Goal: Book appointment/travel/reservation

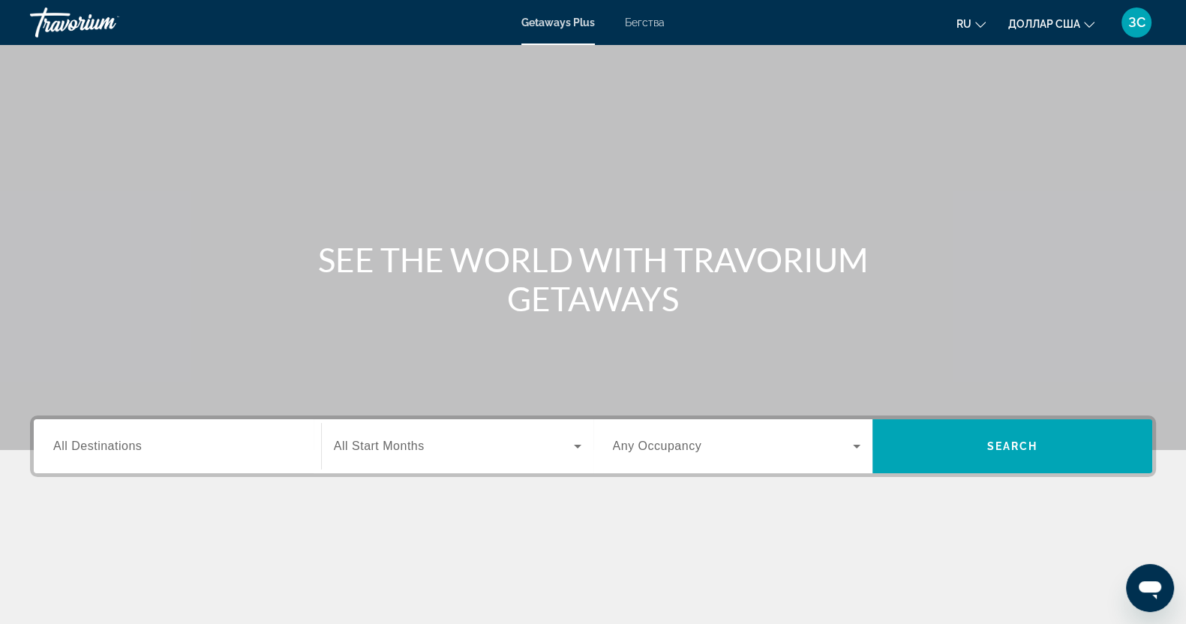
click at [105, 451] on span "All Destinations" at bounding box center [97, 445] width 88 height 13
click at [105, 451] on input "Destination All Destinations" at bounding box center [177, 447] width 248 height 18
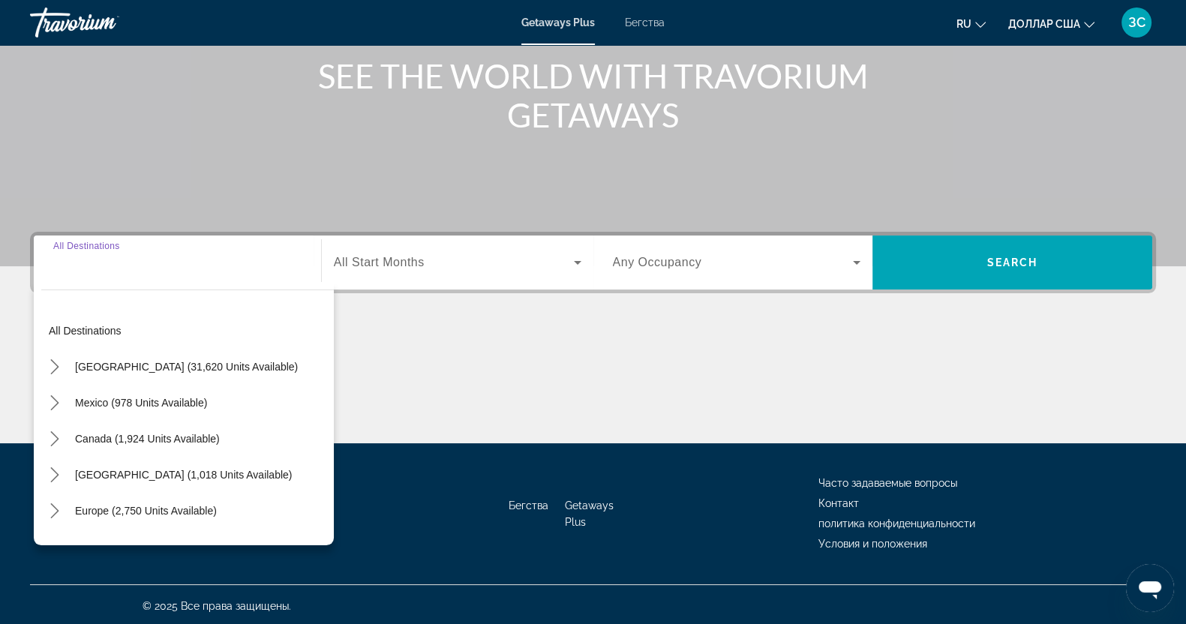
scroll to position [187, 0]
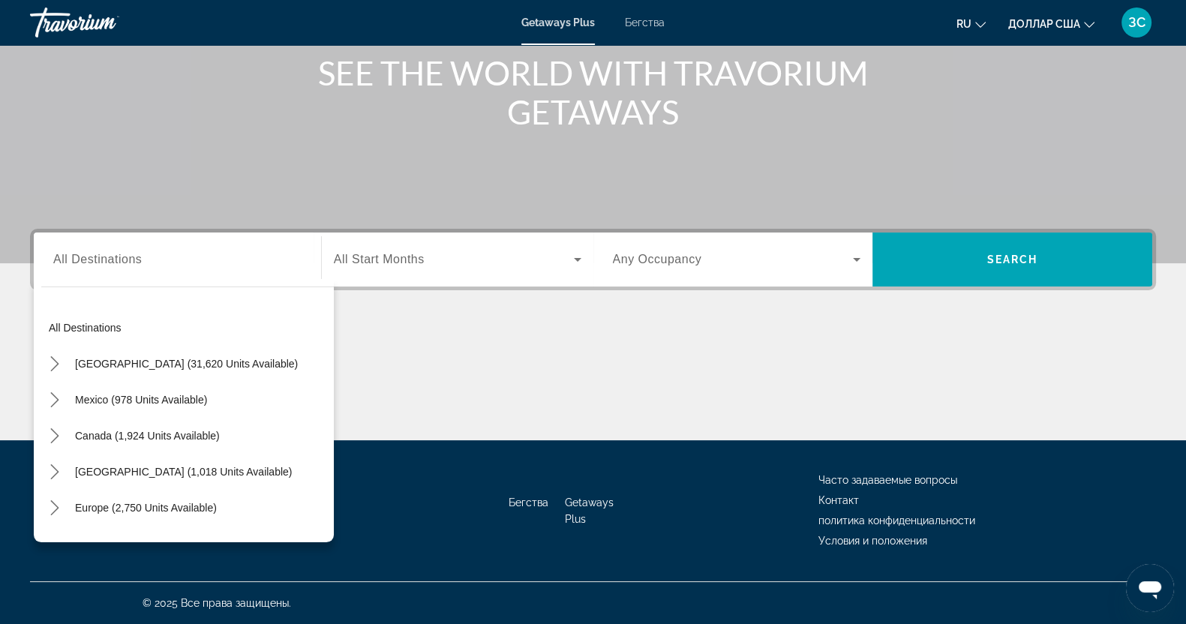
click at [643, 22] on font "Бегства" at bounding box center [645, 22] width 40 height 12
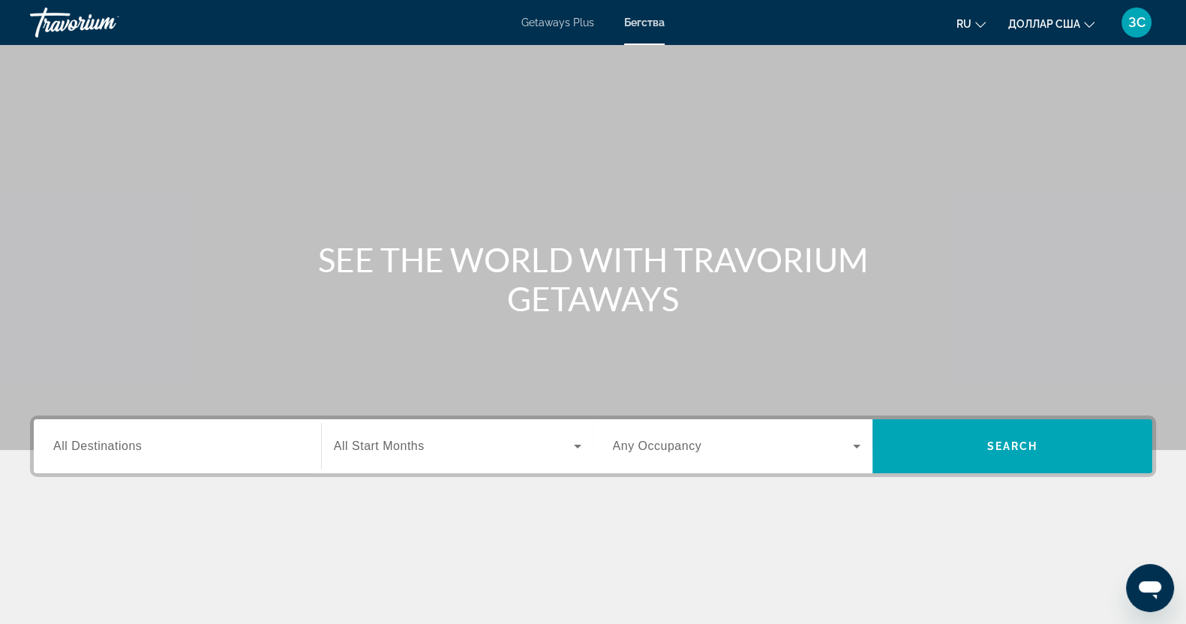
click at [116, 442] on span "All Destinations" at bounding box center [97, 445] width 88 height 13
click at [116, 442] on input "Destination All Destinations" at bounding box center [177, 447] width 248 height 18
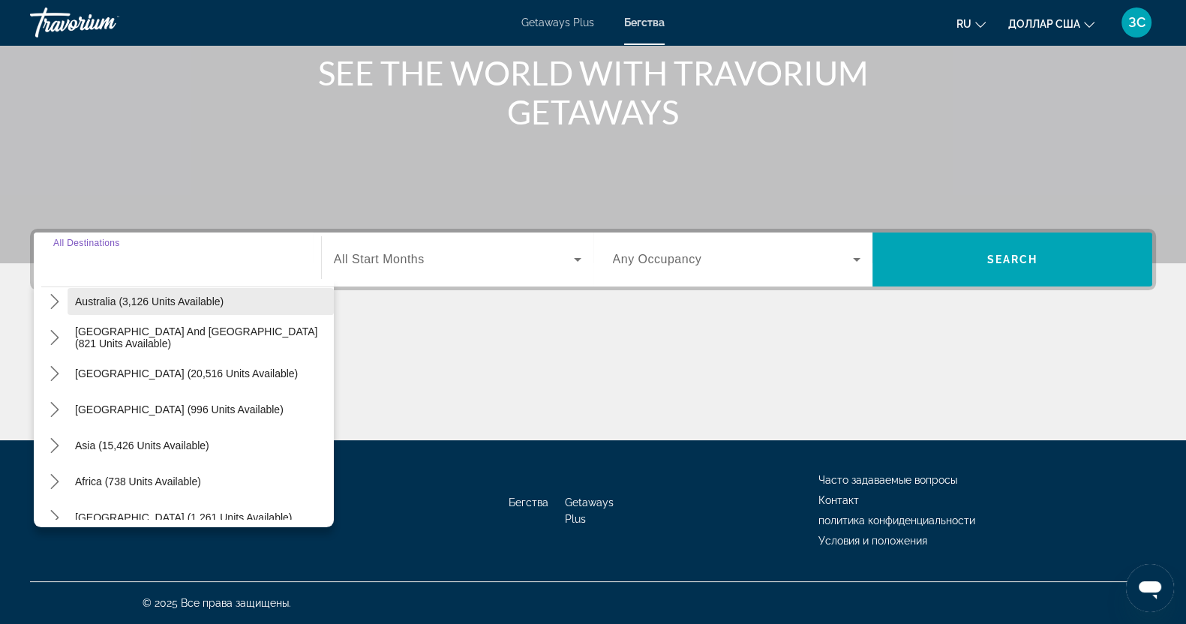
scroll to position [243, 0]
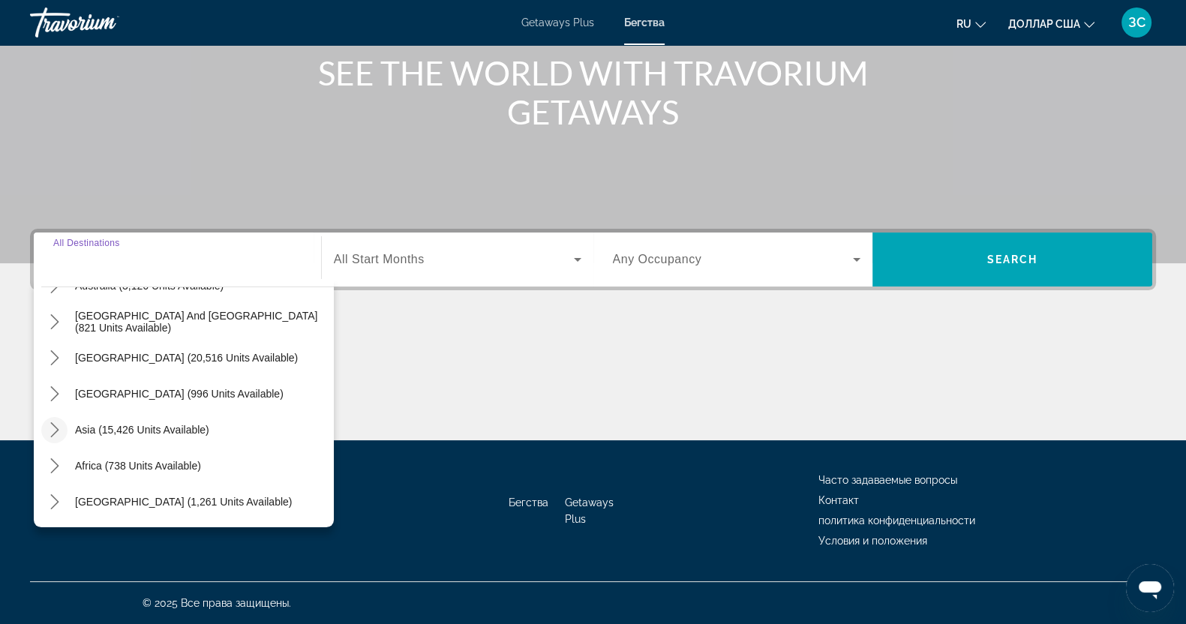
click at [58, 428] on icon "Toggle Asia (15,426 units available) submenu" at bounding box center [54, 429] width 15 height 15
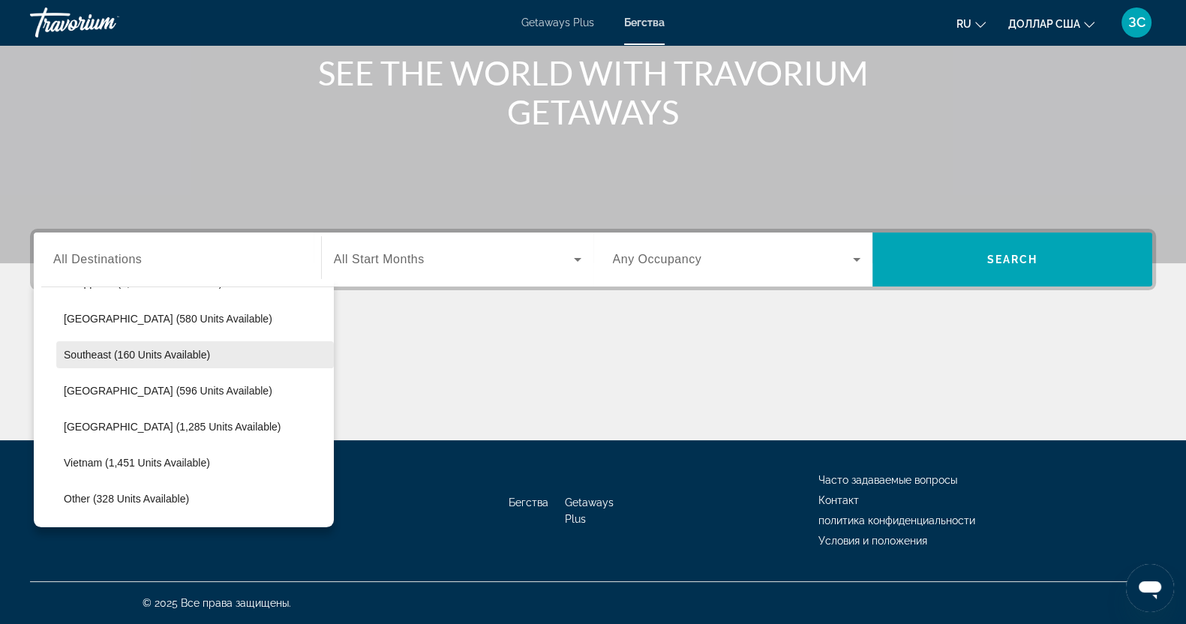
scroll to position [742, 0]
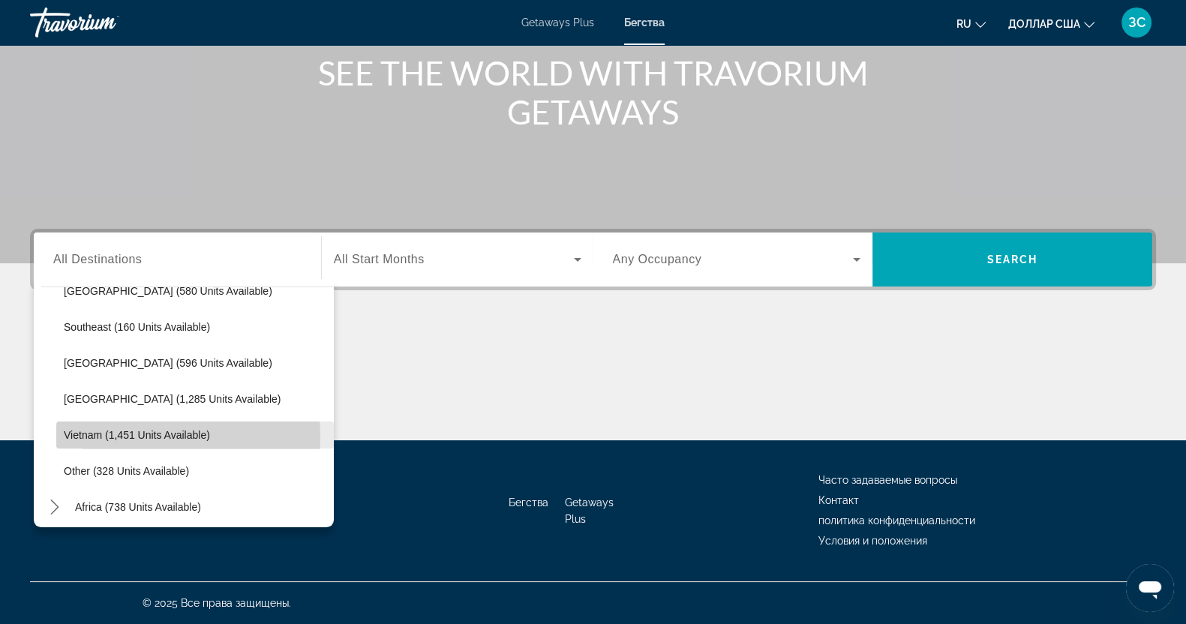
click at [106, 436] on span "Vietnam (1,451 units available)" at bounding box center [137, 435] width 146 height 12
type input "**********"
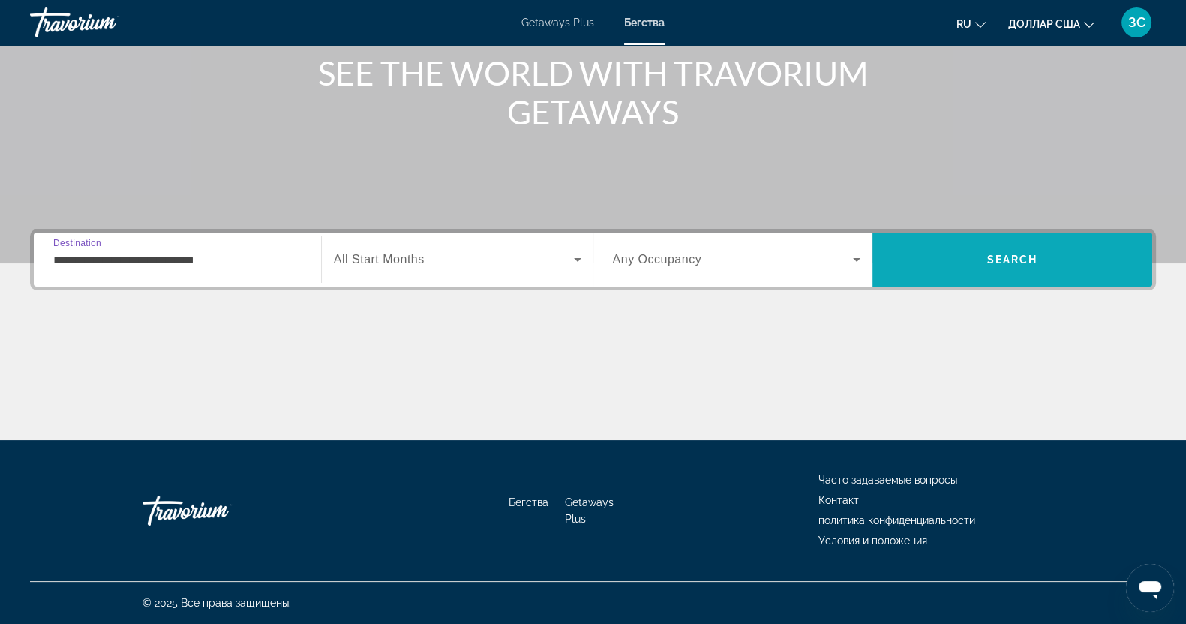
click at [990, 253] on span "Search" at bounding box center [1012, 259] width 51 height 12
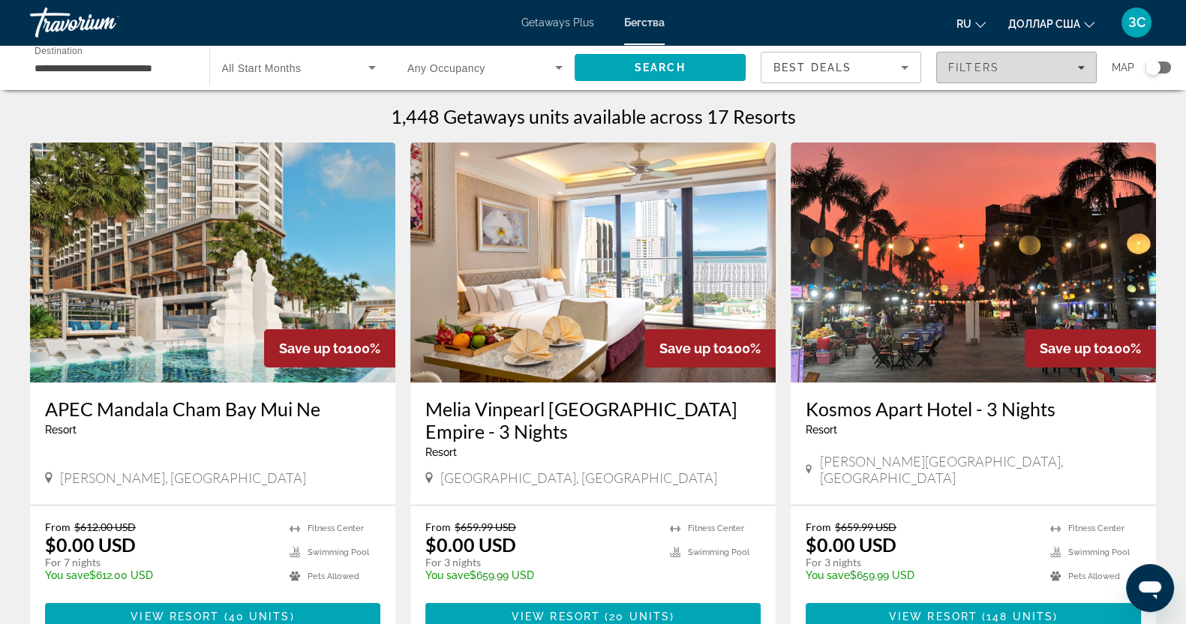
click at [1080, 64] on icon "Filters" at bounding box center [1080, 67] width 7 height 7
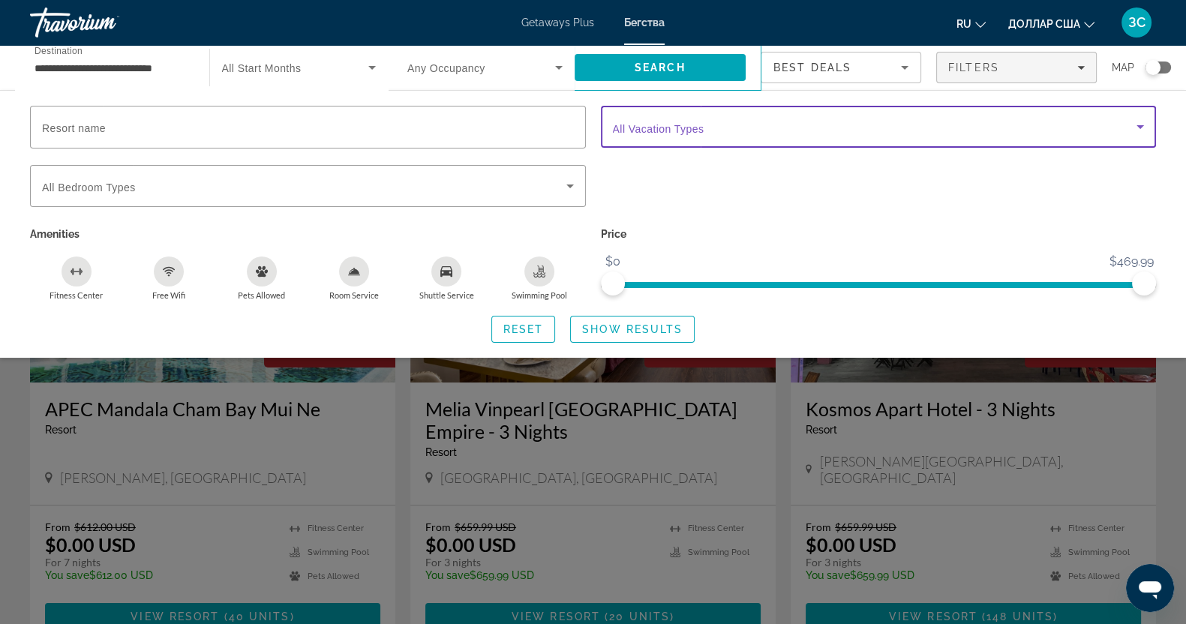
click at [1135, 123] on icon "Search widget" at bounding box center [1140, 127] width 18 height 18
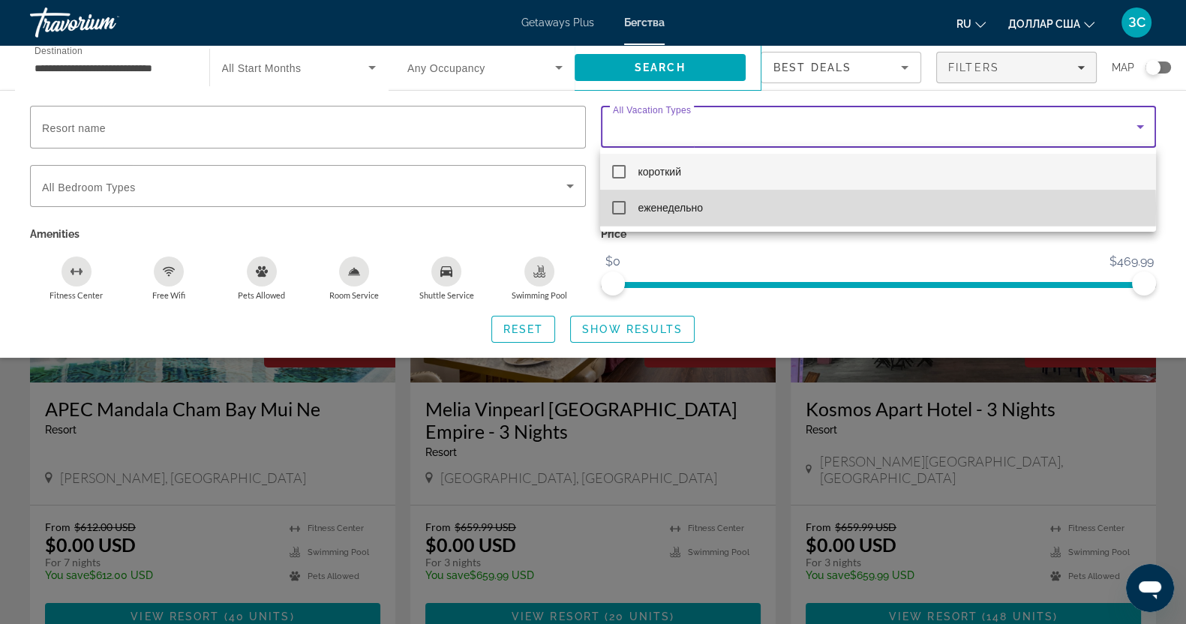
click at [622, 208] on mat-pseudo-checkbox at bounding box center [618, 207] width 13 height 13
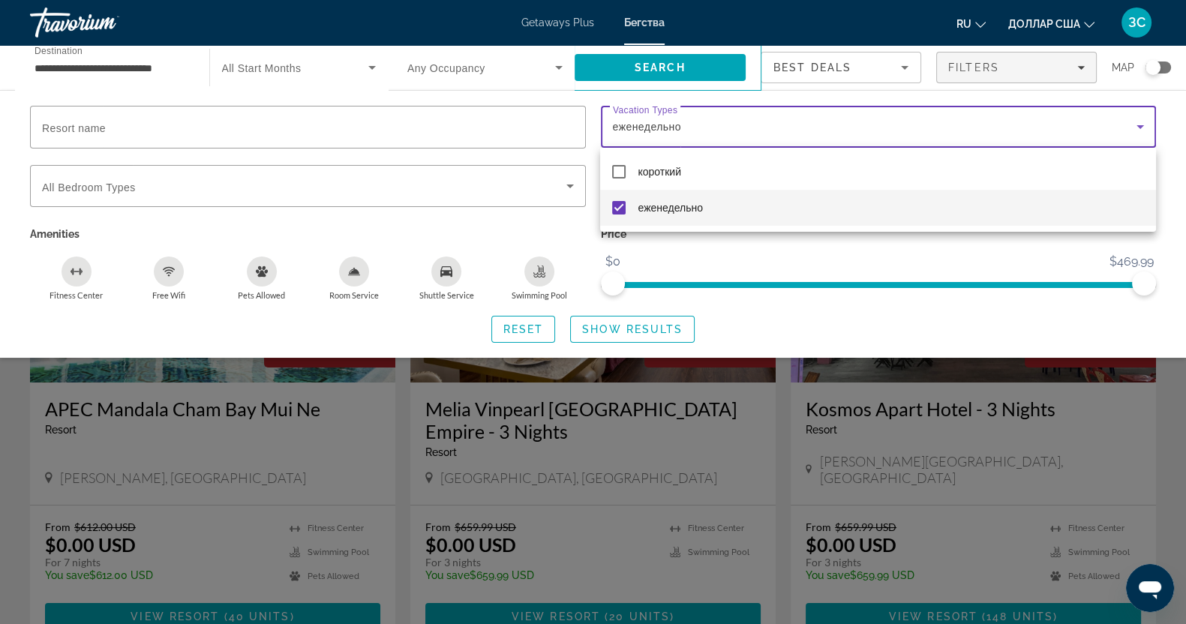
click at [618, 326] on div at bounding box center [593, 312] width 1186 height 624
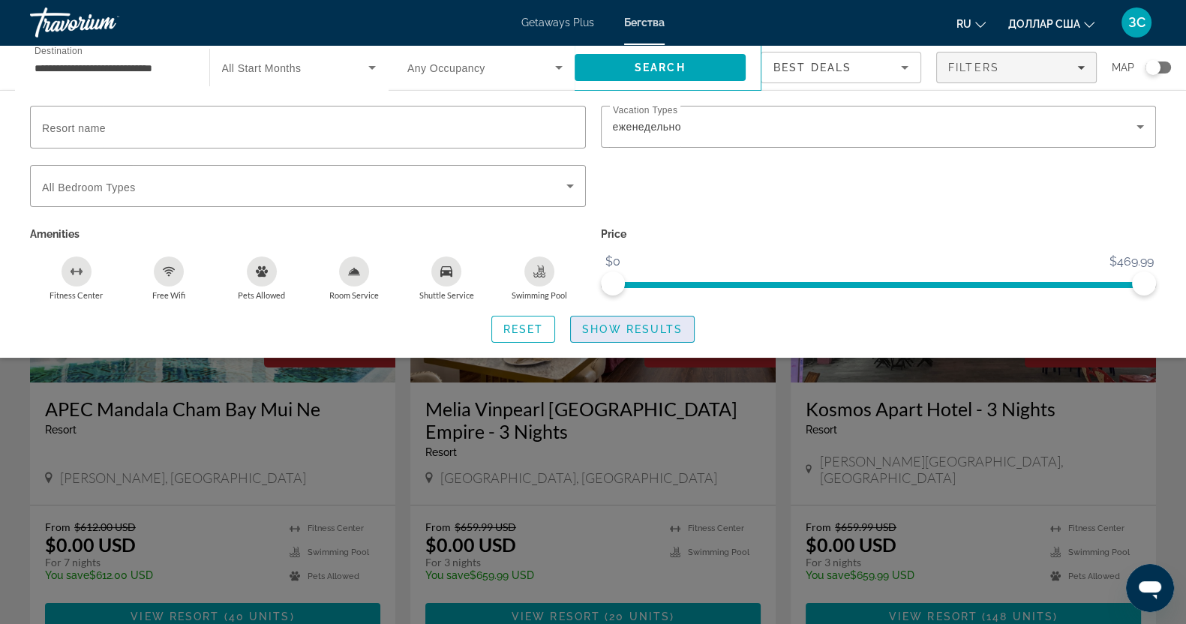
click at [618, 323] on span "Show Results" at bounding box center [632, 329] width 100 height 12
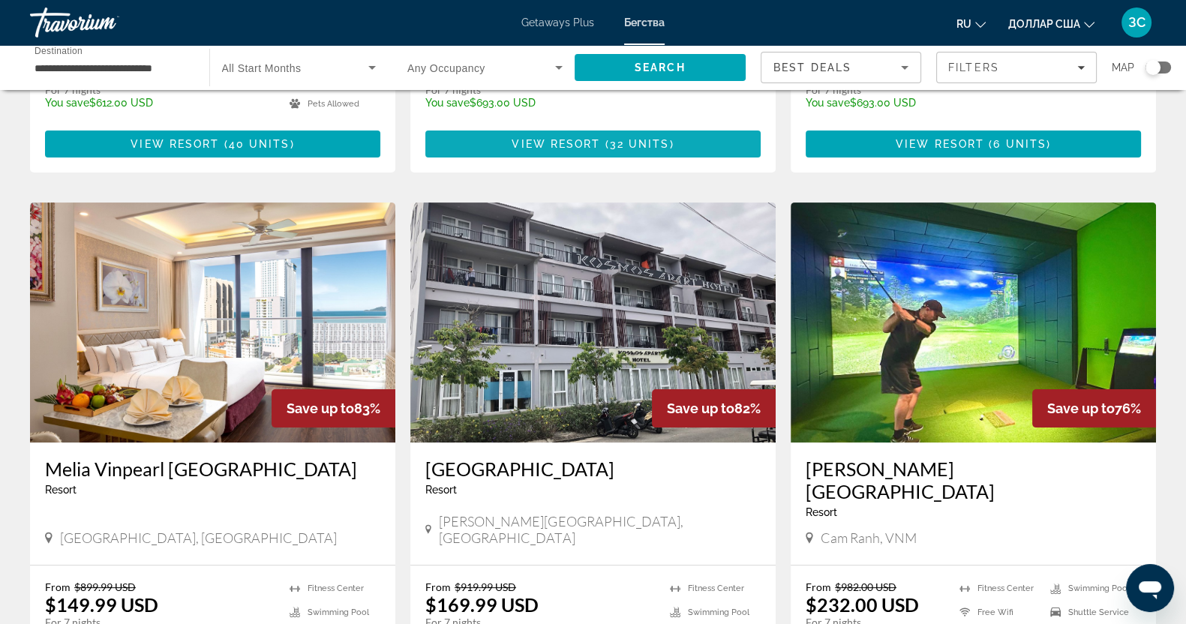
scroll to position [469, 0]
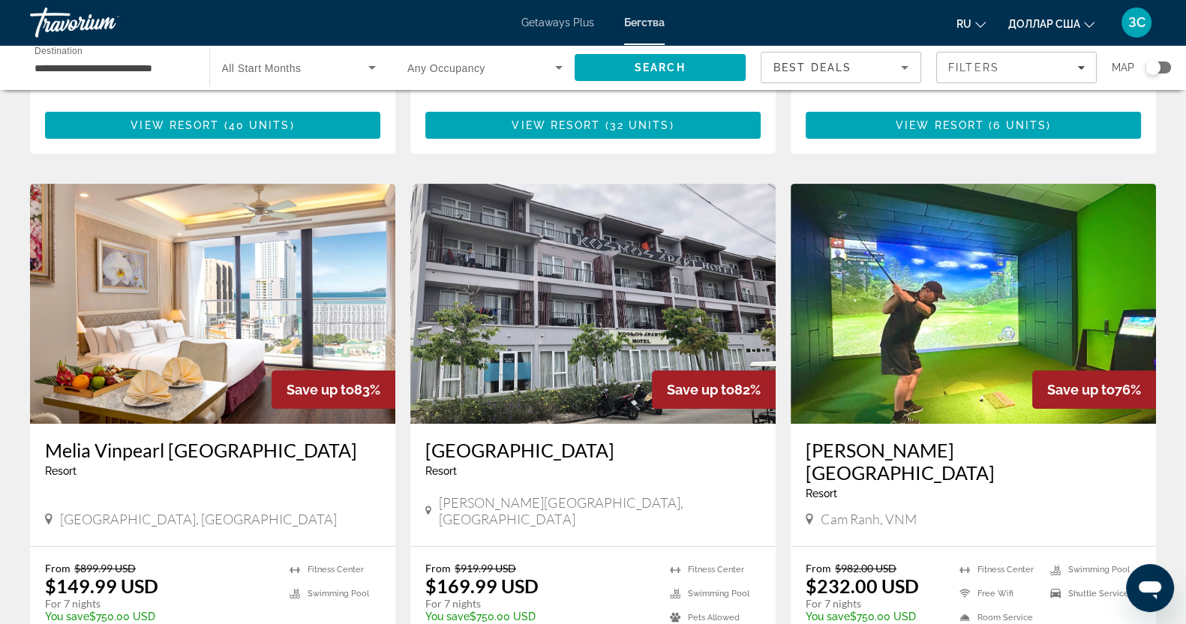
click at [952, 281] on img "Основное содержание" at bounding box center [972, 304] width 365 height 240
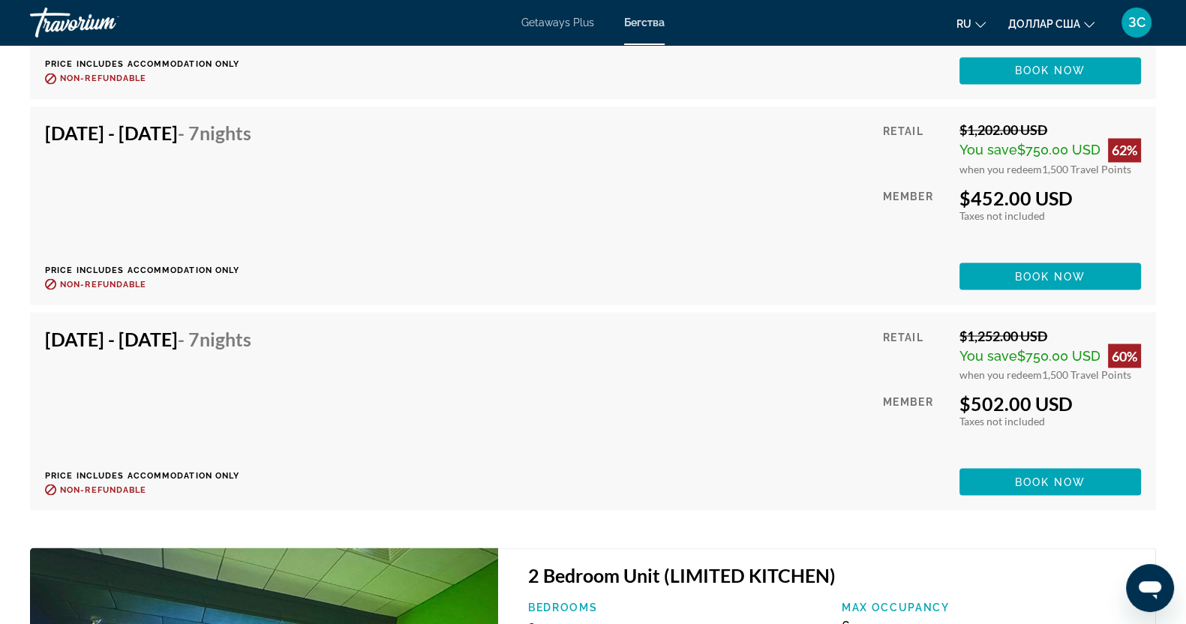
scroll to position [10685, 0]
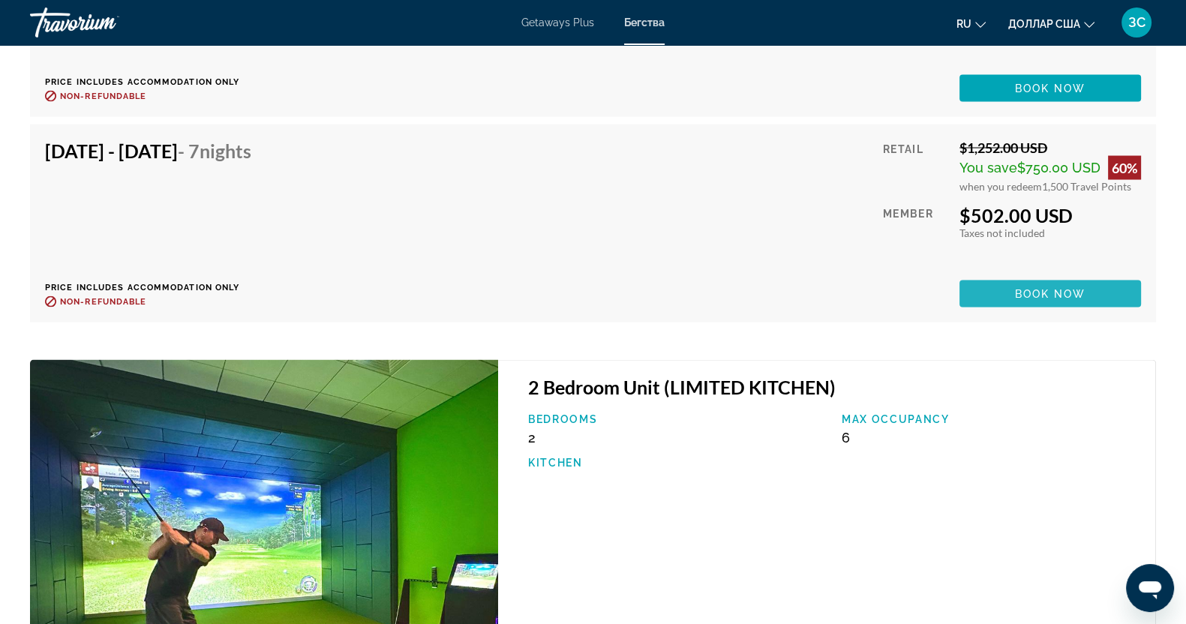
click at [1042, 288] on span "Book now" at bounding box center [1050, 294] width 71 height 12
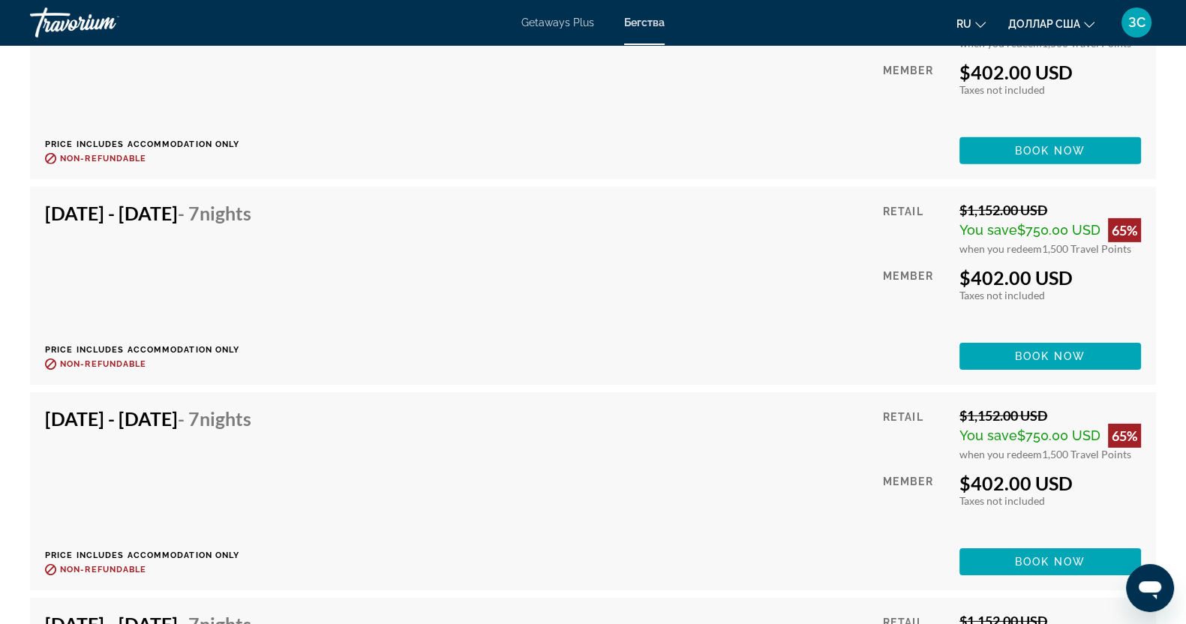
scroll to position [5717, 0]
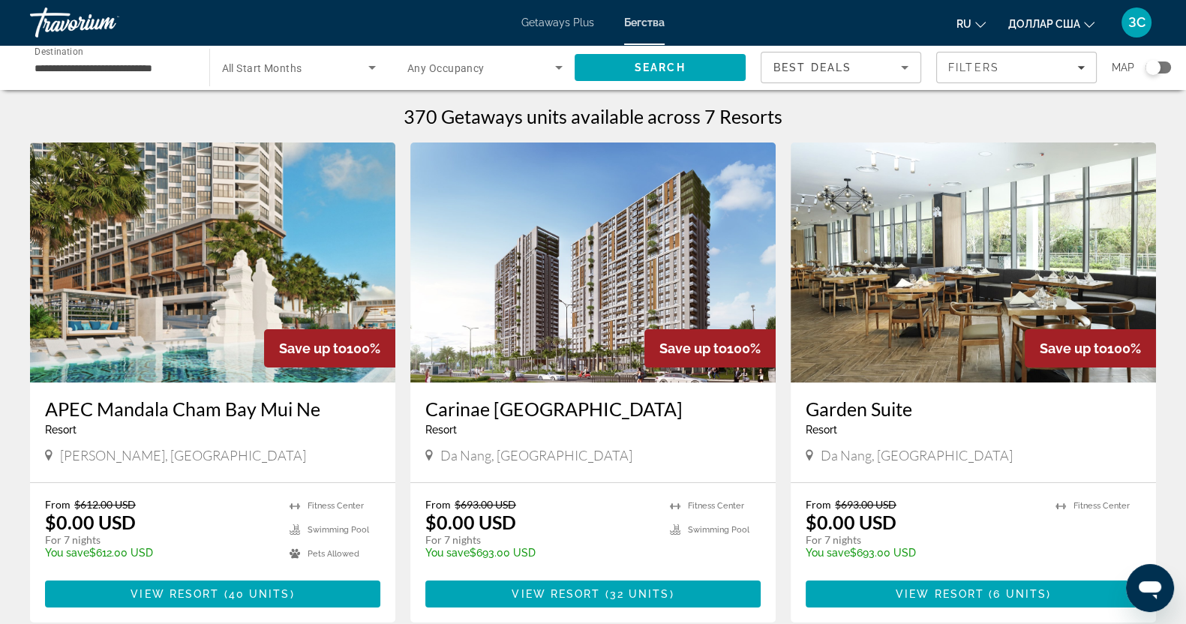
click at [540, 19] on font "Getaways Plus" at bounding box center [557, 22] width 73 height 12
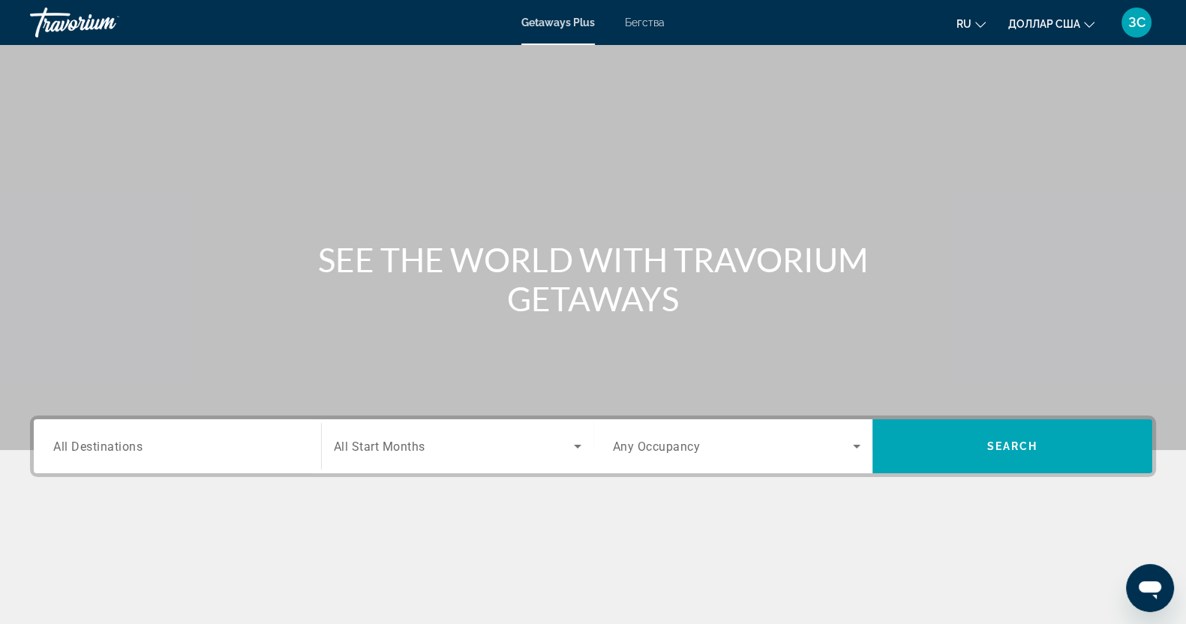
click at [187, 446] on input "Destination All Destinations" at bounding box center [177, 447] width 248 height 18
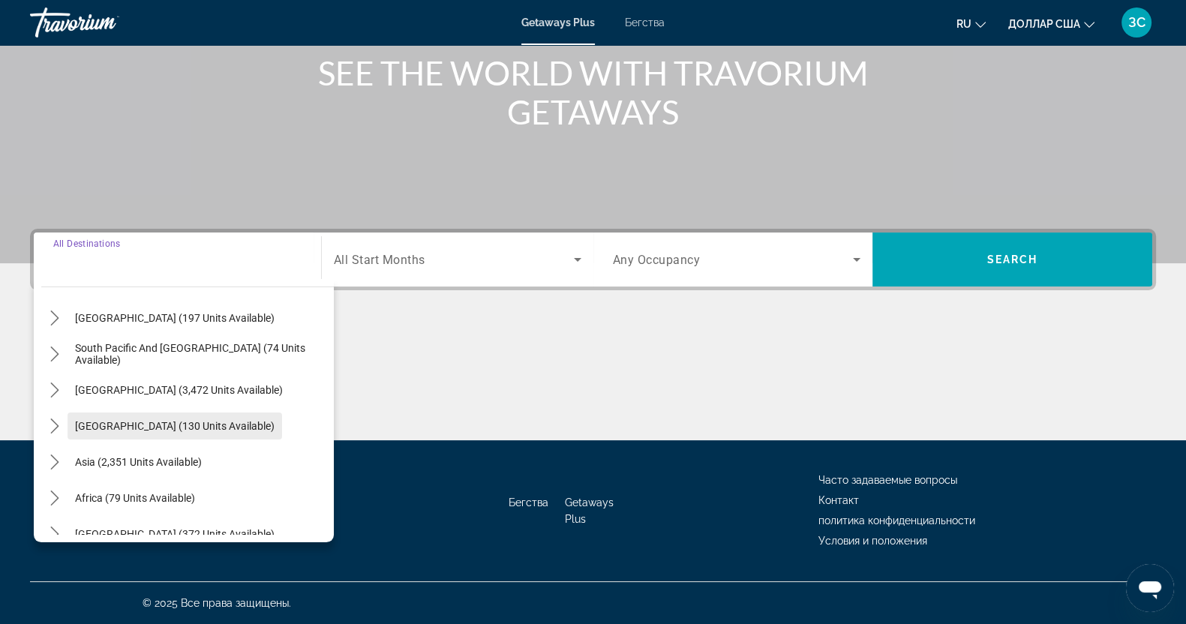
scroll to position [243, 0]
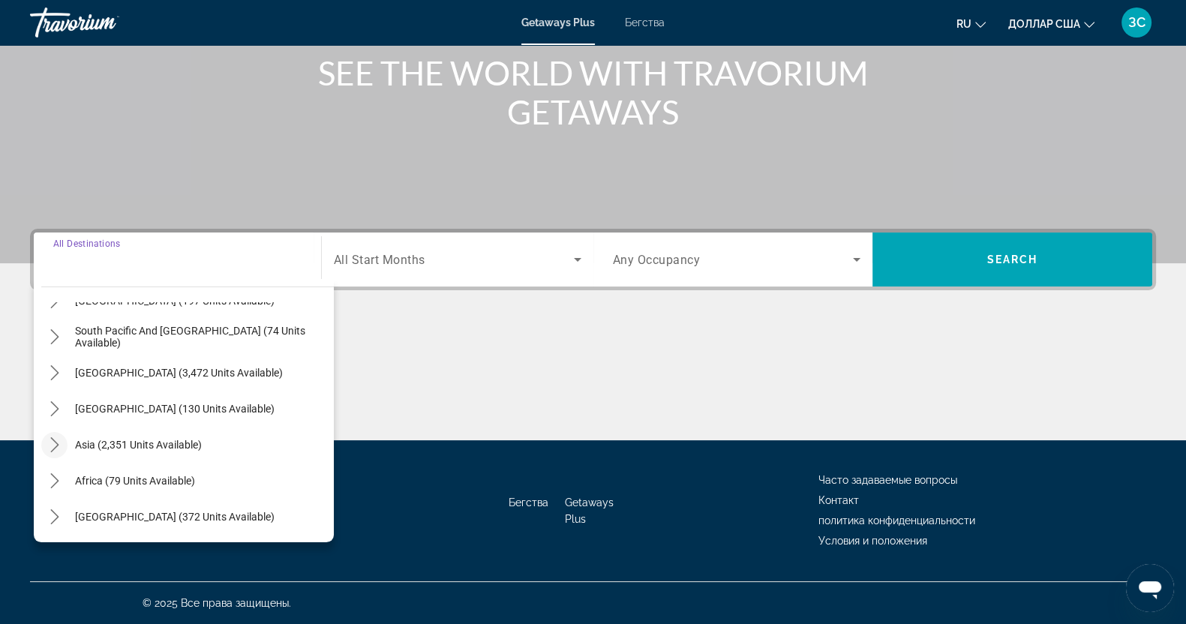
click at [52, 444] on icon "Toggle Asia (2,351 units available) submenu" at bounding box center [54, 444] width 15 height 15
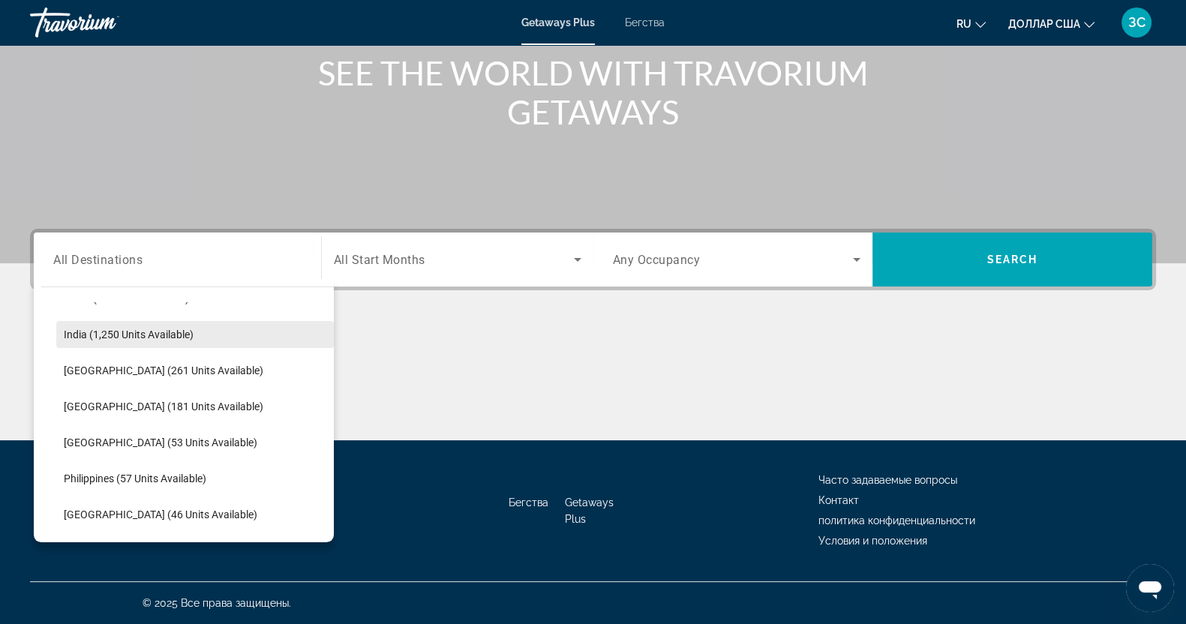
scroll to position [603, 0]
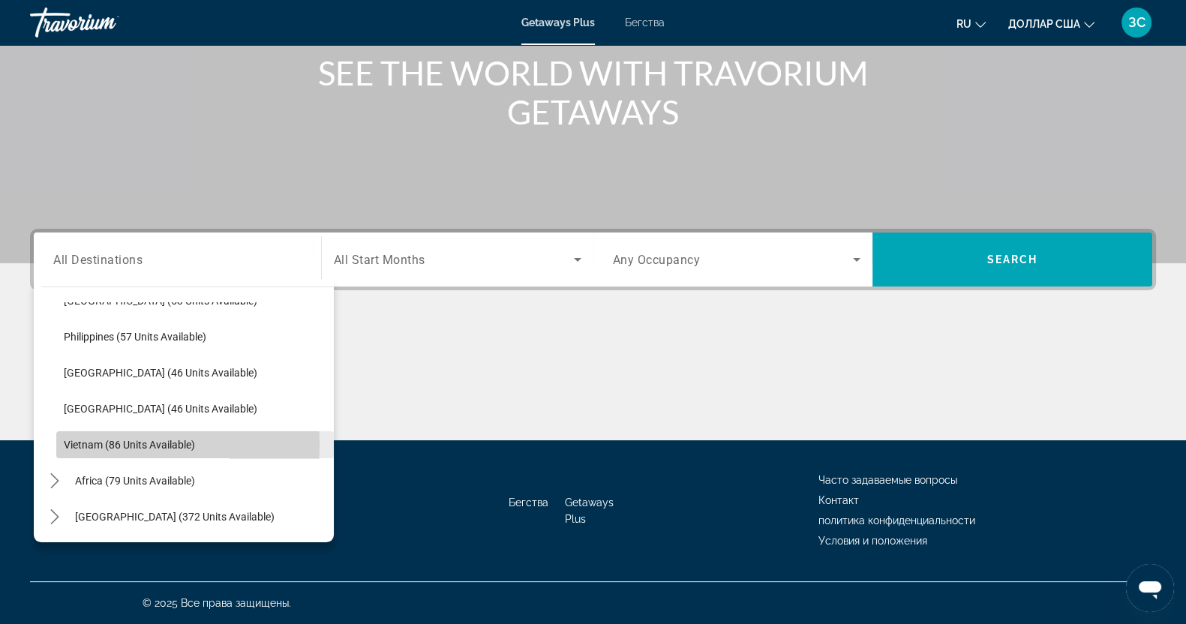
click at [83, 444] on span "Vietnam (86 units available)" at bounding box center [129, 445] width 131 height 12
type input "**********"
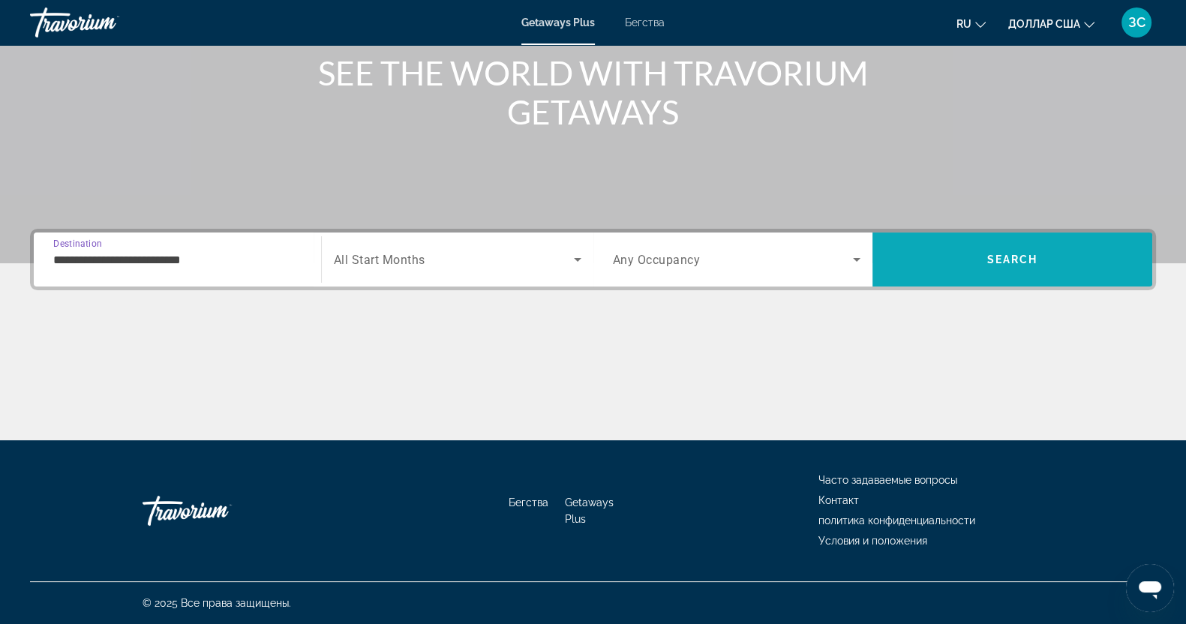
click at [995, 254] on span "Search" at bounding box center [1012, 259] width 51 height 12
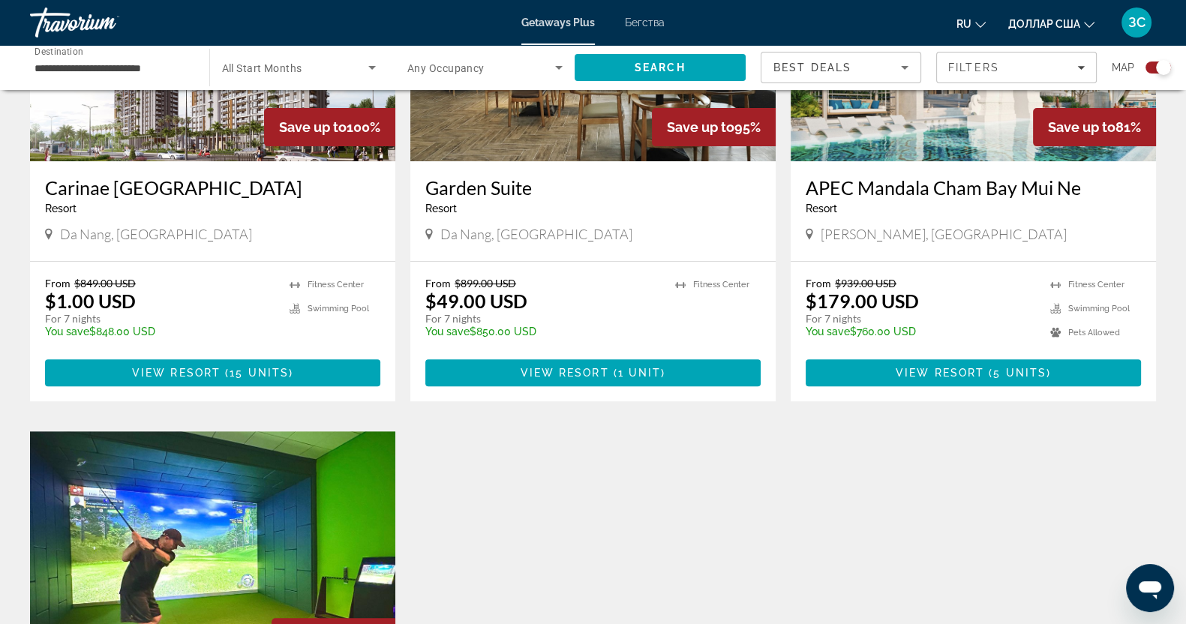
scroll to position [844, 0]
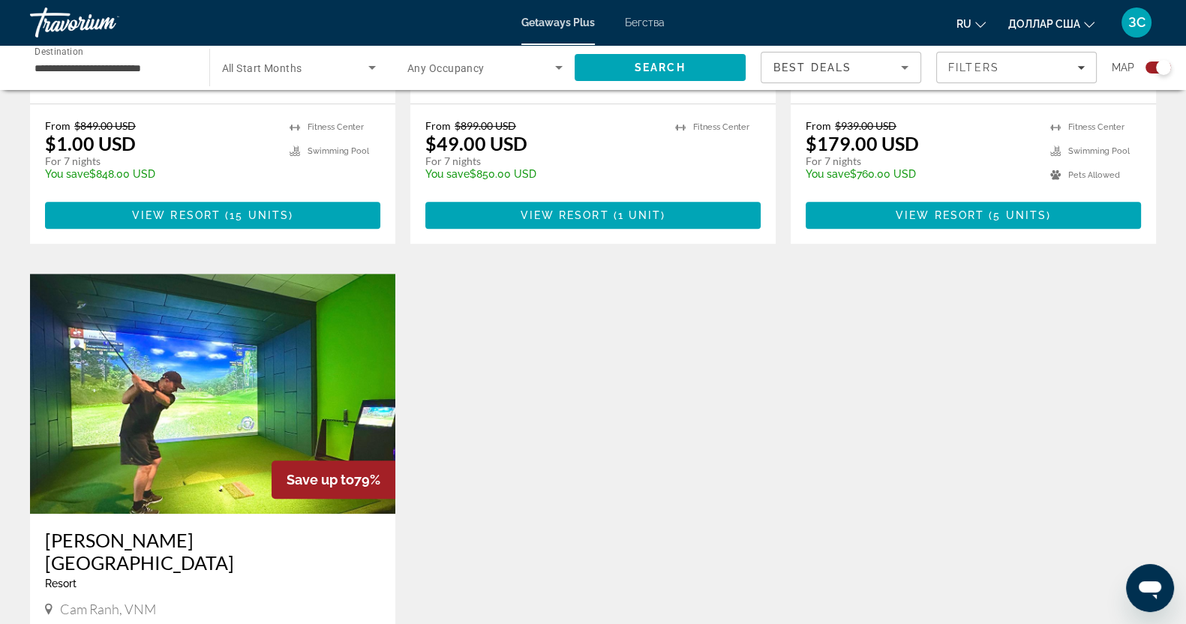
click at [121, 358] on img "Основное содержание" at bounding box center [212, 394] width 365 height 240
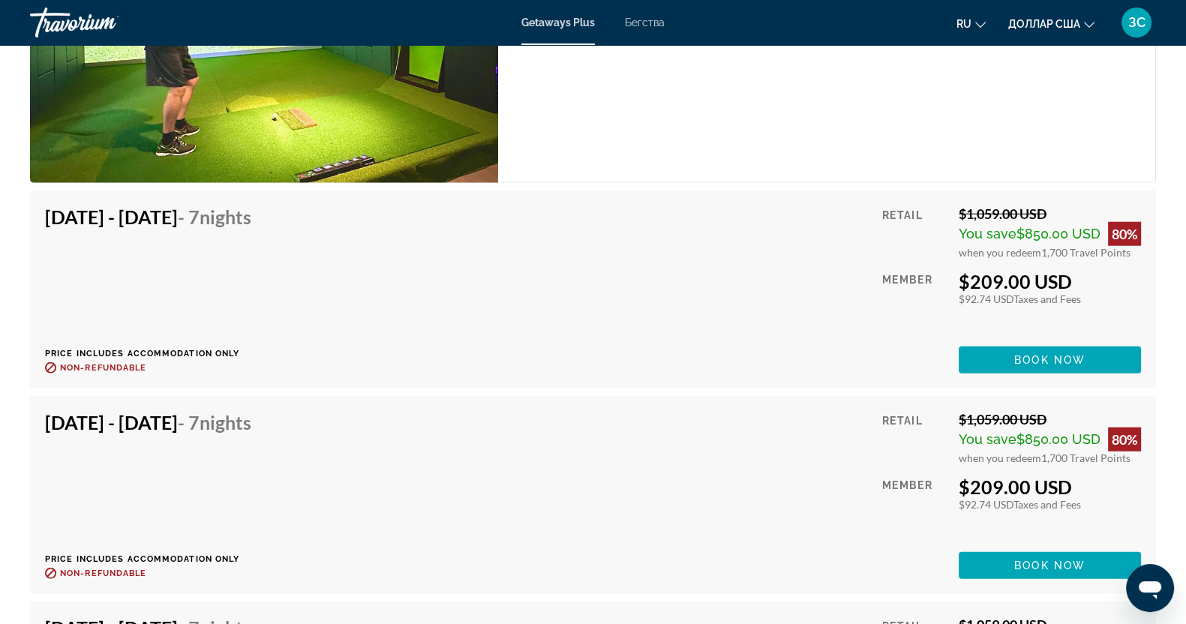
scroll to position [4772, 0]
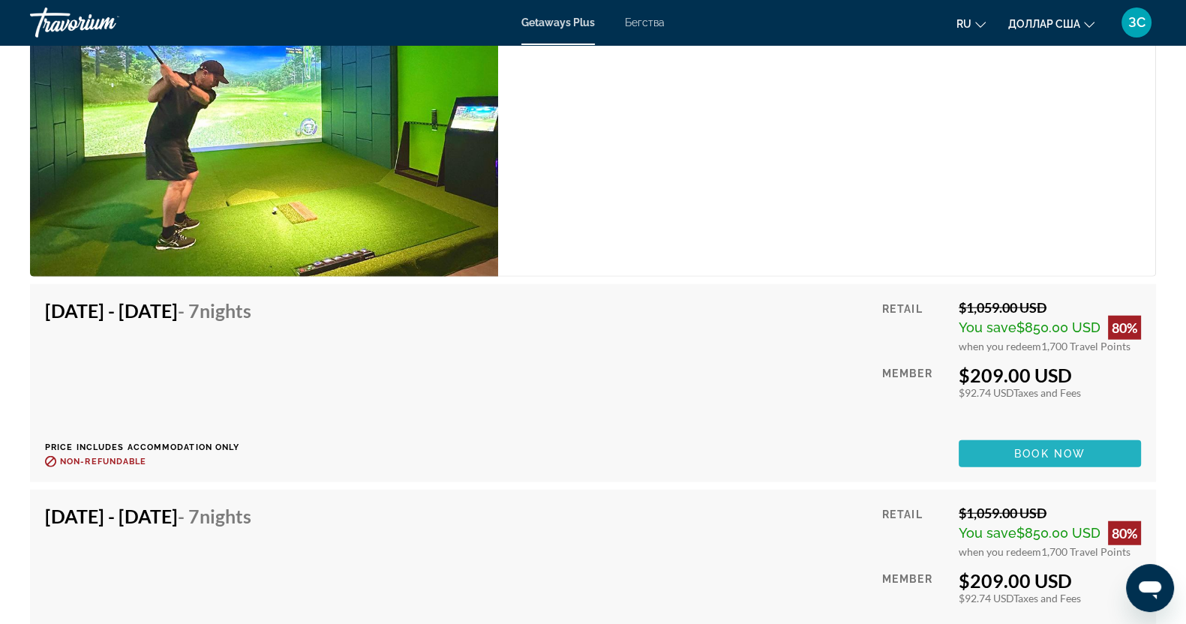
click at [1045, 439] on span "Основное содержание" at bounding box center [1049, 454] width 182 height 36
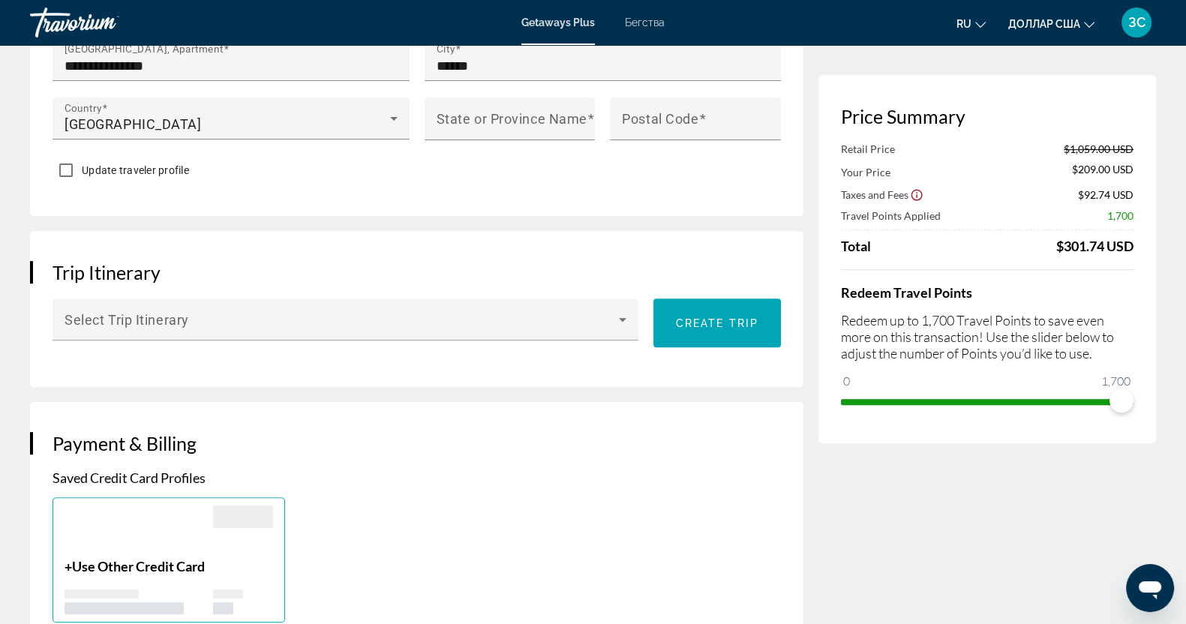
scroll to position [655, 0]
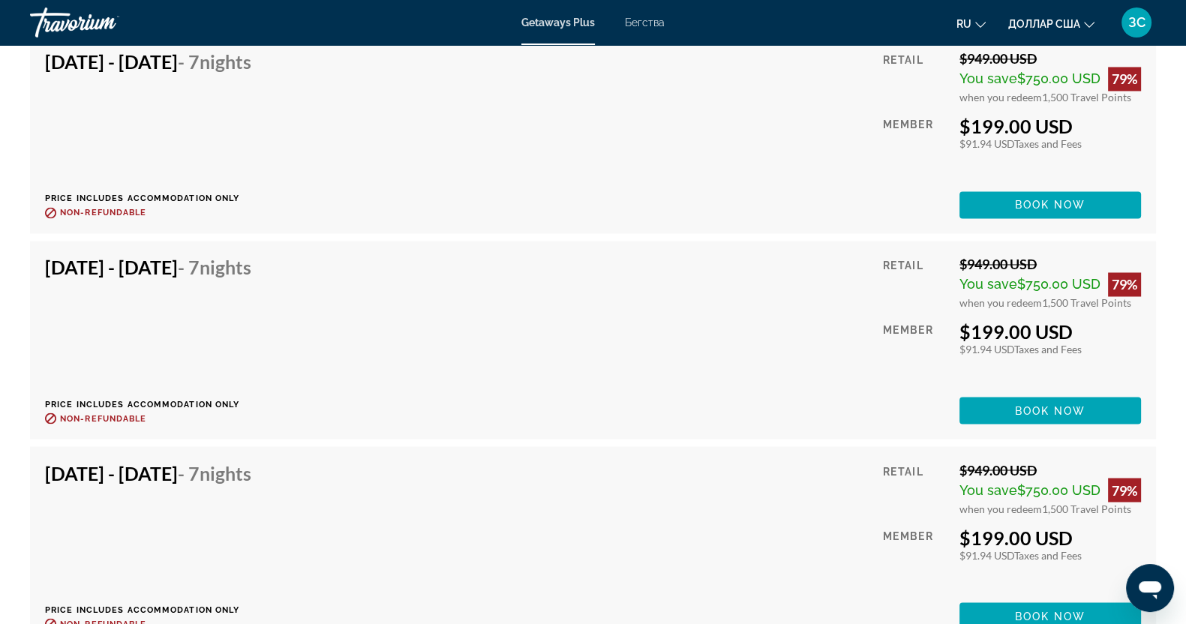
scroll to position [3187, 0]
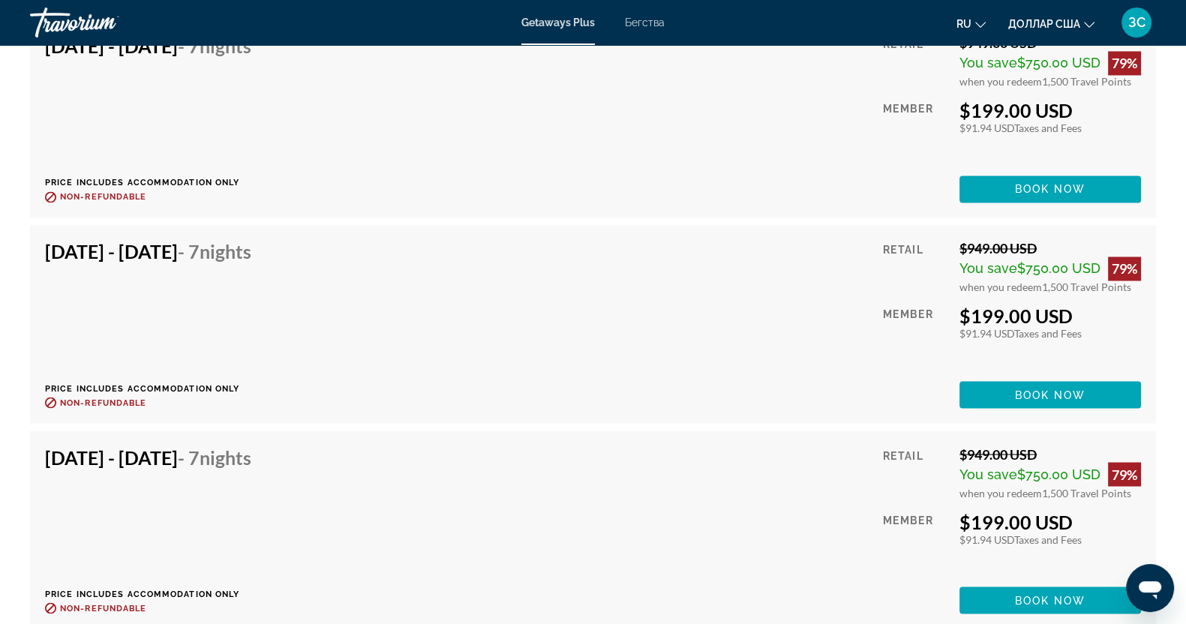
click at [1132, 19] on font "ЗС" at bounding box center [1136, 22] width 17 height 16
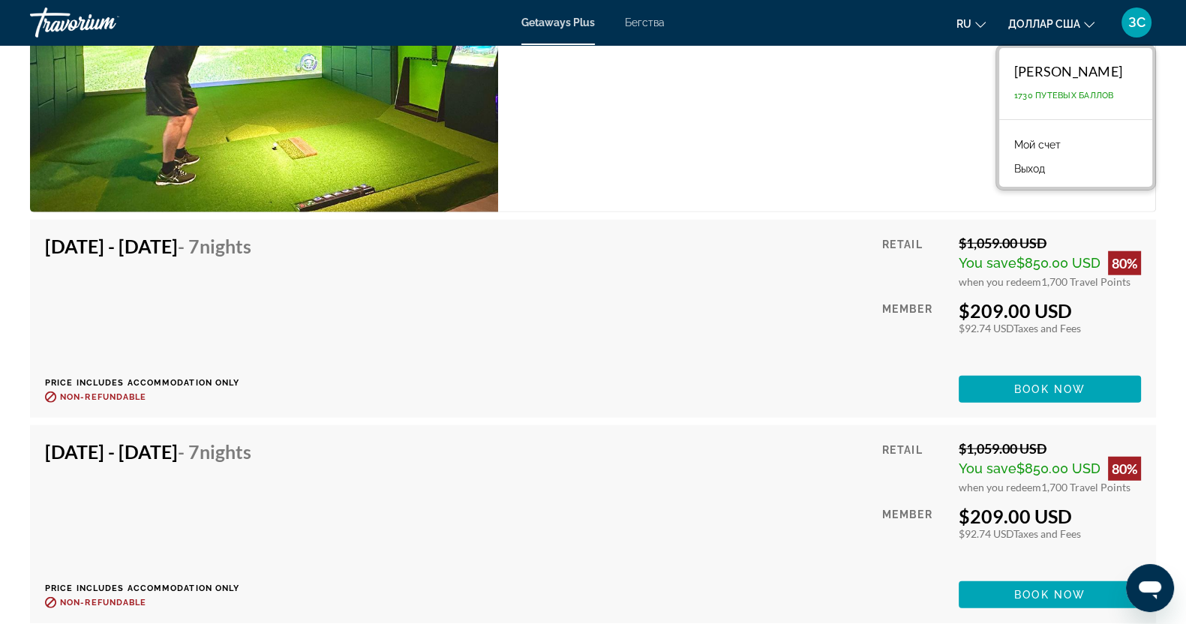
scroll to position [4593, 0]
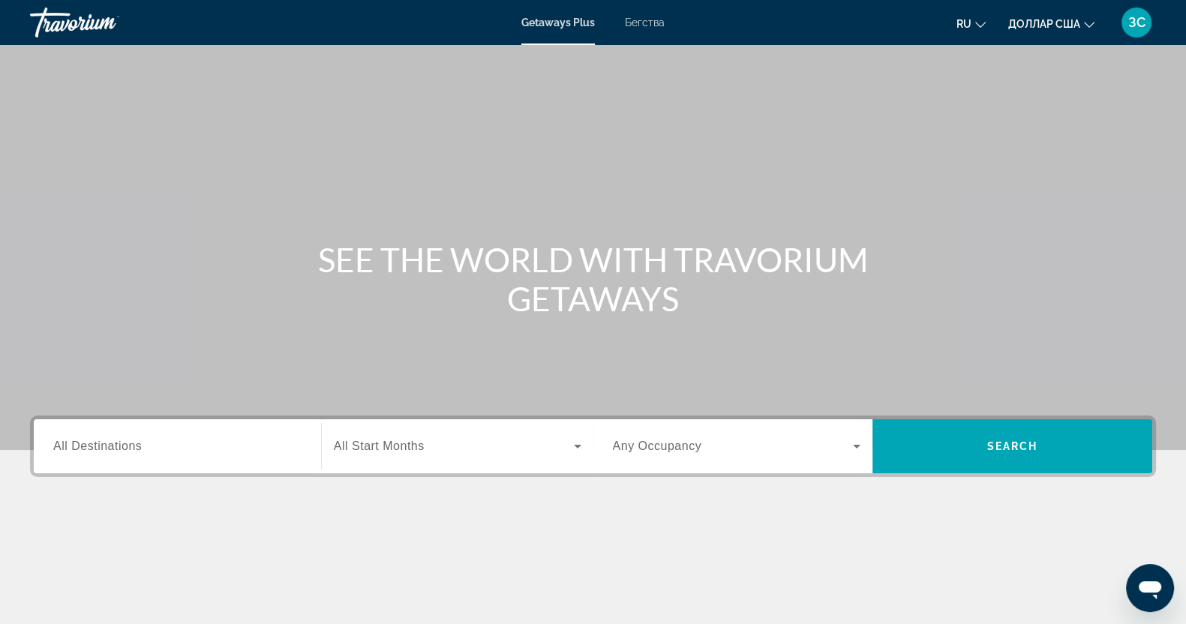
click at [654, 16] on font "Бегства" at bounding box center [645, 22] width 40 height 12
click at [174, 445] on input "Destination All Destinations" at bounding box center [177, 447] width 248 height 18
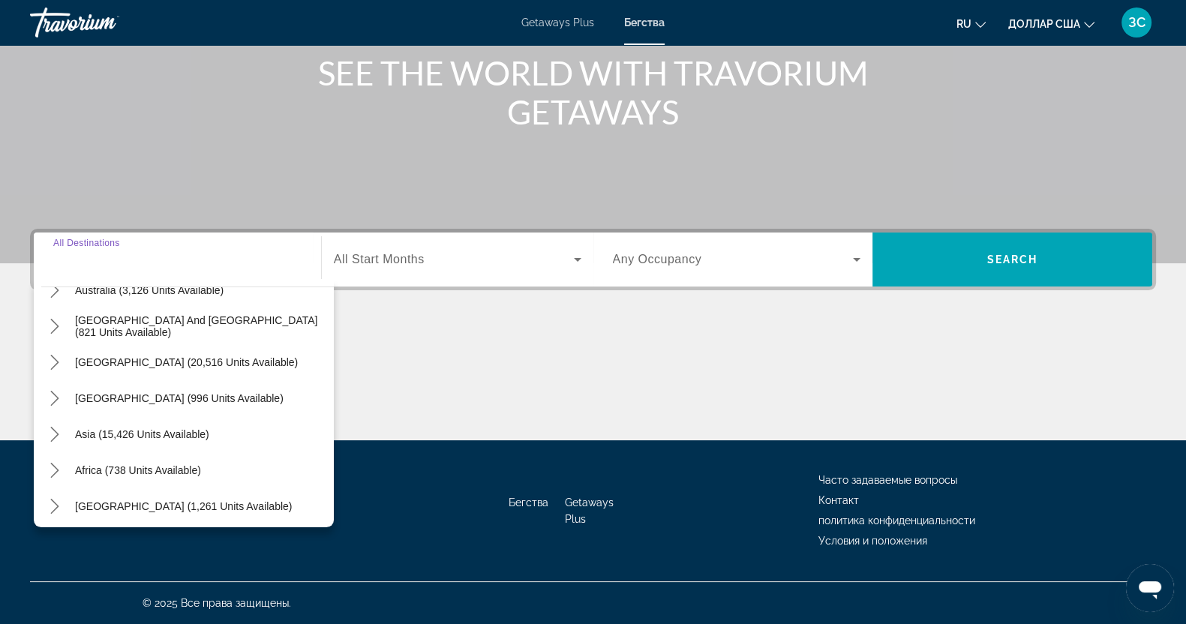
scroll to position [243, 0]
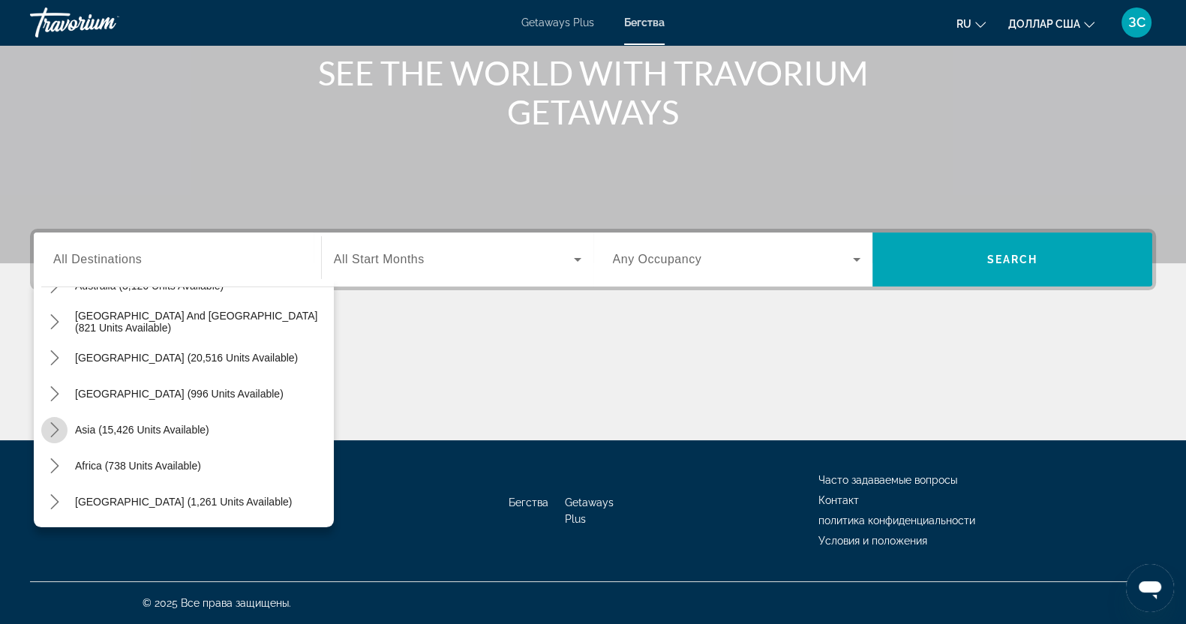
click at [51, 425] on icon "Toggle Asia (15,426 units available) submenu" at bounding box center [54, 429] width 15 height 15
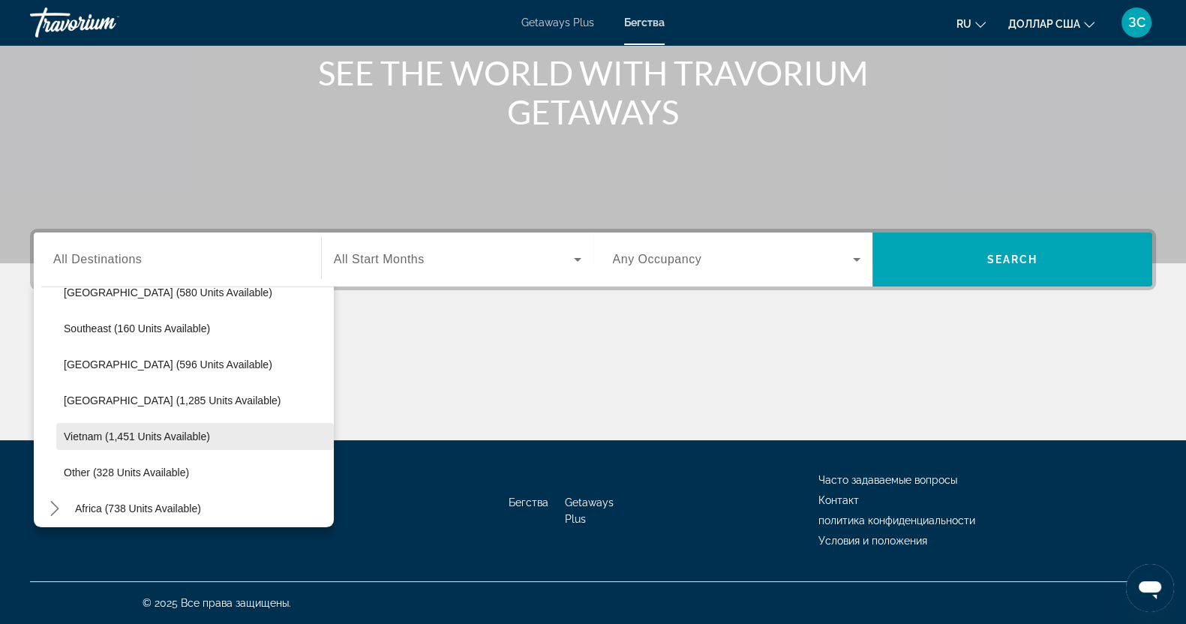
scroll to position [742, 0]
click at [86, 436] on span "Vietnam (1,451 units available)" at bounding box center [137, 435] width 146 height 12
type input "**********"
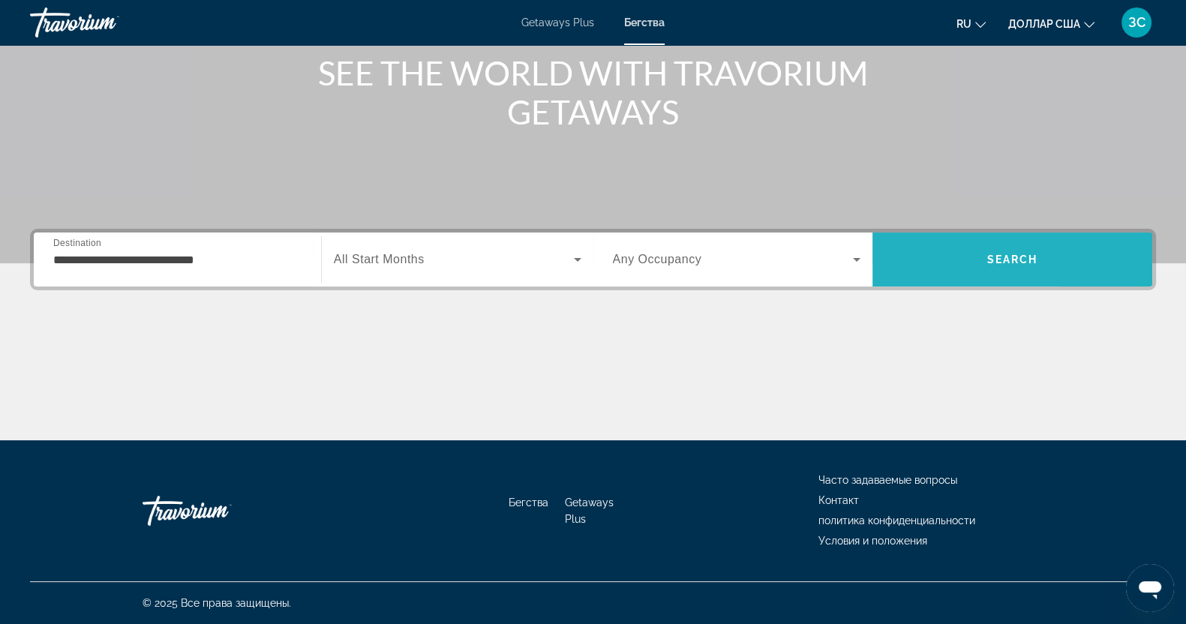
click at [1075, 239] on span "Search" at bounding box center [1012, 259] width 280 height 54
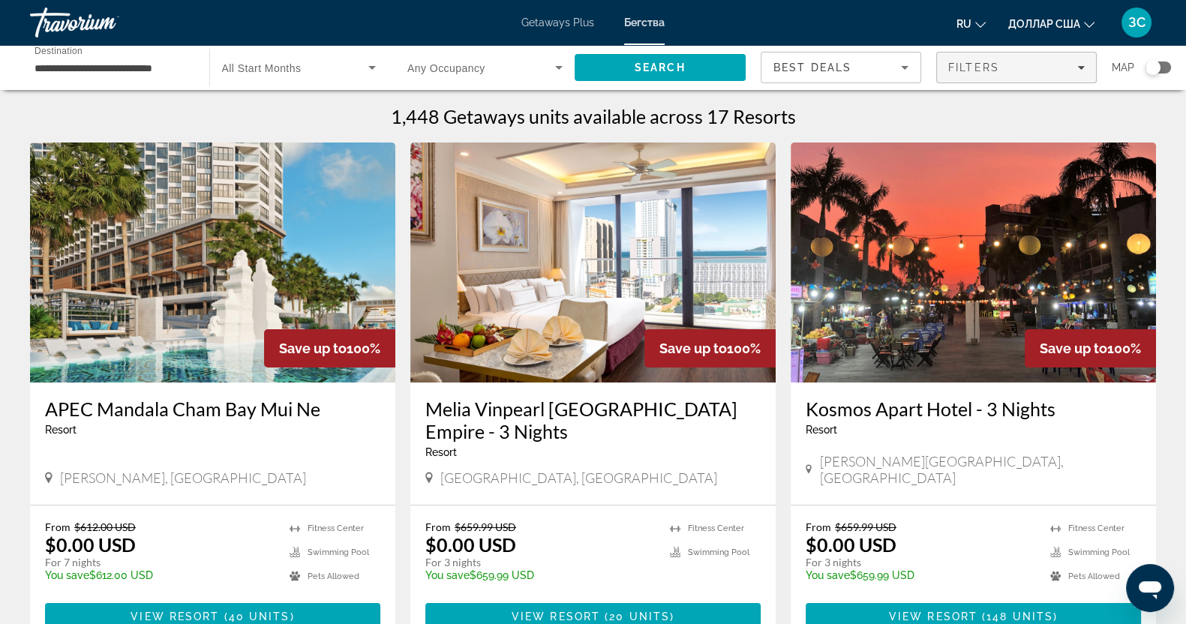
click at [1084, 65] on span "Filters" at bounding box center [1016, 67] width 159 height 36
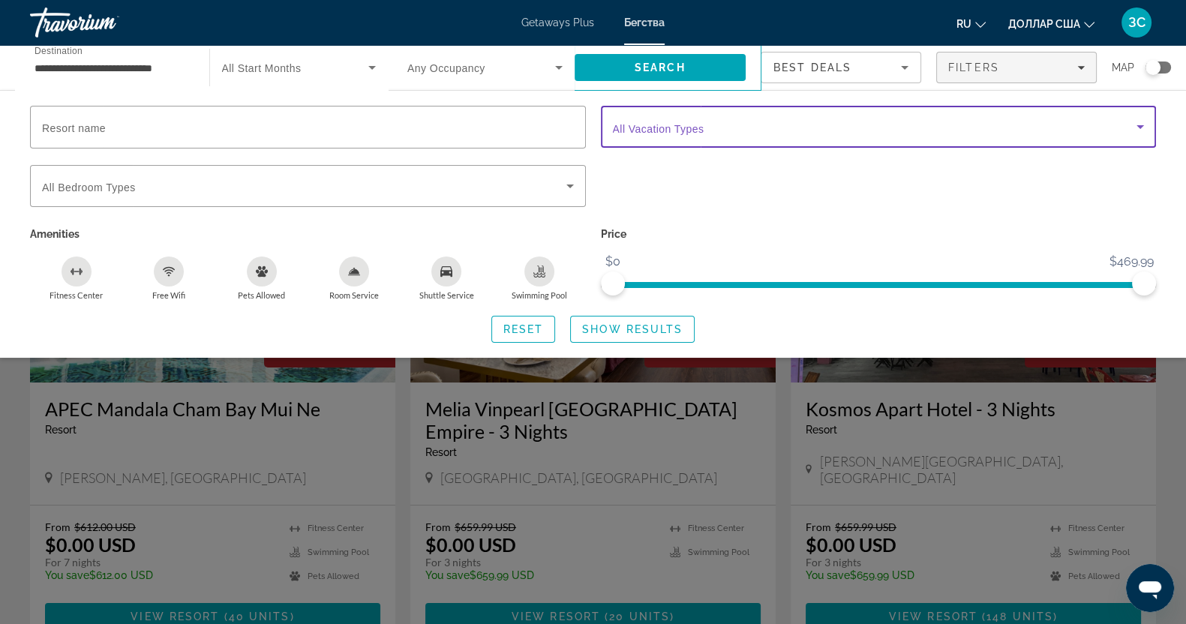
click at [1140, 127] on icon "Search widget" at bounding box center [1139, 127] width 7 height 4
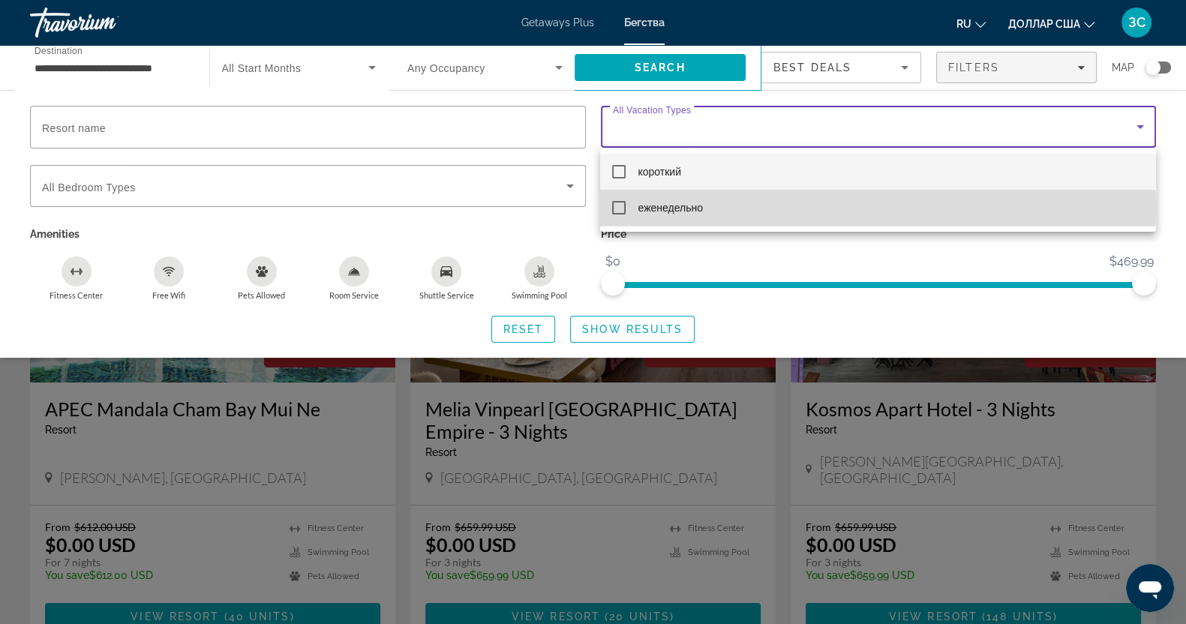
click at [619, 207] on mat-pseudo-checkbox at bounding box center [618, 207] width 13 height 13
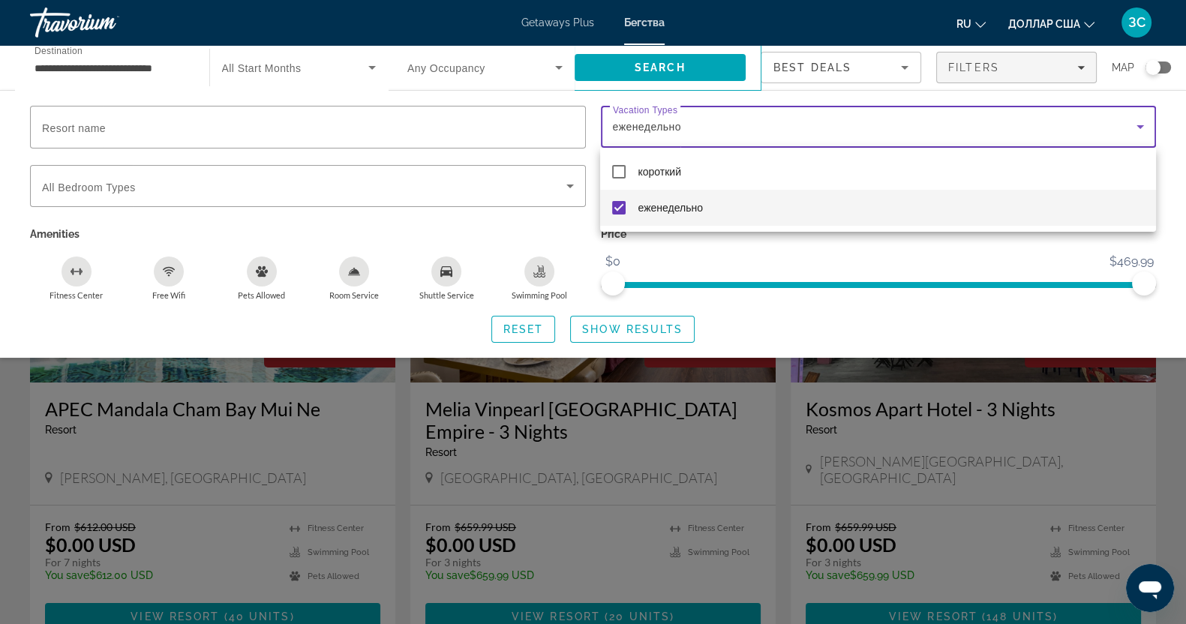
click at [613, 339] on div at bounding box center [593, 312] width 1186 height 624
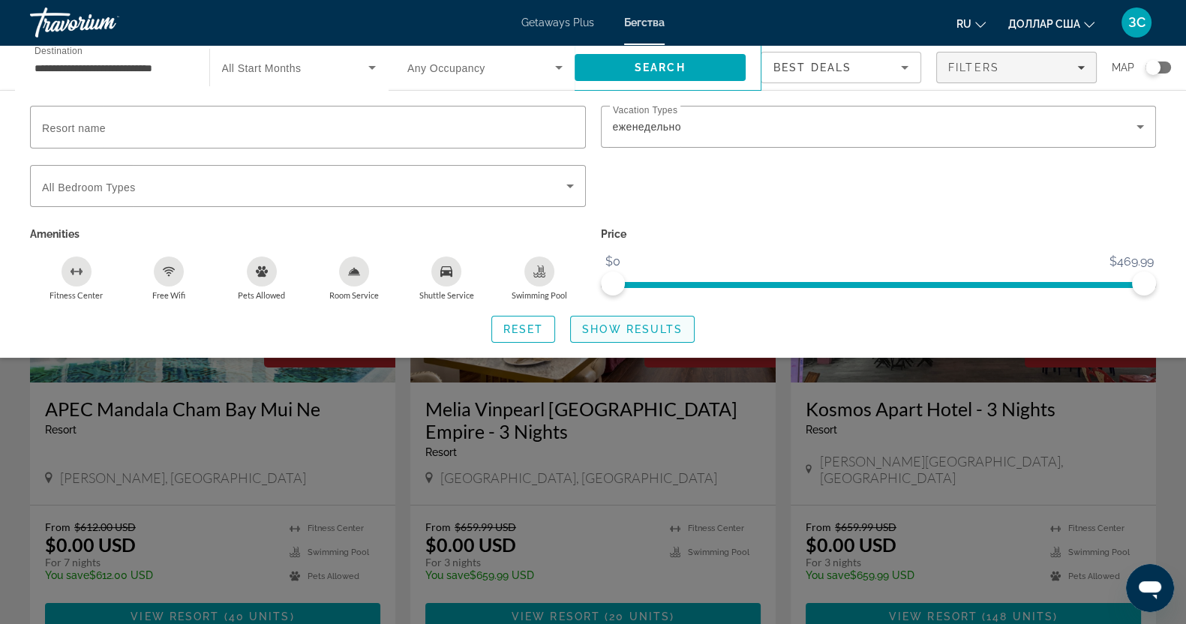
click at [619, 330] on span "Show Results" at bounding box center [632, 329] width 100 height 12
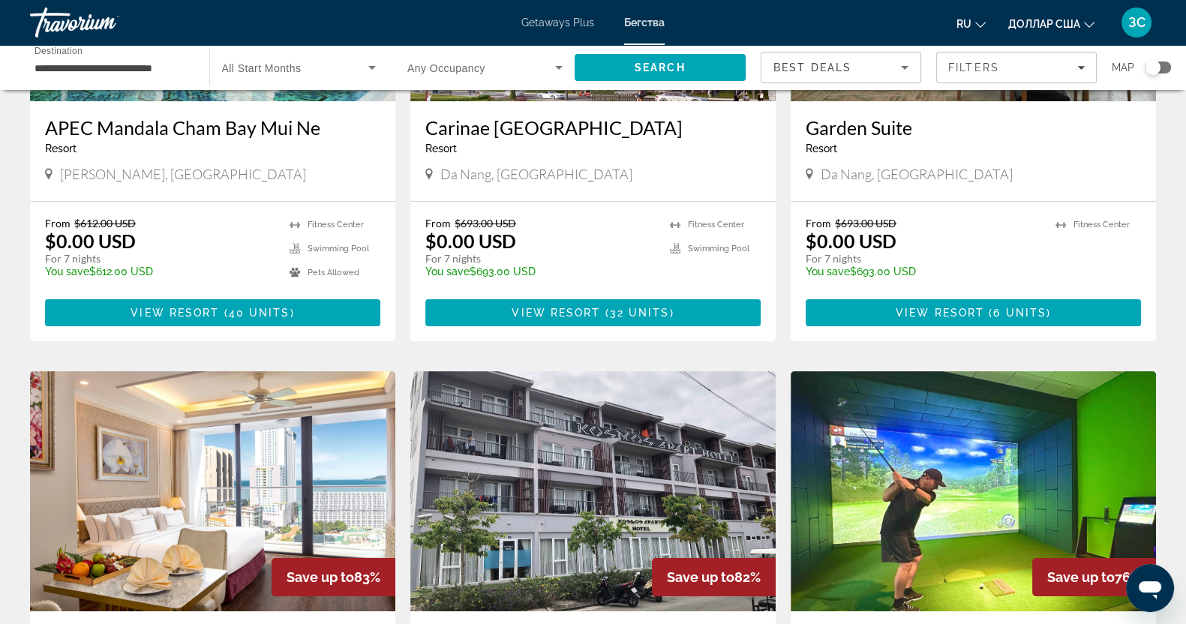
scroll to position [469, 0]
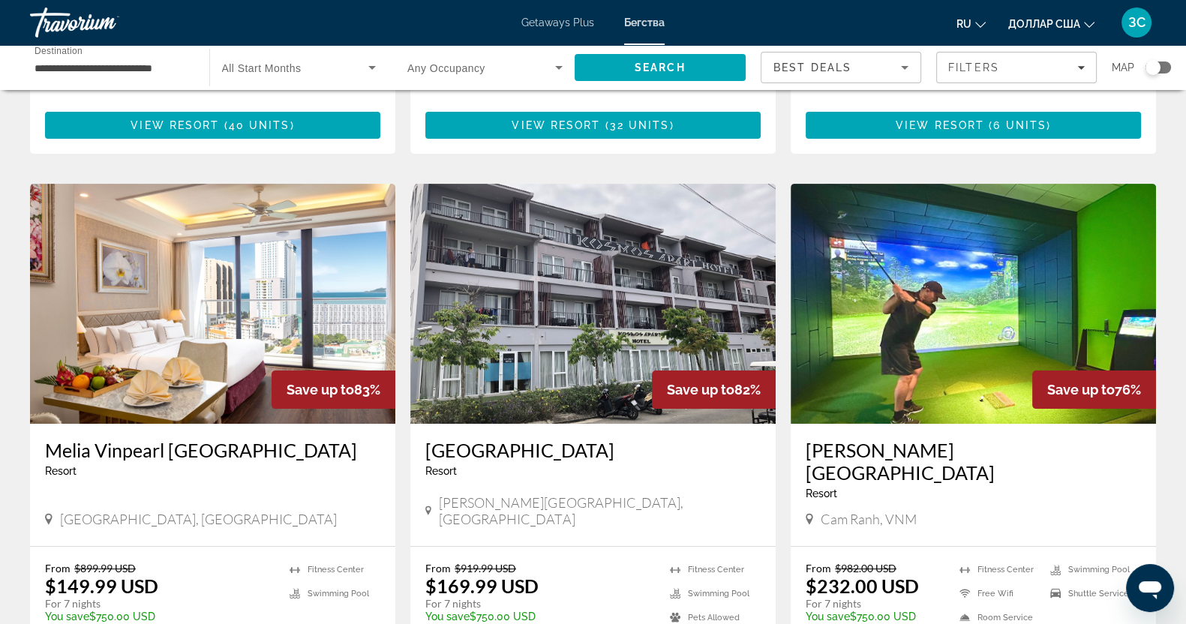
click at [949, 295] on img "Основное содержание" at bounding box center [972, 304] width 365 height 240
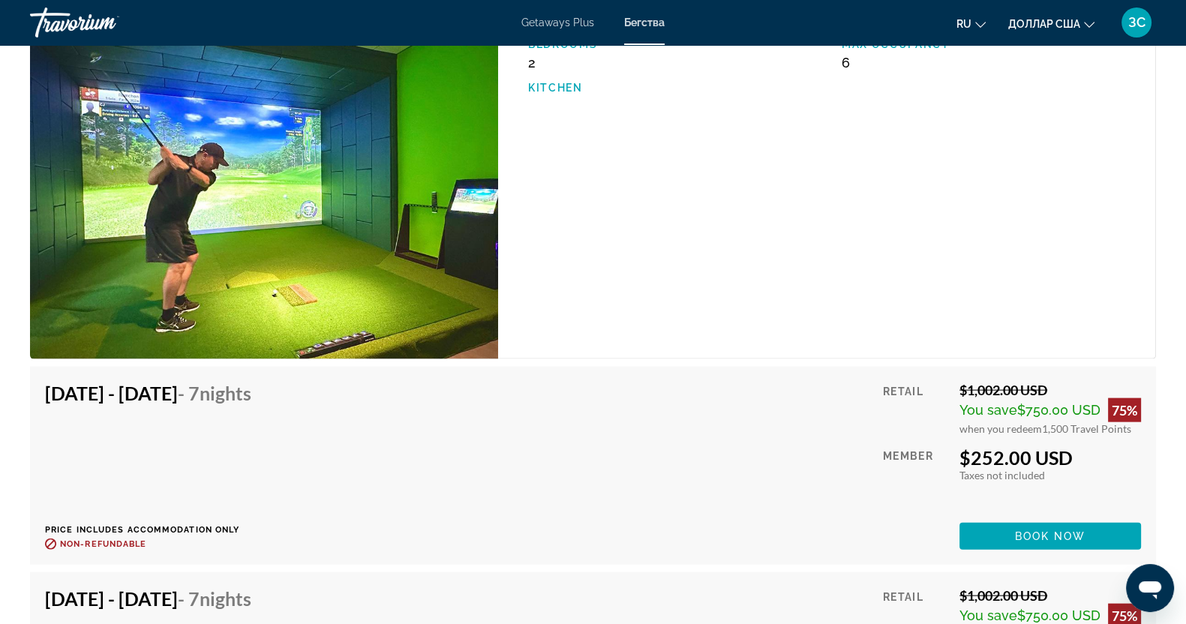
scroll to position [11154, 0]
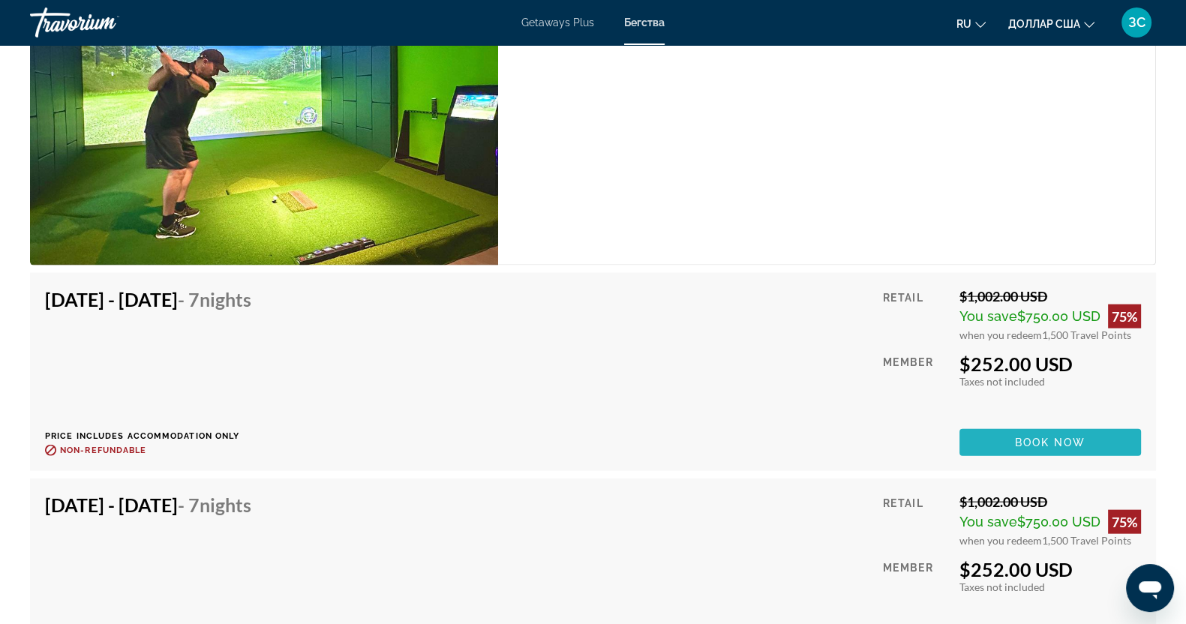
click at [1043, 436] on span "Book now" at bounding box center [1050, 442] width 71 height 12
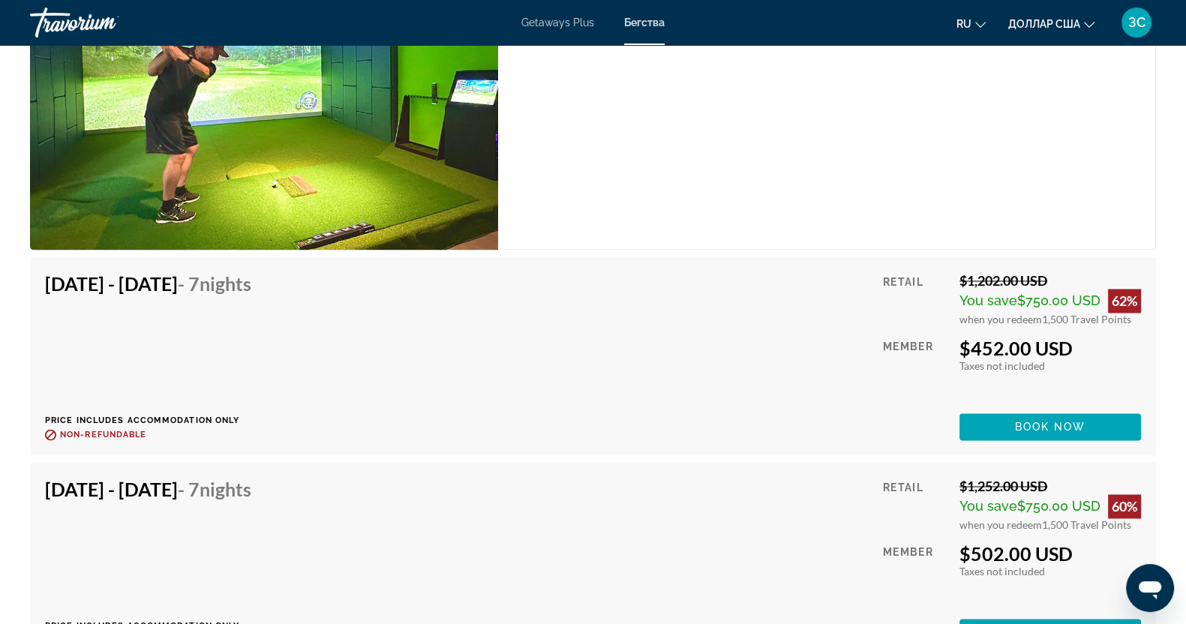
scroll to position [9935, 0]
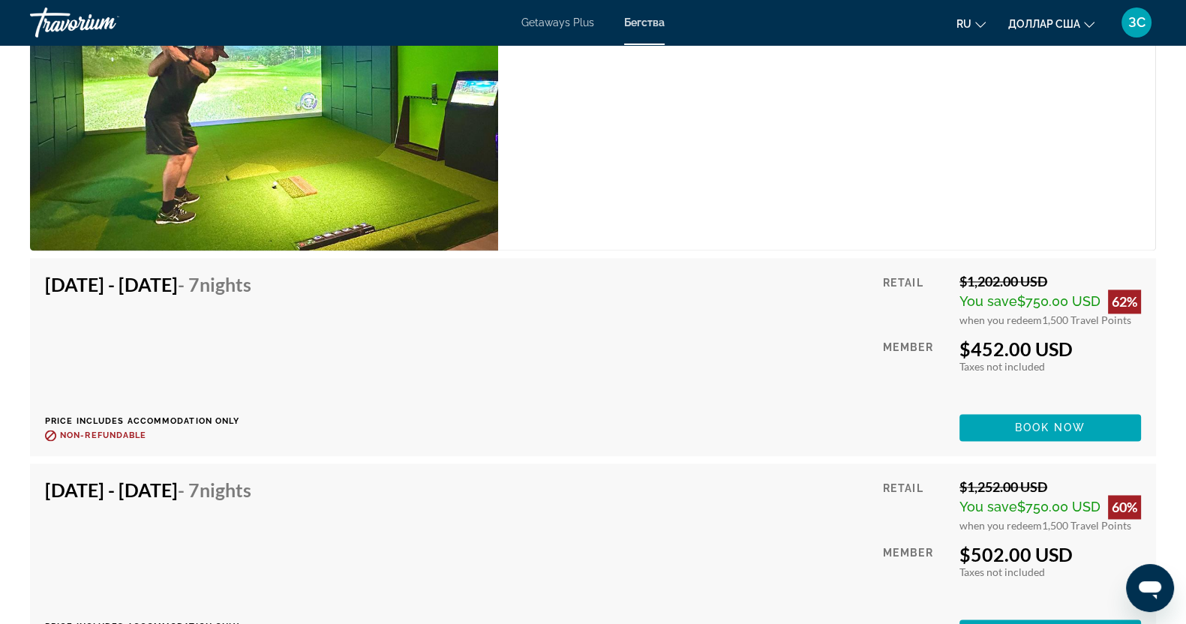
click at [541, 19] on font "Getaways Plus" at bounding box center [557, 22] width 73 height 12
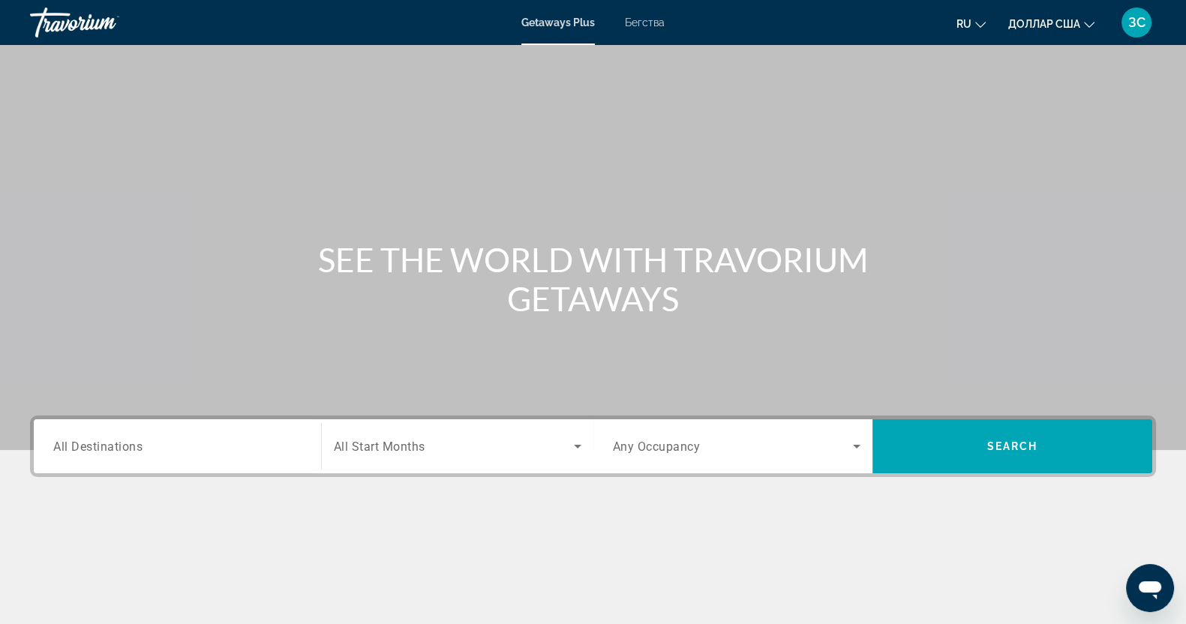
click at [148, 460] on div "Search widget" at bounding box center [177, 446] width 248 height 43
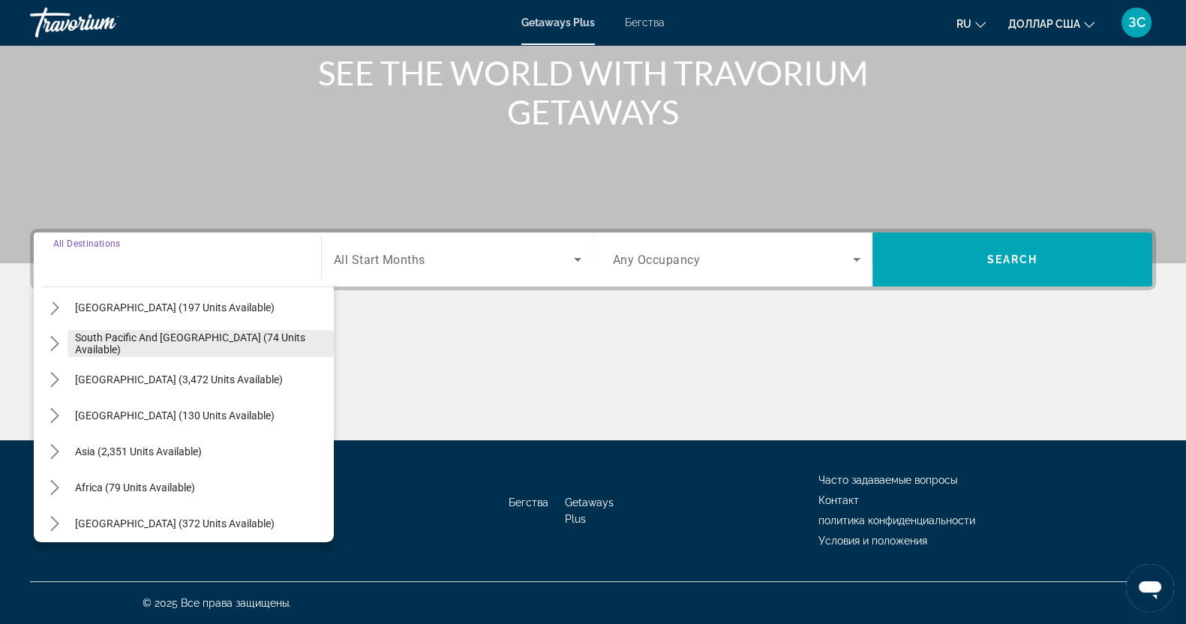
scroll to position [243, 0]
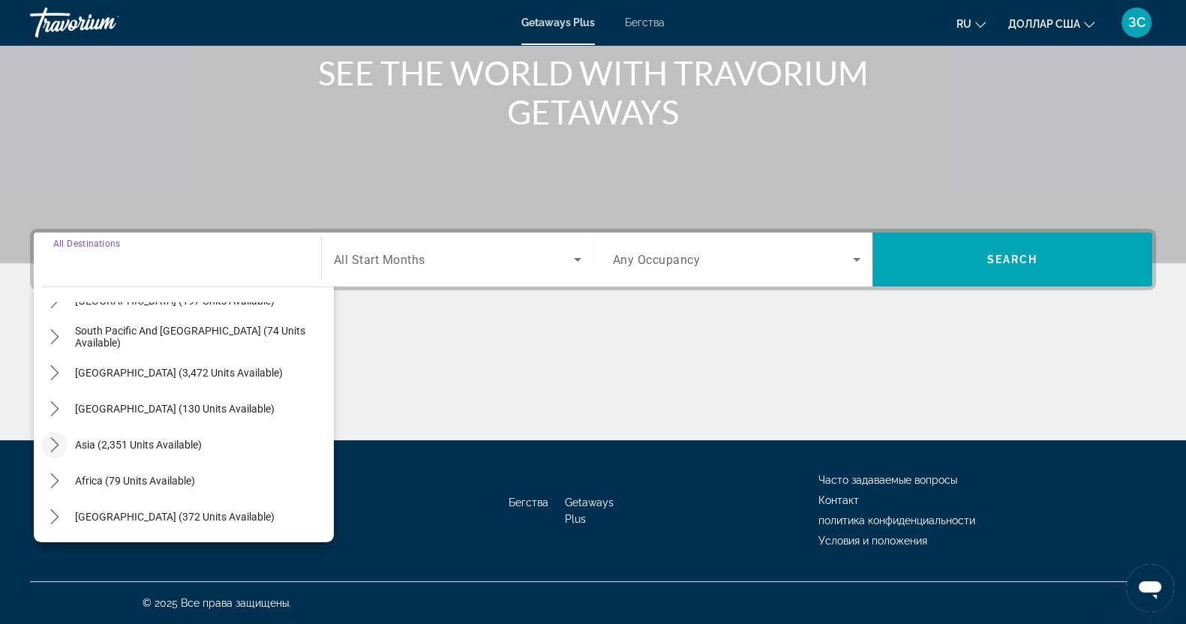
click at [52, 445] on icon "Toggle Asia (2,351 units available) submenu" at bounding box center [54, 444] width 15 height 15
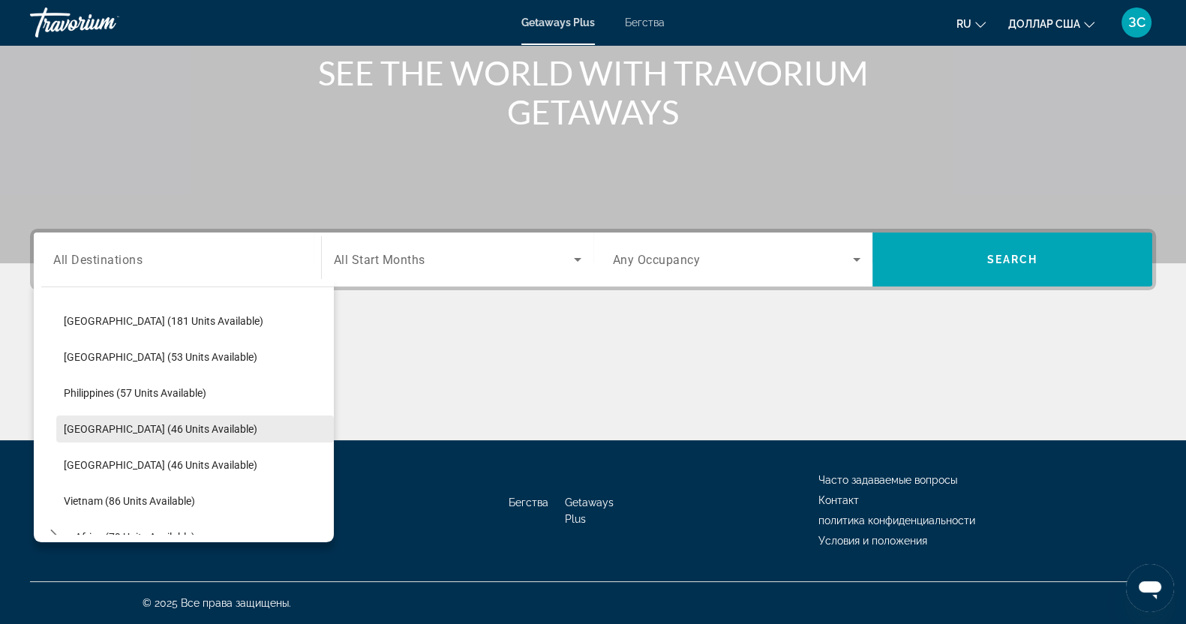
scroll to position [555, 0]
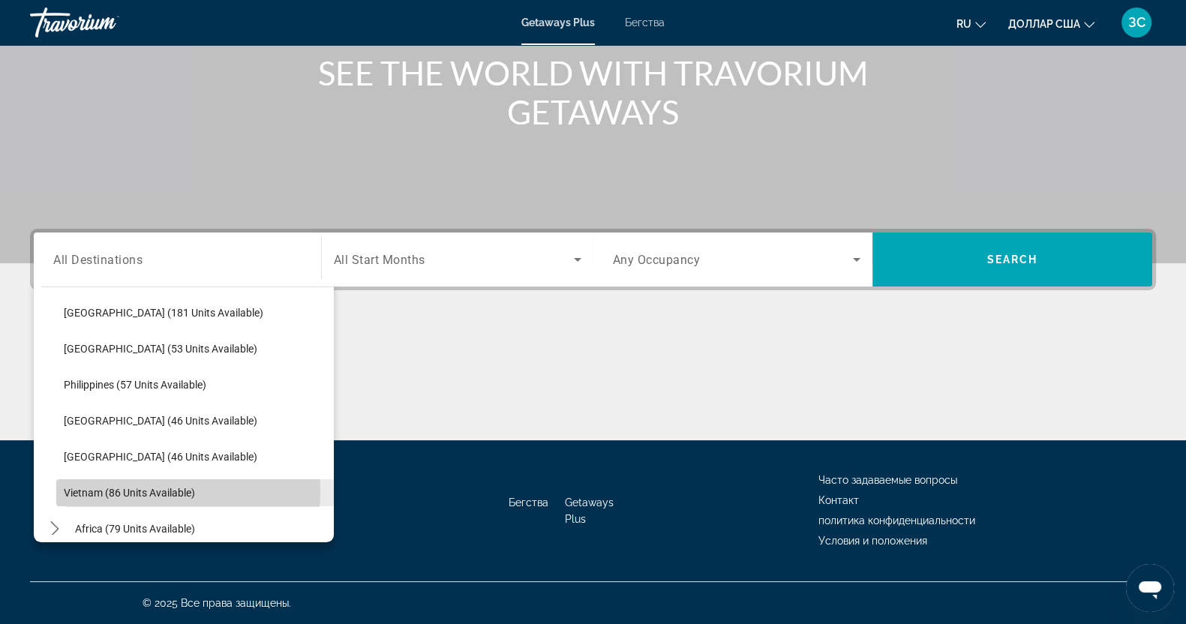
click at [97, 489] on span "Vietnam (86 units available)" at bounding box center [129, 493] width 131 height 12
type input "**********"
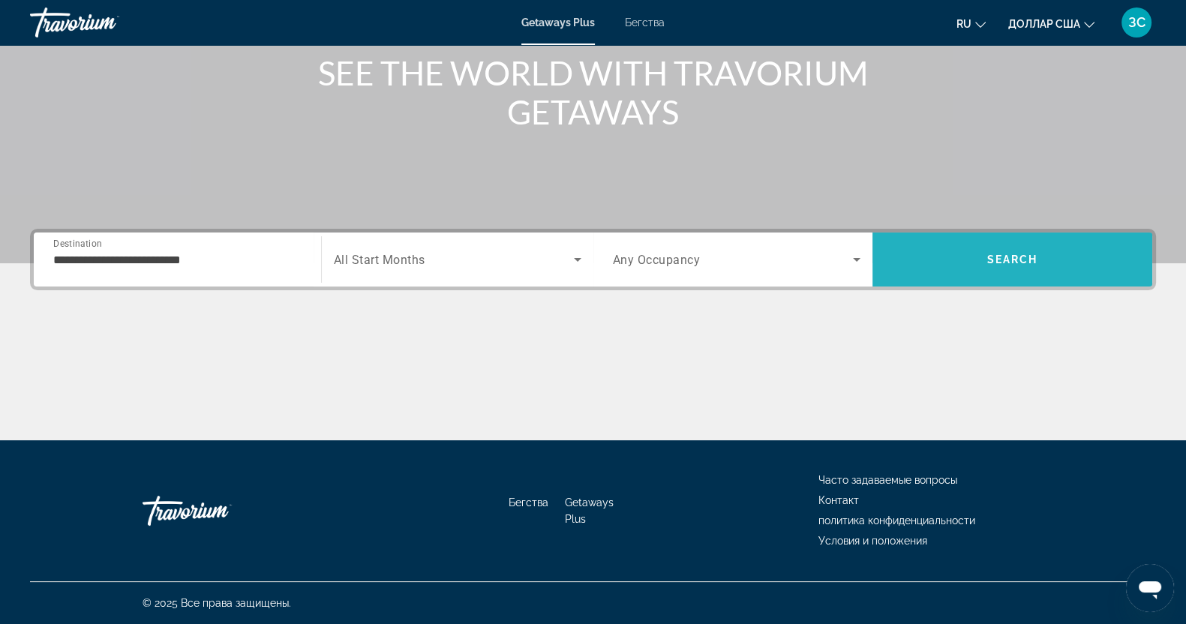
click at [1003, 253] on span "Search" at bounding box center [1012, 259] width 51 height 12
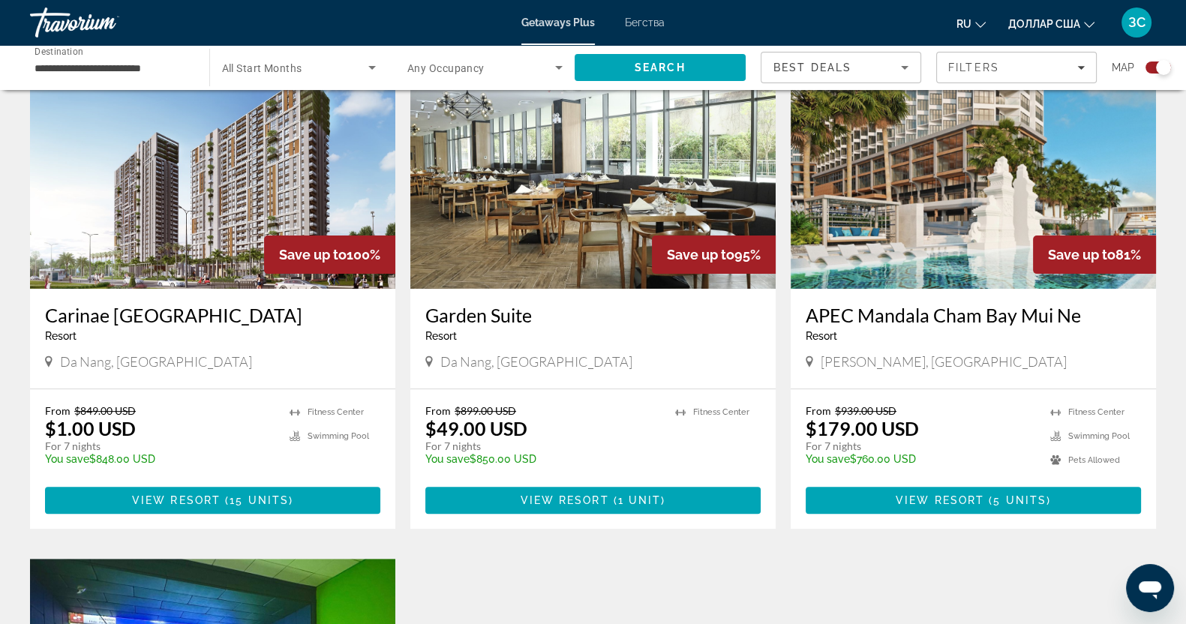
scroll to position [374, 0]
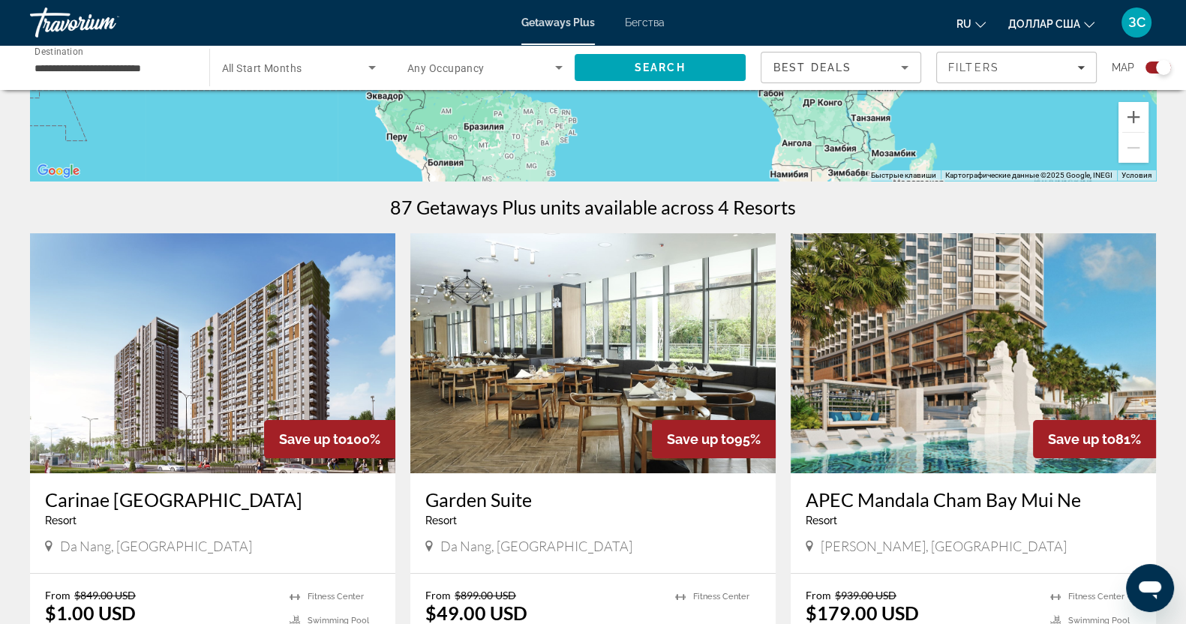
click at [953, 354] on img "Основное содержание" at bounding box center [972, 353] width 365 height 240
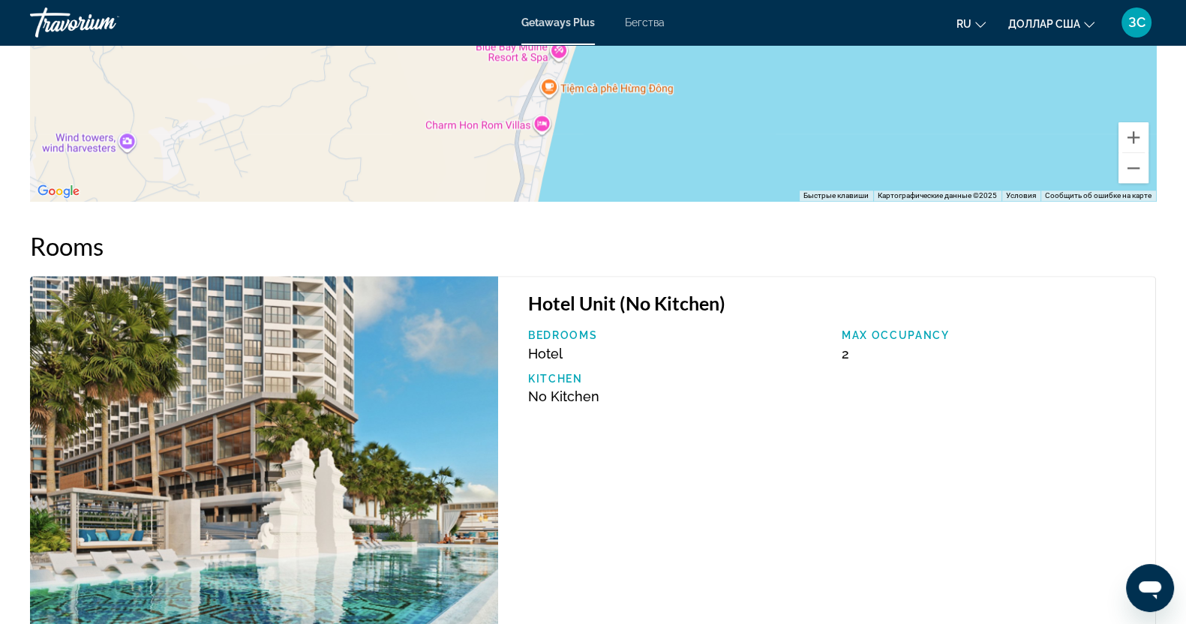
scroll to position [2062, 0]
click at [360, 436] on img "Основное содержание" at bounding box center [264, 455] width 468 height 356
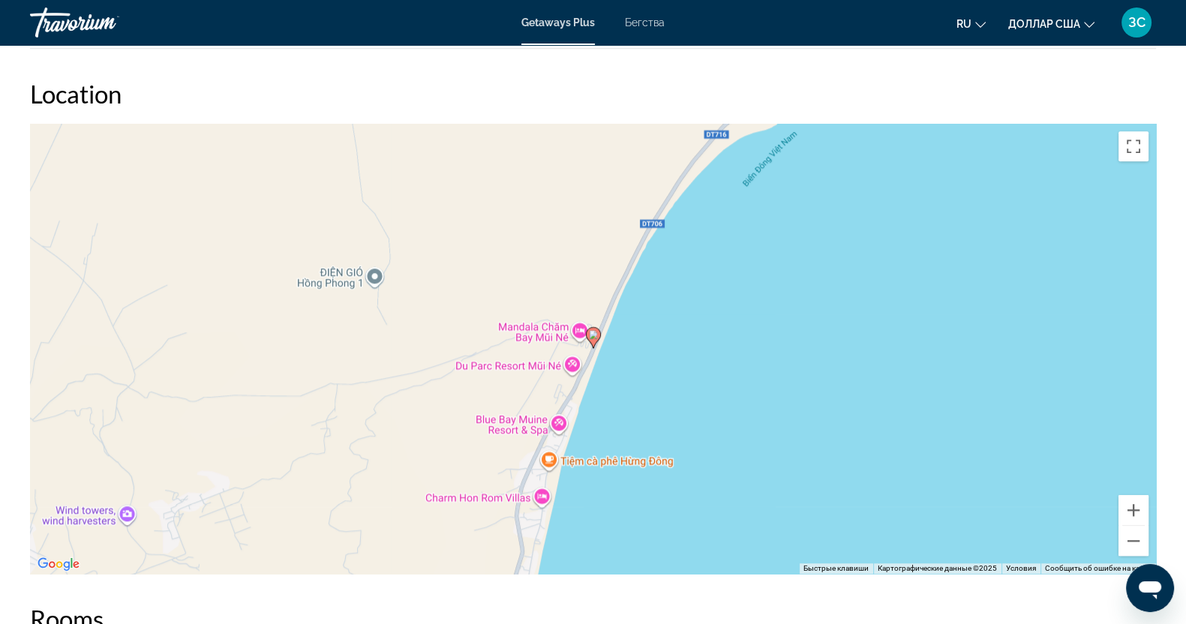
scroll to position [1687, 0]
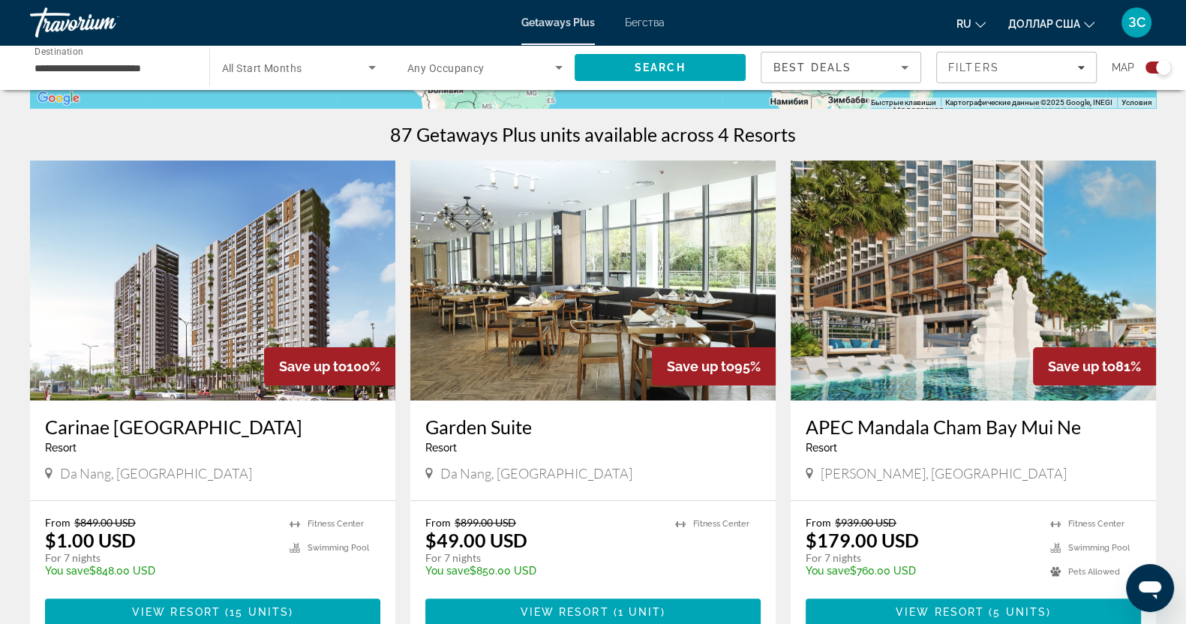
scroll to position [469, 0]
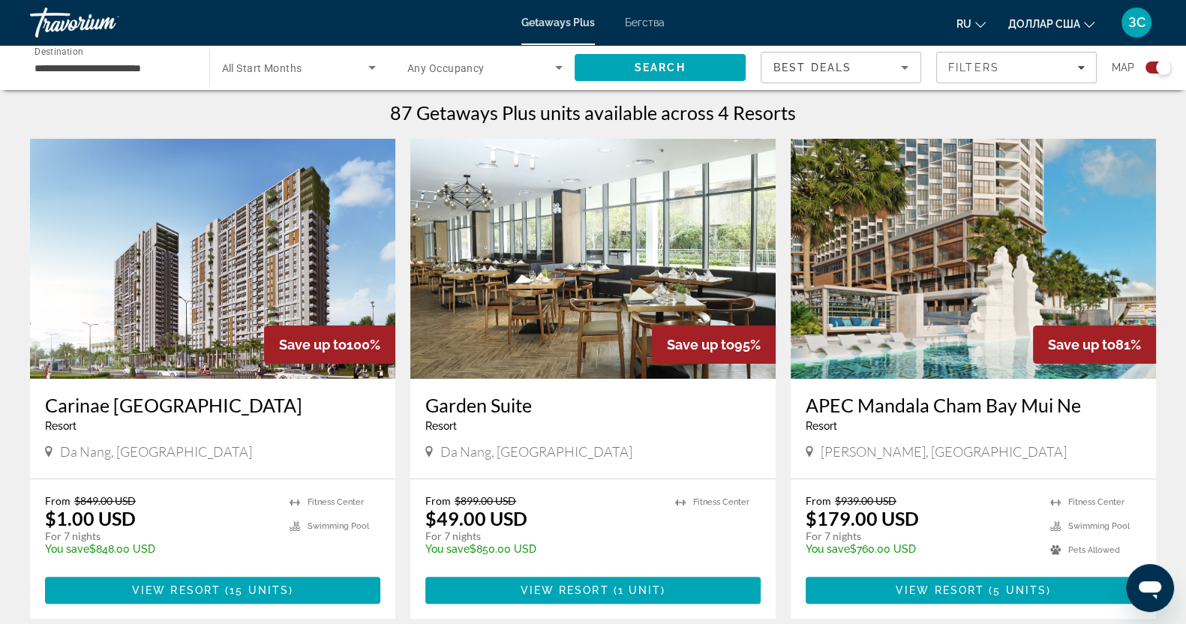
click at [186, 223] on img "Основное содержание" at bounding box center [212, 259] width 365 height 240
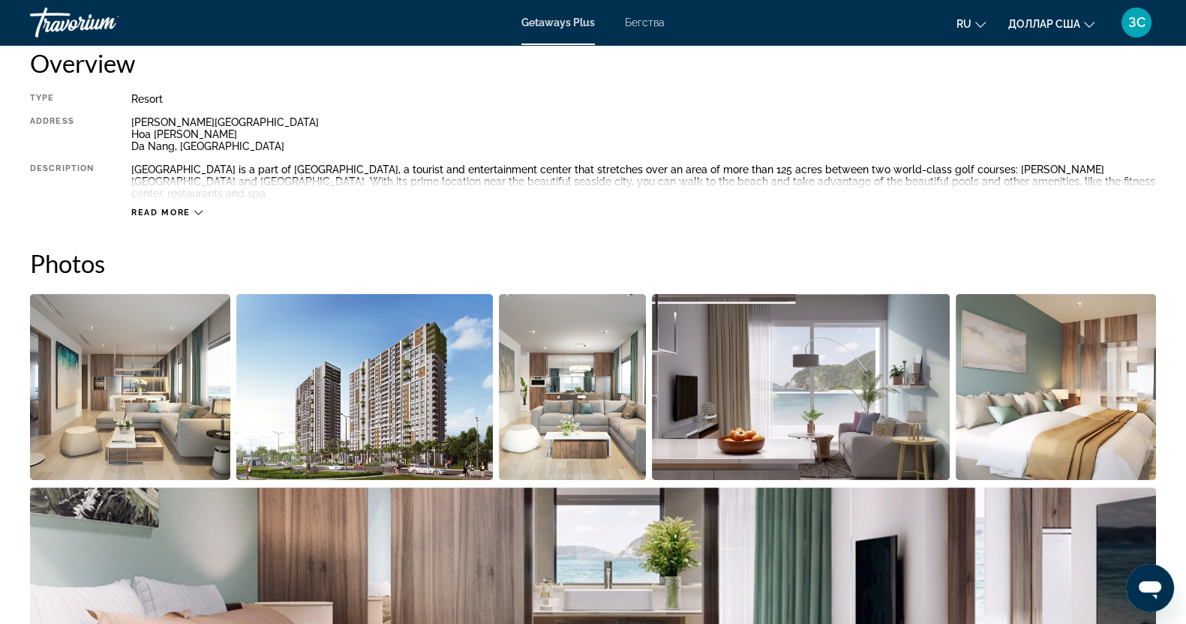
scroll to position [334, 0]
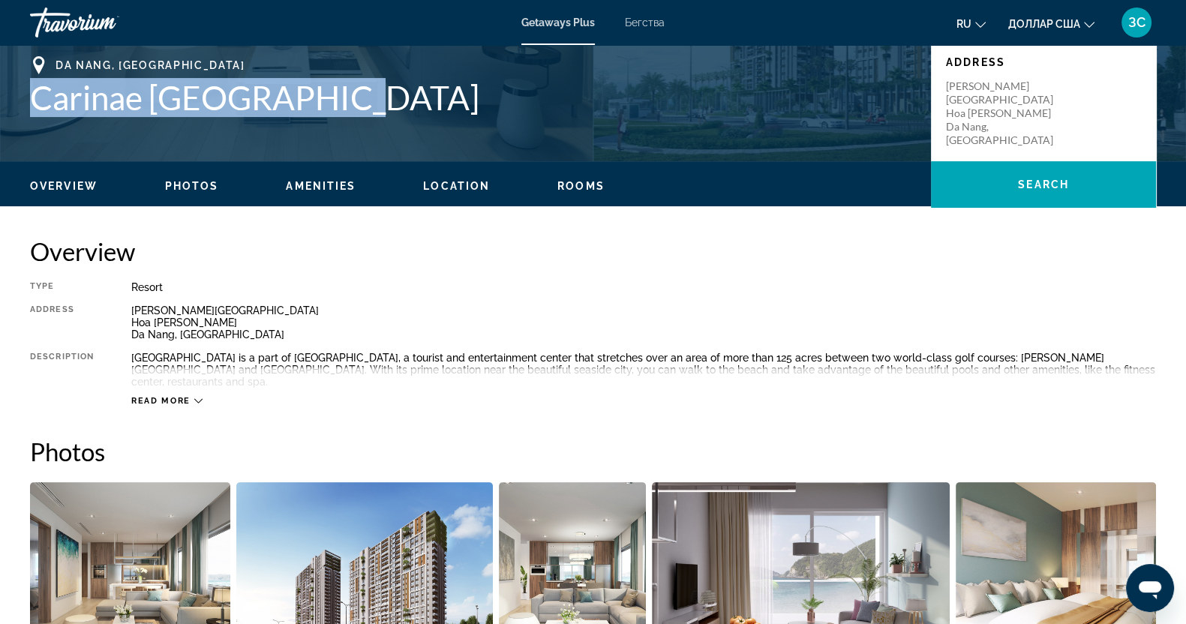
drag, startPoint x: 30, startPoint y: 99, endPoint x: 364, endPoint y: 91, distance: 333.8
click at [364, 91] on h1 "Carinae [GEOGRAPHIC_DATA]" at bounding box center [473, 97] width 886 height 39
copy h1 "Carinae [GEOGRAPHIC_DATA]"
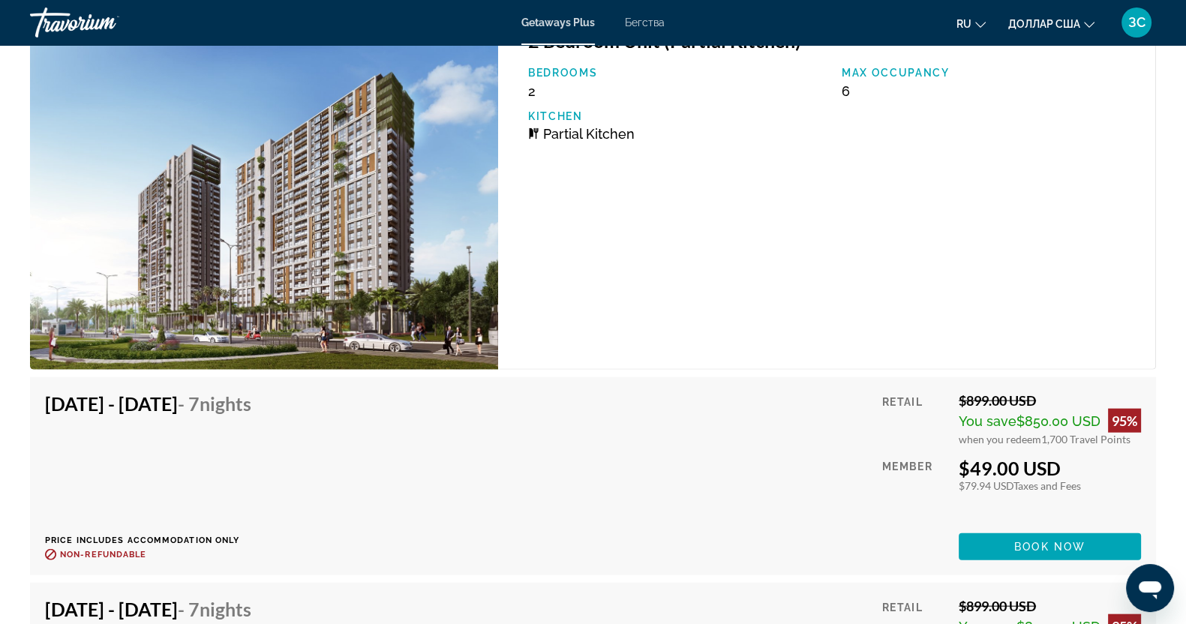
scroll to position [4177, 0]
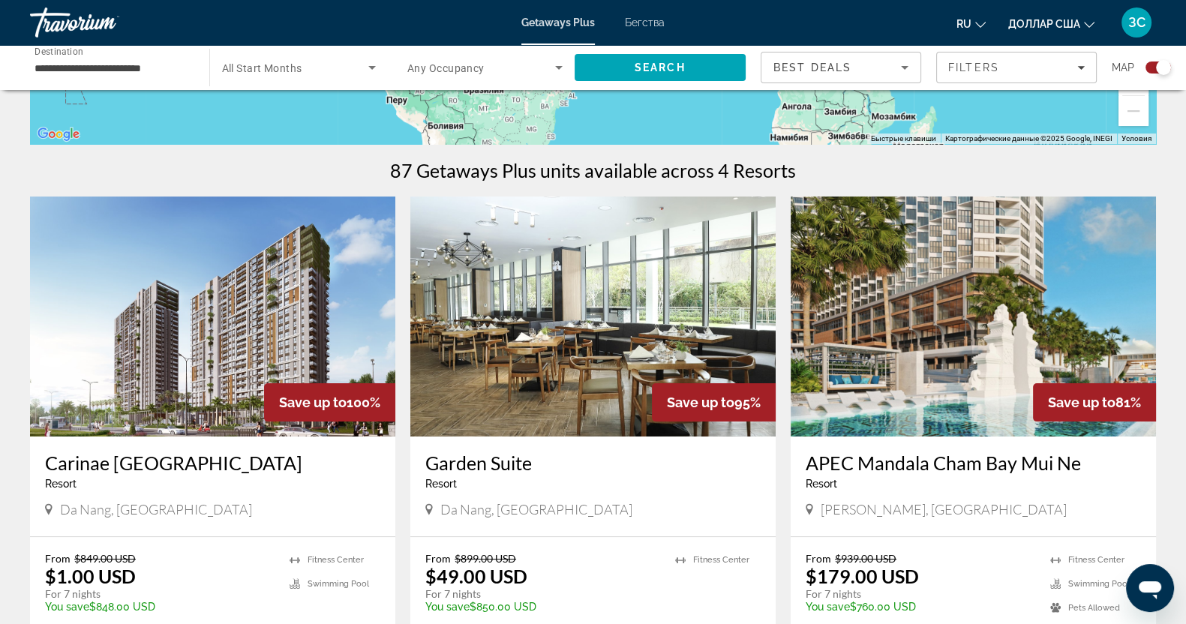
scroll to position [469, 0]
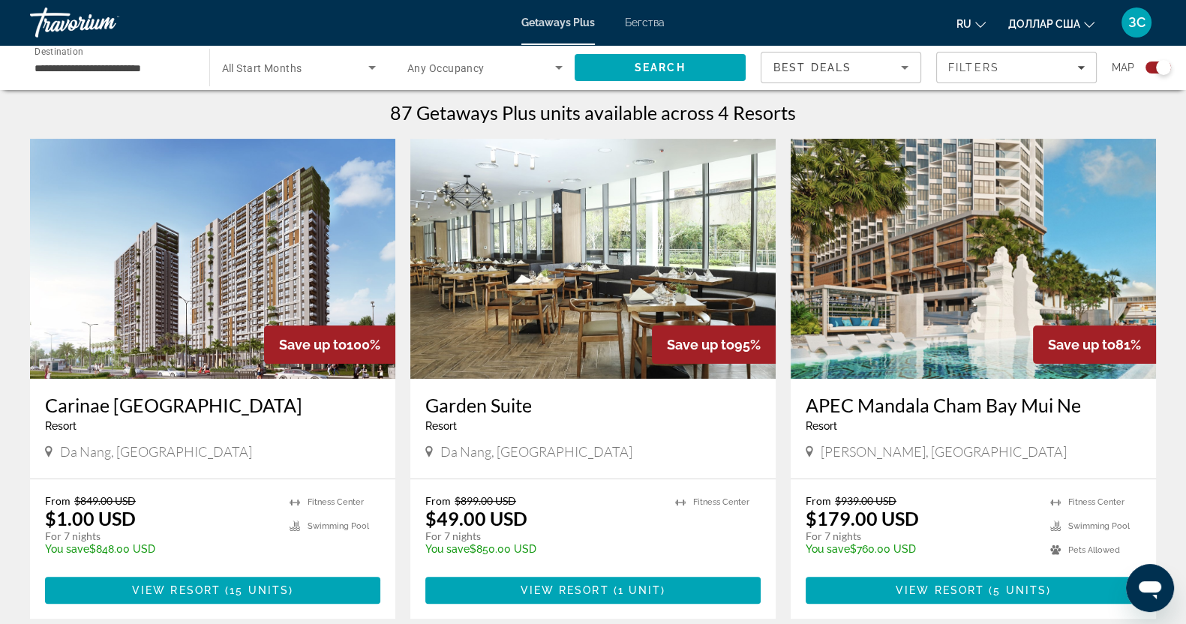
click at [621, 237] on img "Основное содержание" at bounding box center [592, 259] width 365 height 240
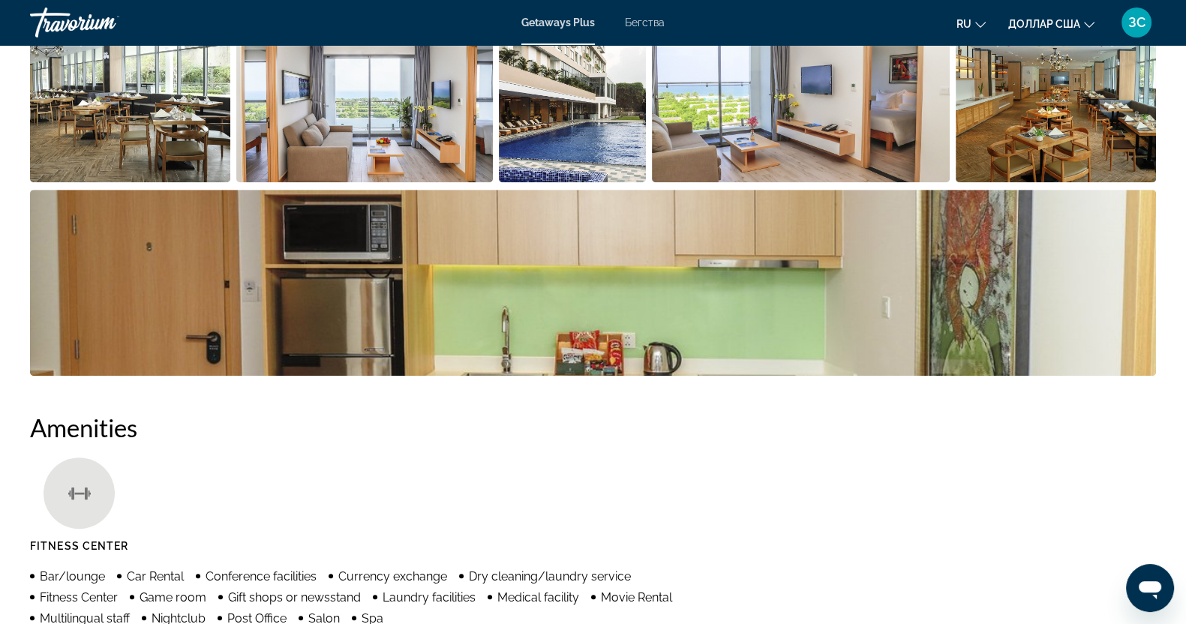
scroll to position [655, 0]
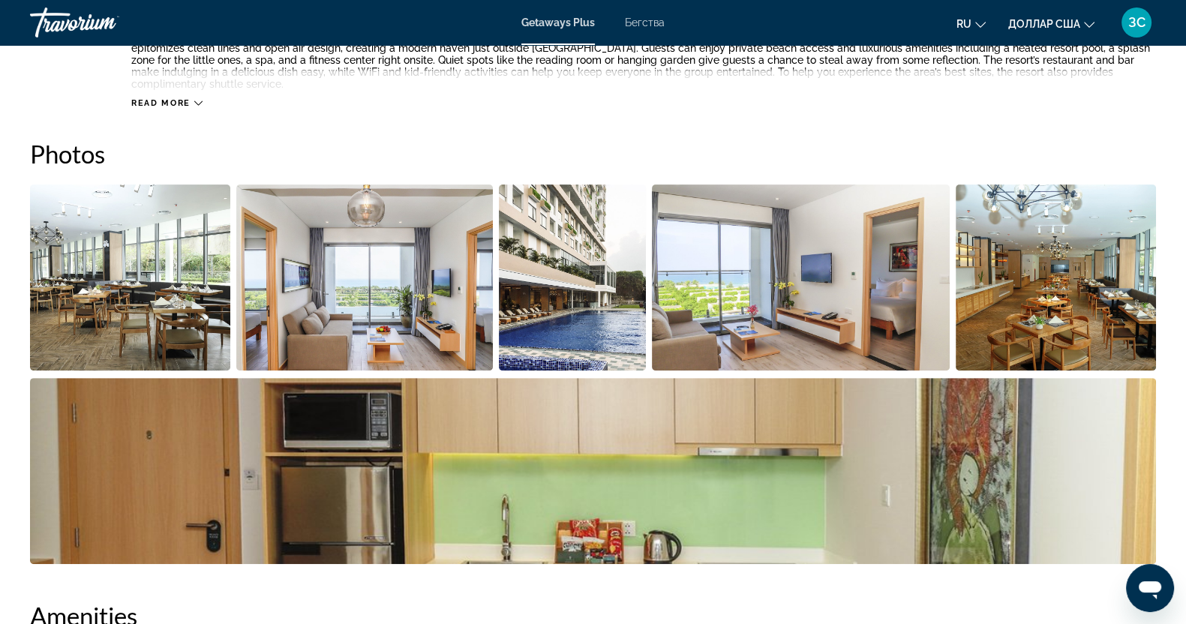
click at [754, 265] on img "Open full-screen image slider" at bounding box center [801, 277] width 298 height 186
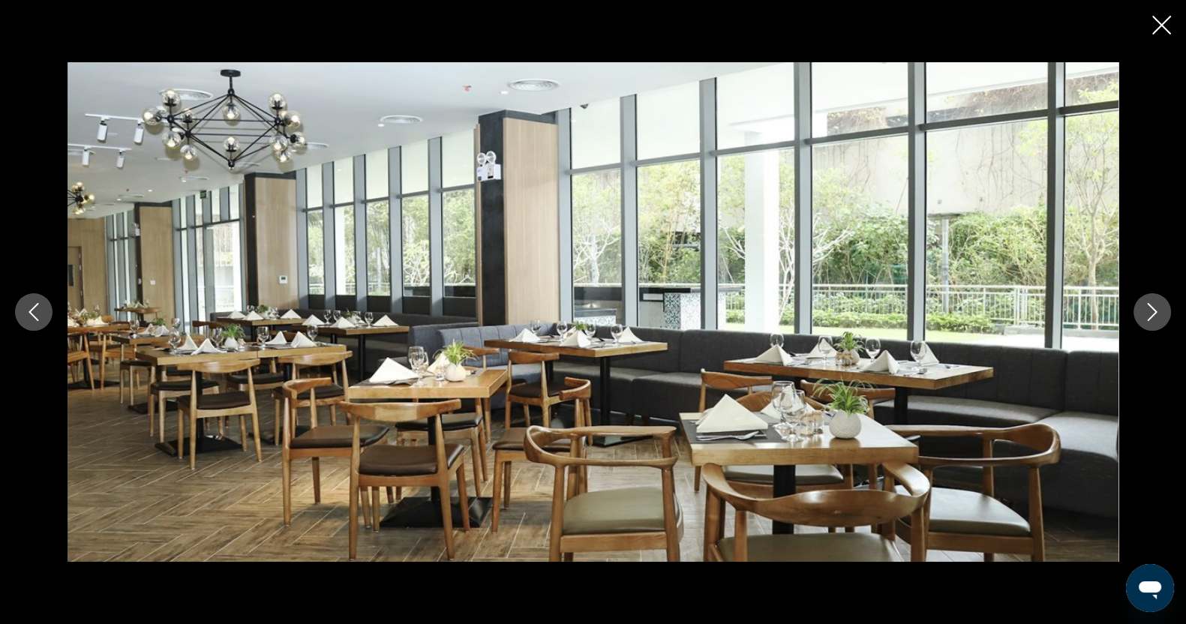
click at [1162, 315] on button "Next image" at bounding box center [1151, 311] width 37 height 37
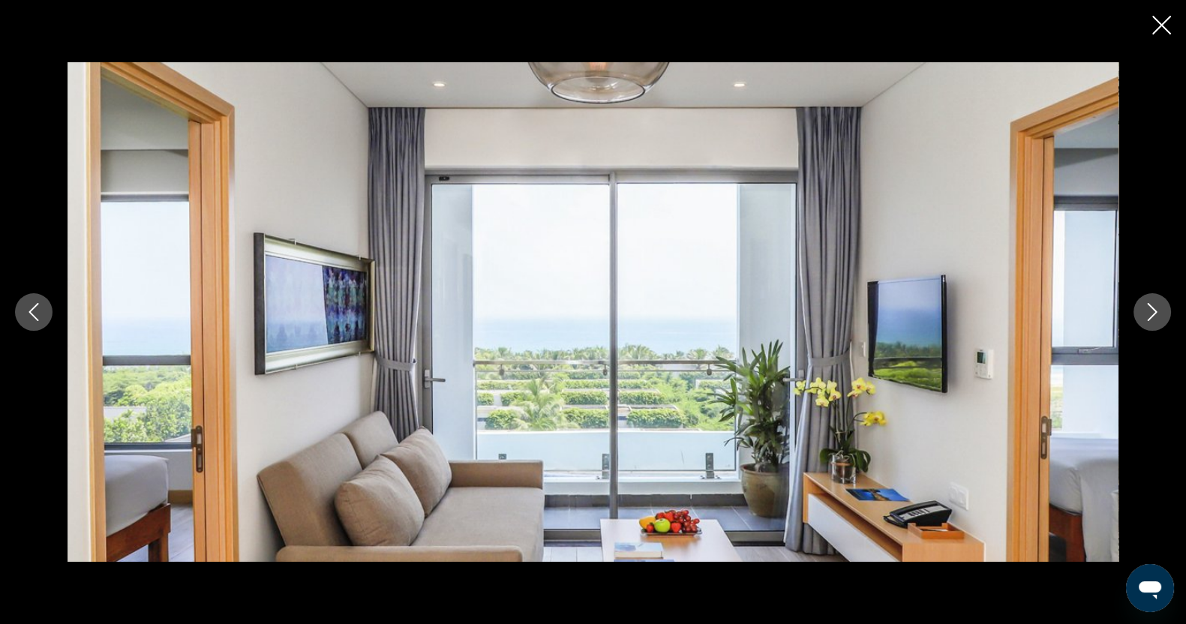
click at [1162, 315] on button "Next image" at bounding box center [1151, 311] width 37 height 37
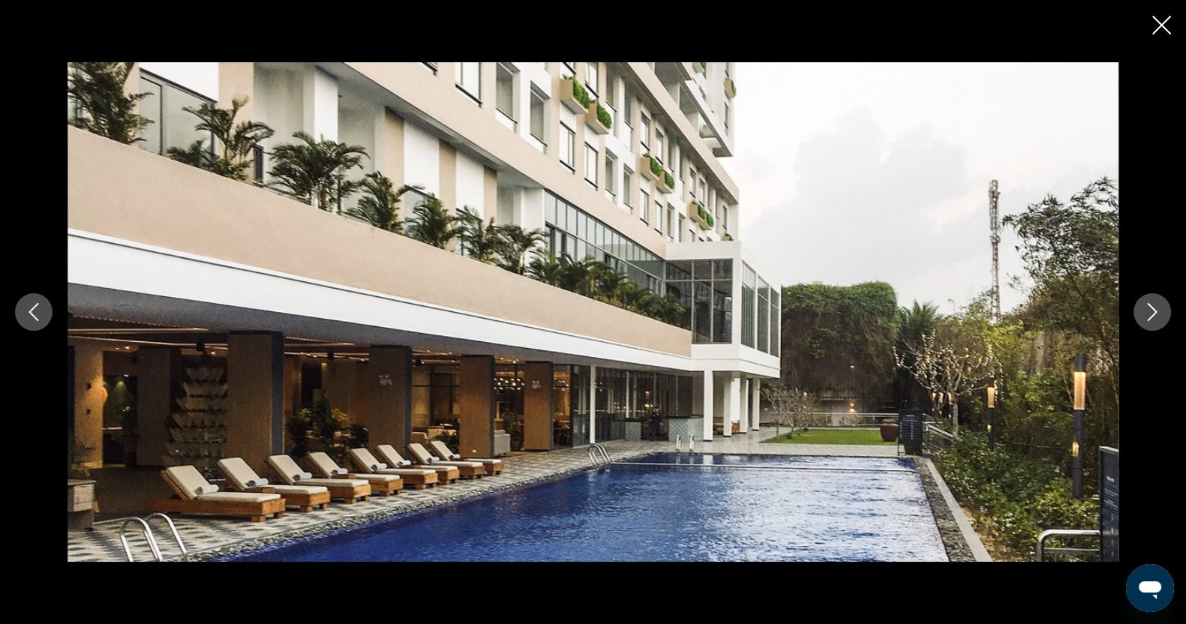
click at [1162, 315] on button "Next image" at bounding box center [1151, 311] width 37 height 37
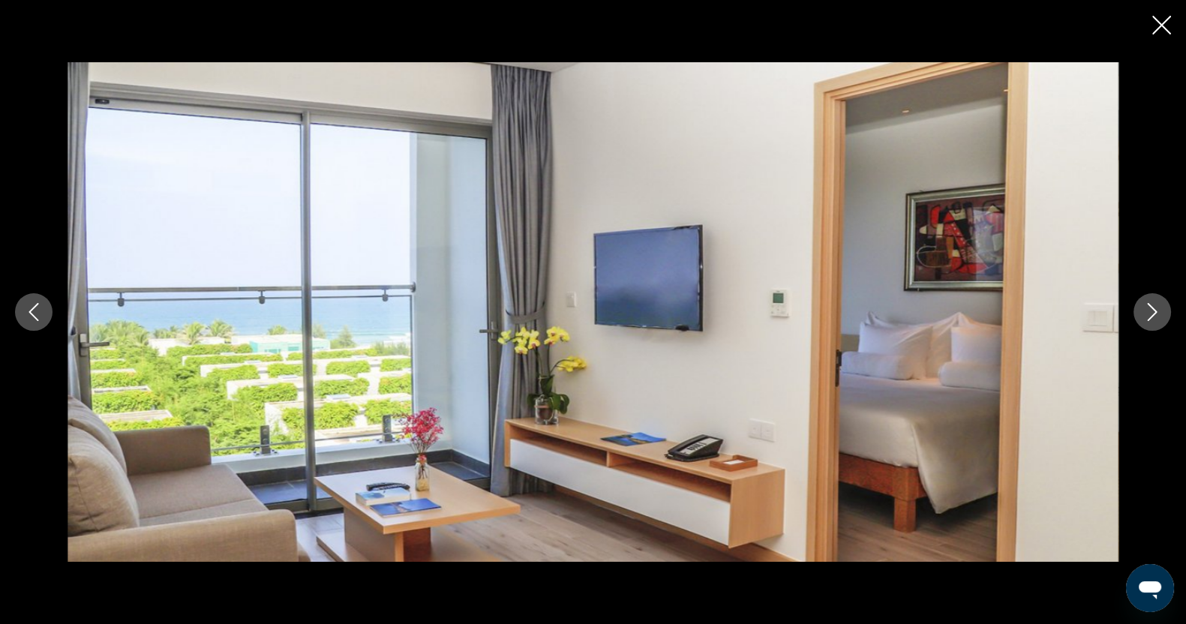
click at [1162, 315] on button "Next image" at bounding box center [1151, 311] width 37 height 37
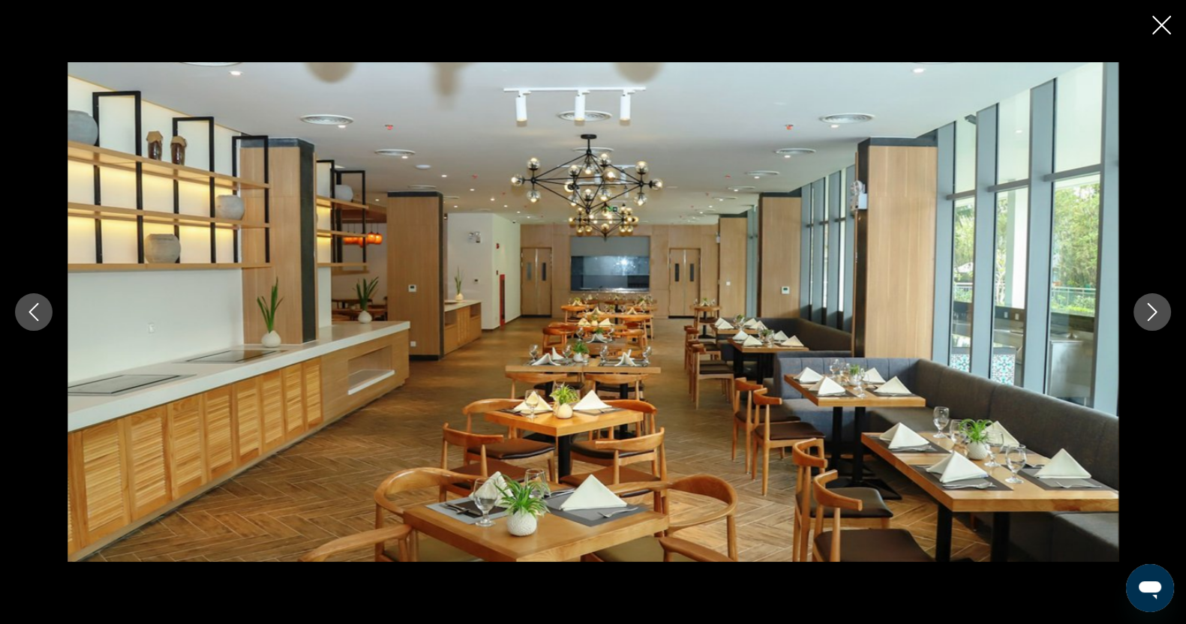
click at [1162, 315] on button "Next image" at bounding box center [1151, 311] width 37 height 37
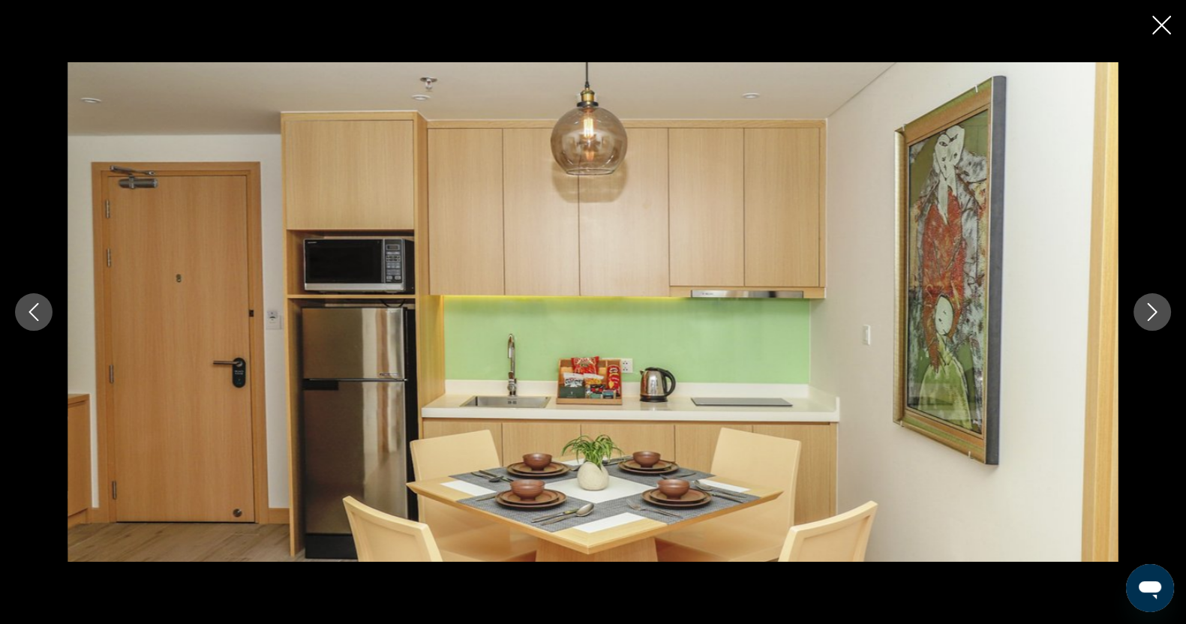
click at [1156, 33] on icon "Close slideshow" at bounding box center [1161, 25] width 19 height 19
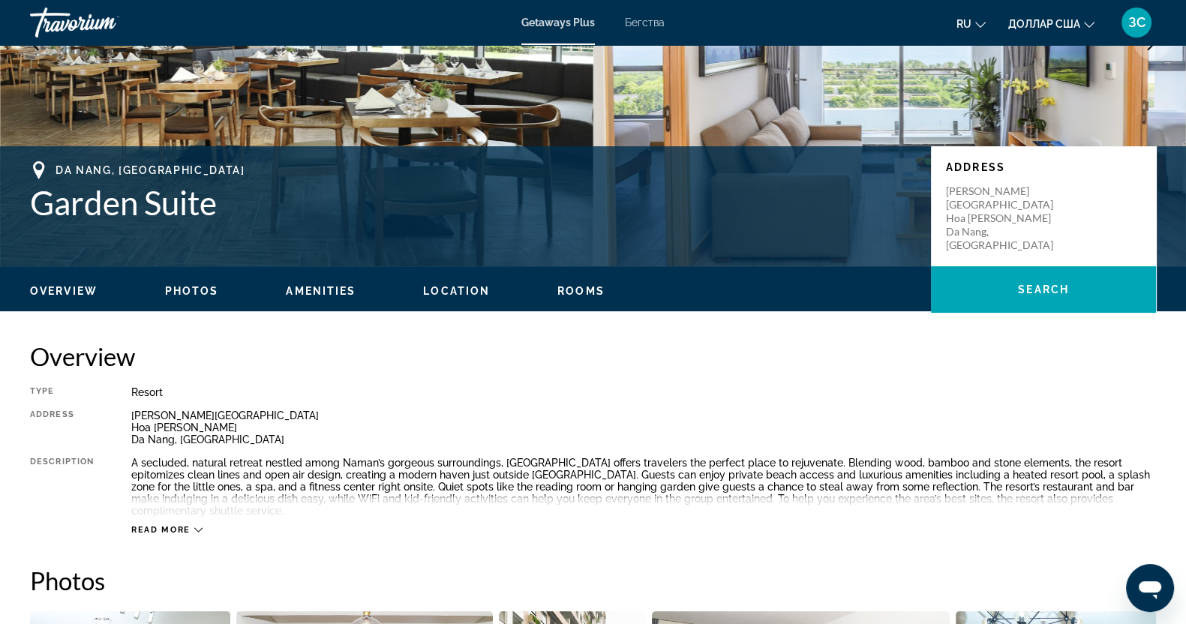
scroll to position [187, 0]
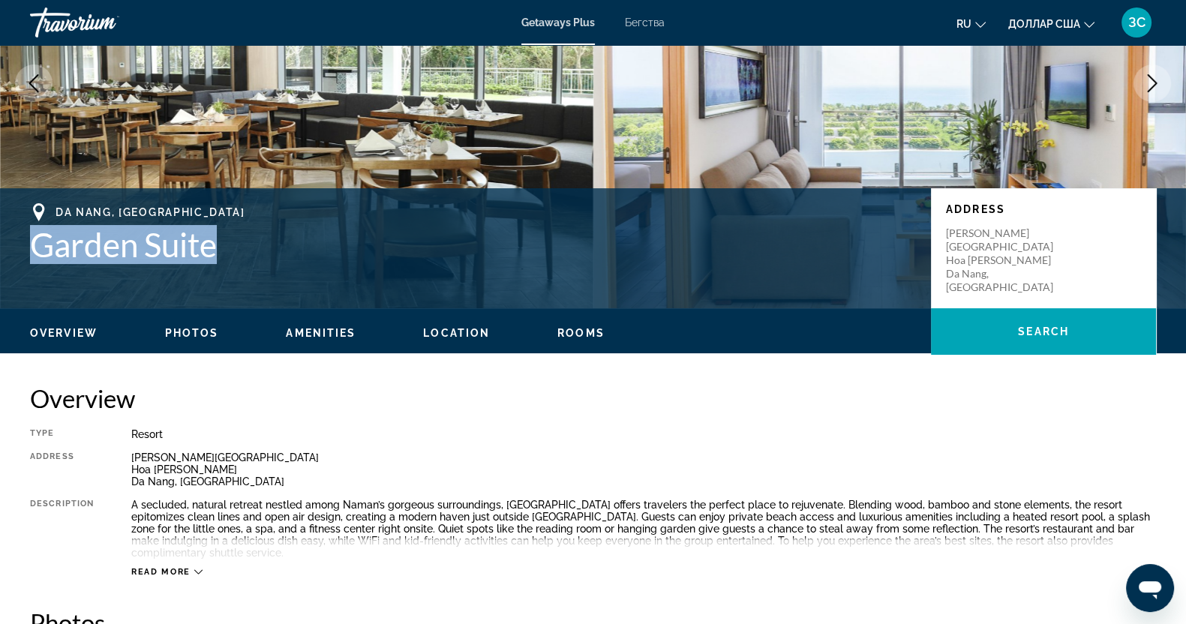
drag, startPoint x: 20, startPoint y: 235, endPoint x: 238, endPoint y: 256, distance: 219.2
click at [238, 256] on div "Da Nang, Vietnam Garden Suite Address Truong Sa Road Hoa Hai Ward Da Nang, Viet…" at bounding box center [593, 248] width 1186 height 90
copy h1 "Garden Suite"
drag, startPoint x: 50, startPoint y: 199, endPoint x: 106, endPoint y: 200, distance: 55.5
click at [106, 200] on div "Da Nang, Vietnam Garden Suite Address Truong Sa Road Hoa Hai Ward Da Nang, Viet…" at bounding box center [593, 248] width 1186 height 120
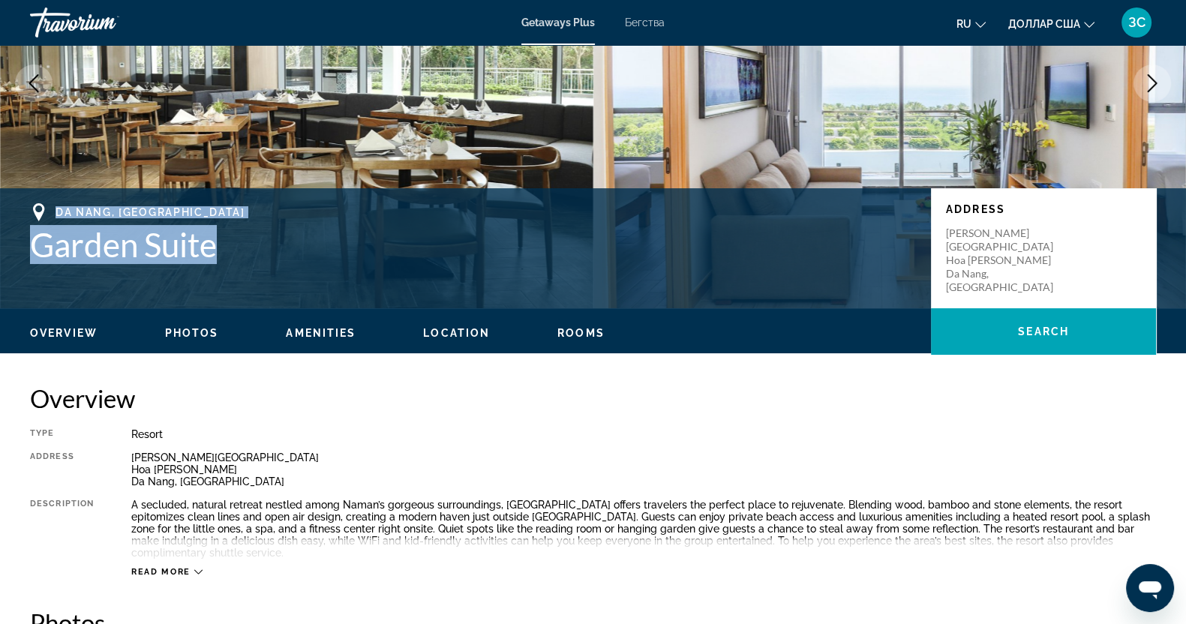
drag, startPoint x: 264, startPoint y: 246, endPoint x: 37, endPoint y: 190, distance: 233.3
click at [41, 193] on div "Da Nang, Vietnam Garden Suite Address Truong Sa Road Hoa Hai Ward Da Nang, Viet…" at bounding box center [593, 248] width 1186 height 120
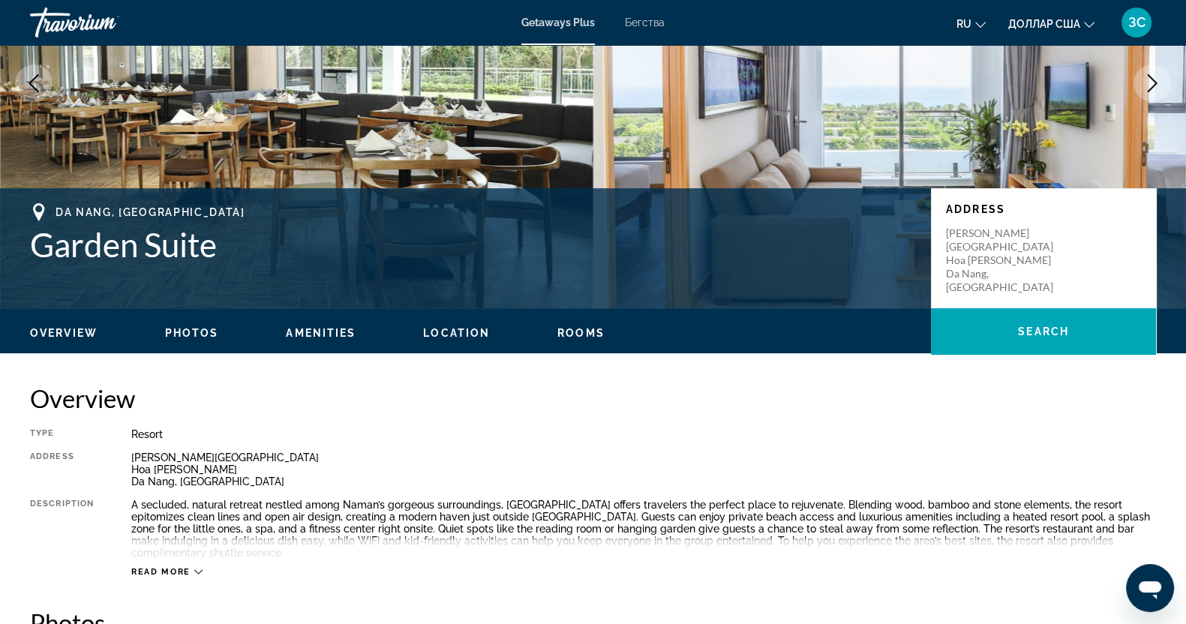
drag, startPoint x: 37, startPoint y: 190, endPoint x: 471, endPoint y: 271, distance: 441.1
click at [471, 271] on div "Da Nang, Vietnam Garden Suite Address Truong Sa Road Hoa Hai Ward Da Nang, Viet…" at bounding box center [593, 248] width 1186 height 90
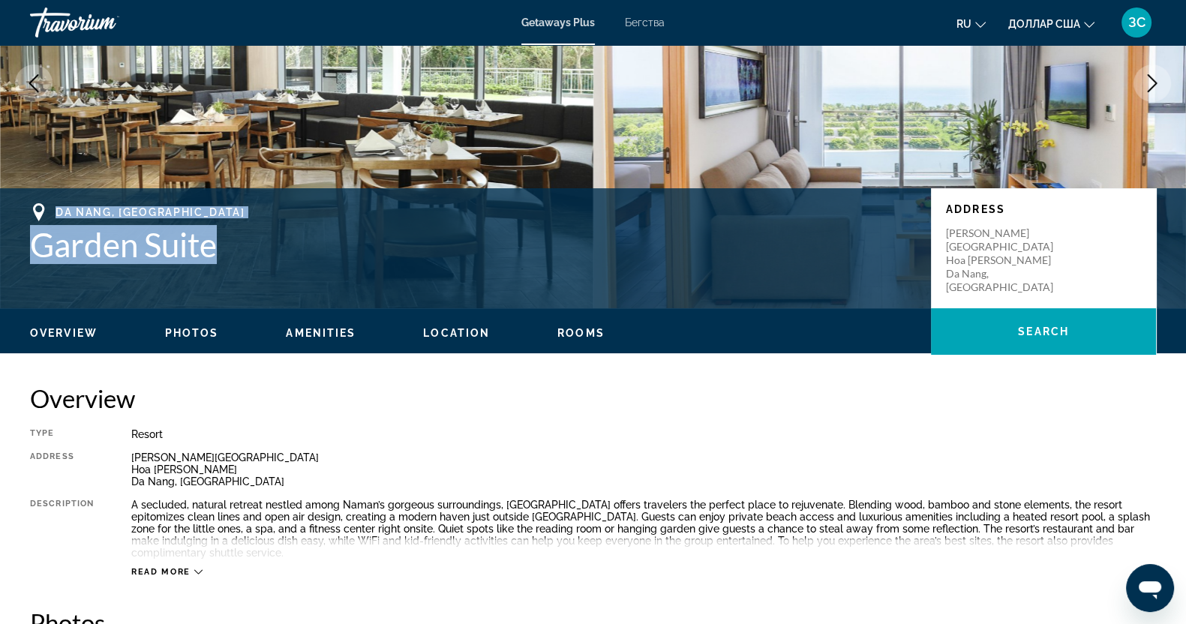
drag, startPoint x: 19, startPoint y: 205, endPoint x: 217, endPoint y: 238, distance: 201.3
click at [217, 238] on div "Da Nang, Vietnam Garden Suite Address Truong Sa Road Hoa Hai Ward Da Nang, Viet…" at bounding box center [593, 248] width 1186 height 90
copy div "Da Nang, Vietnam Garden Suite"
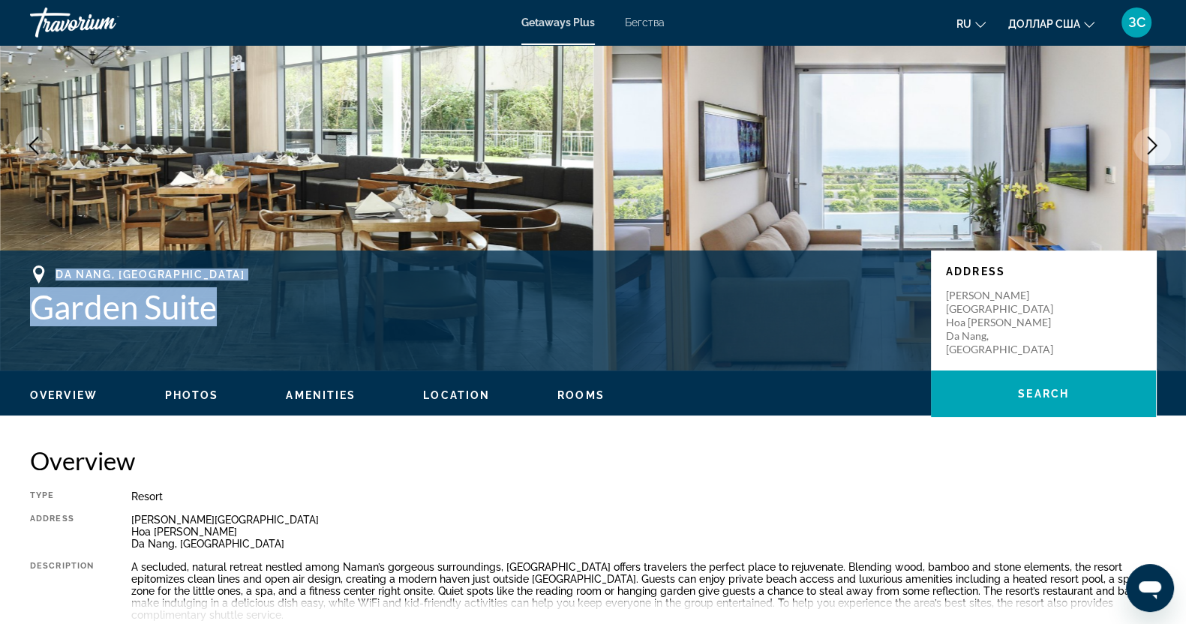
scroll to position [0, 0]
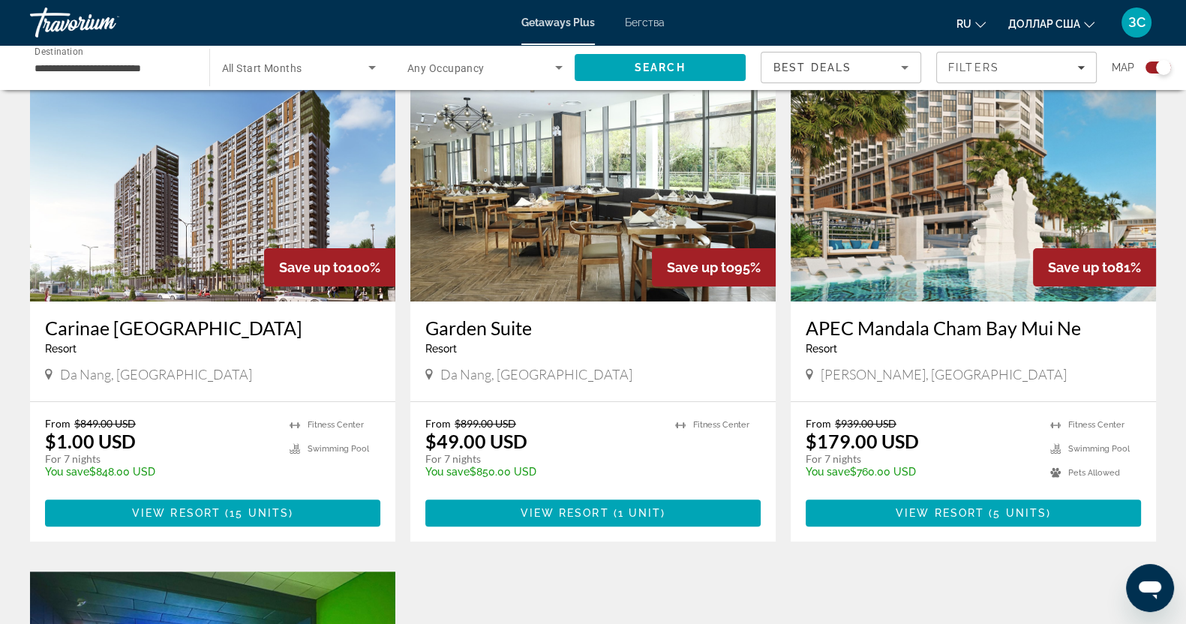
scroll to position [562, 0]
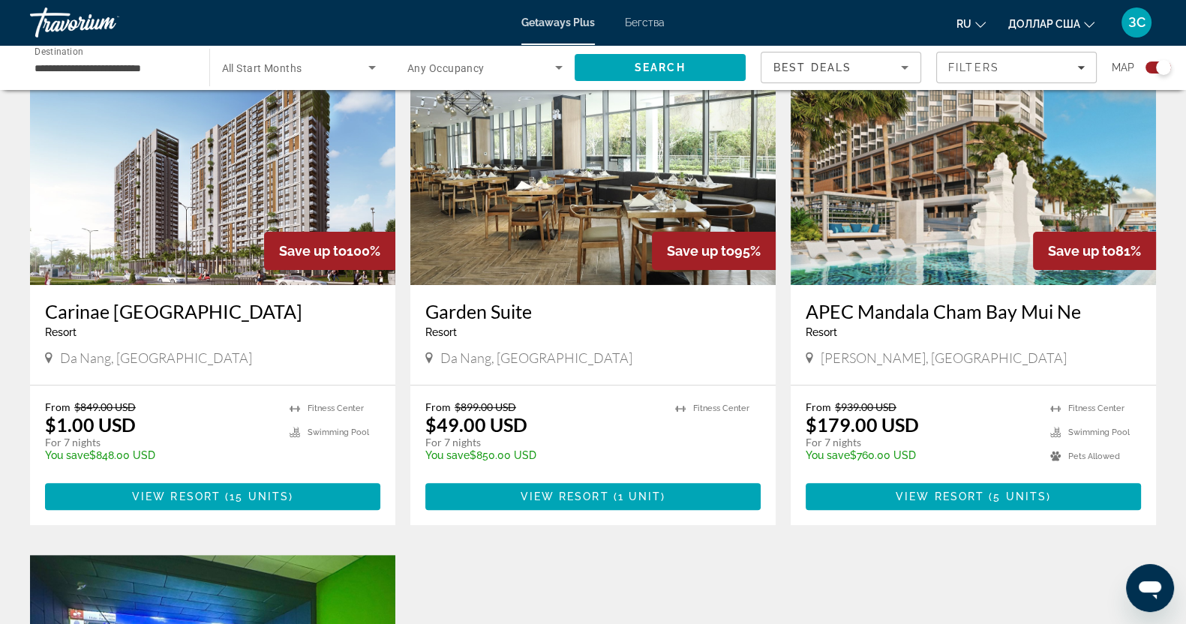
click at [575, 156] on img "Основное содержание" at bounding box center [592, 165] width 365 height 240
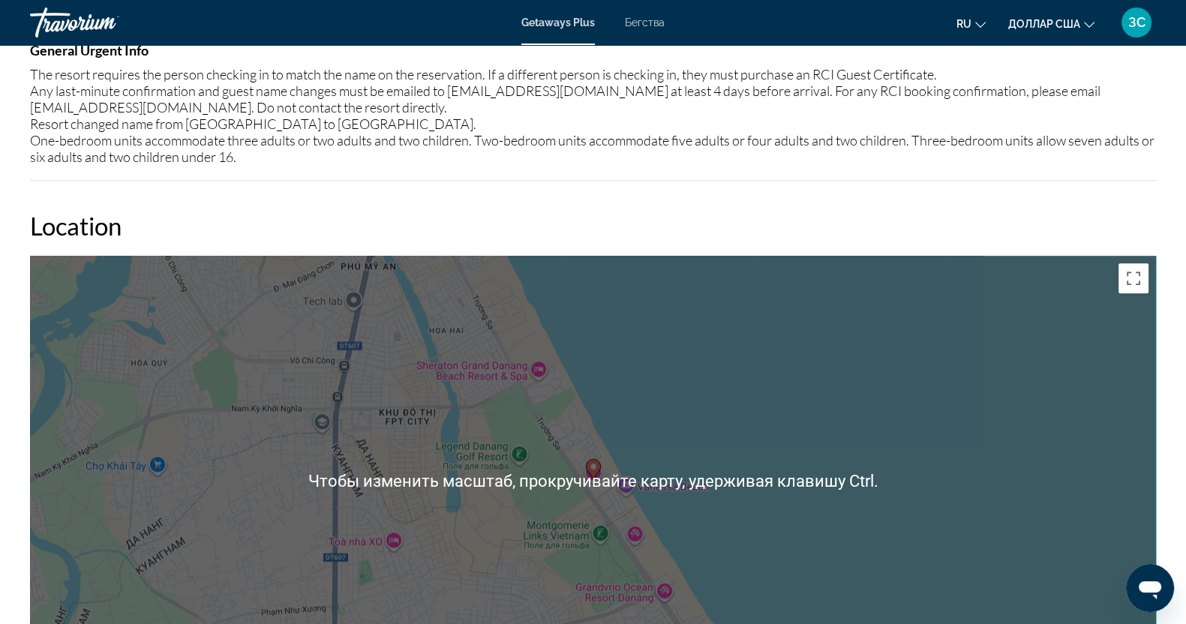
scroll to position [1203, 0]
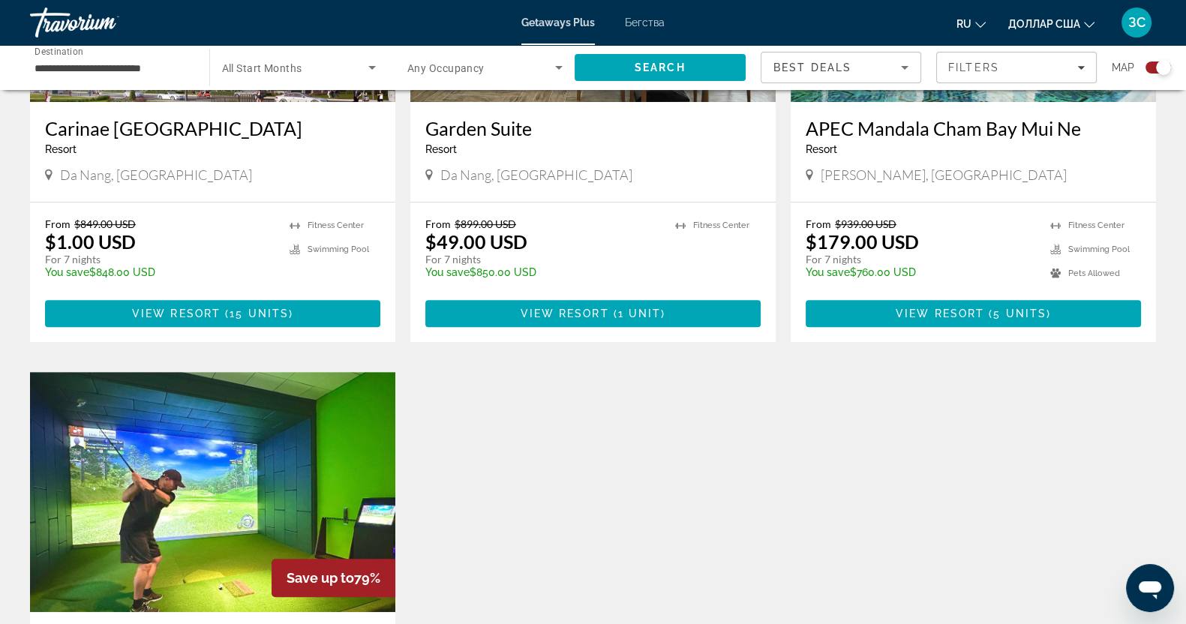
scroll to position [749, 0]
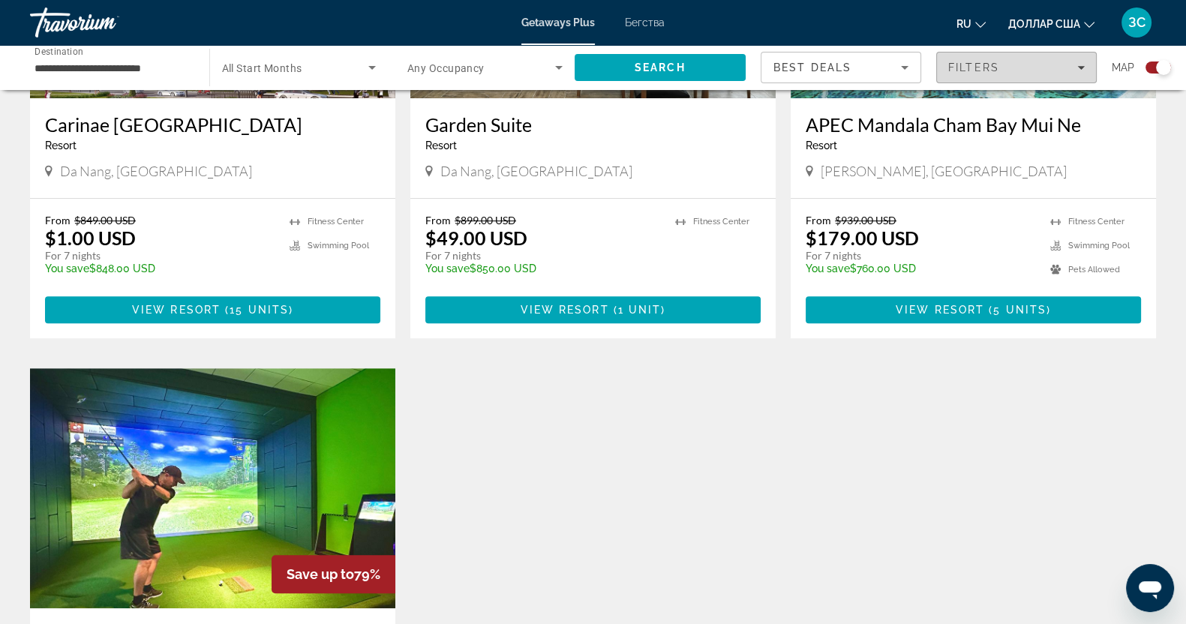
click at [1084, 67] on span "Filters" at bounding box center [1016, 67] width 159 height 36
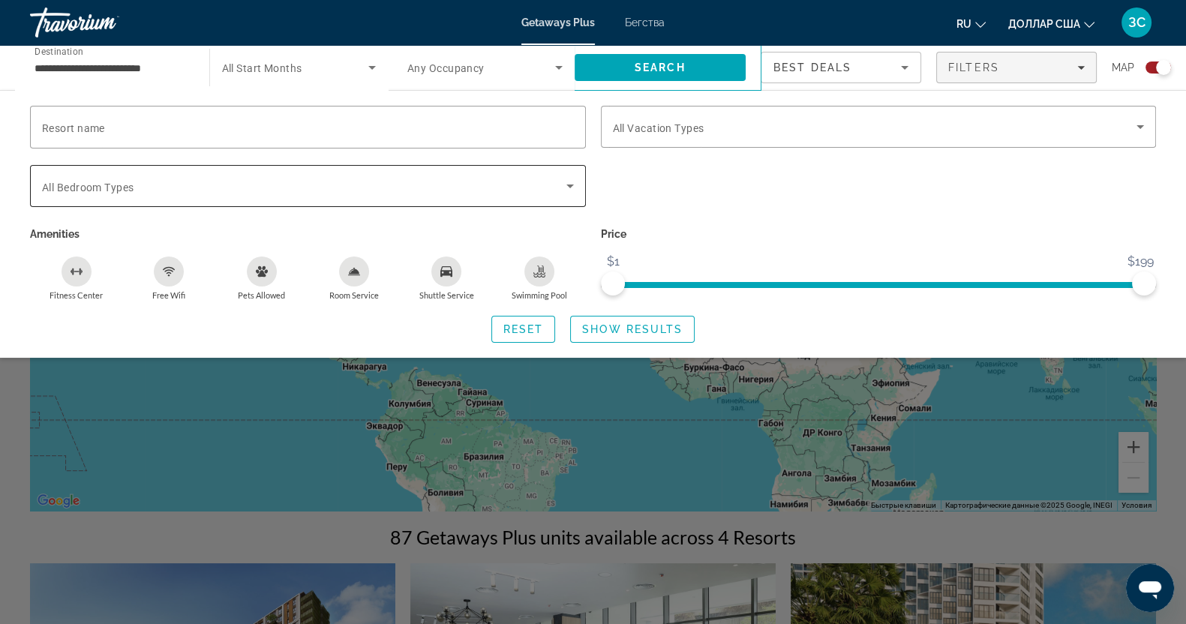
scroll to position [0, 0]
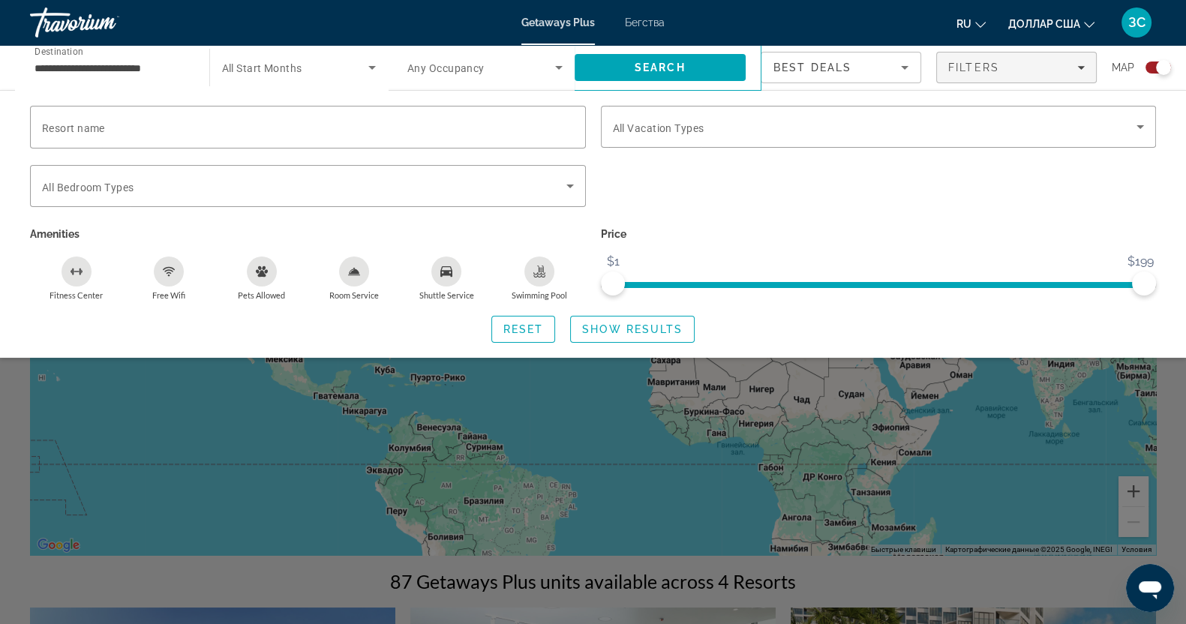
click at [637, 23] on font "Бегства" at bounding box center [645, 22] width 40 height 12
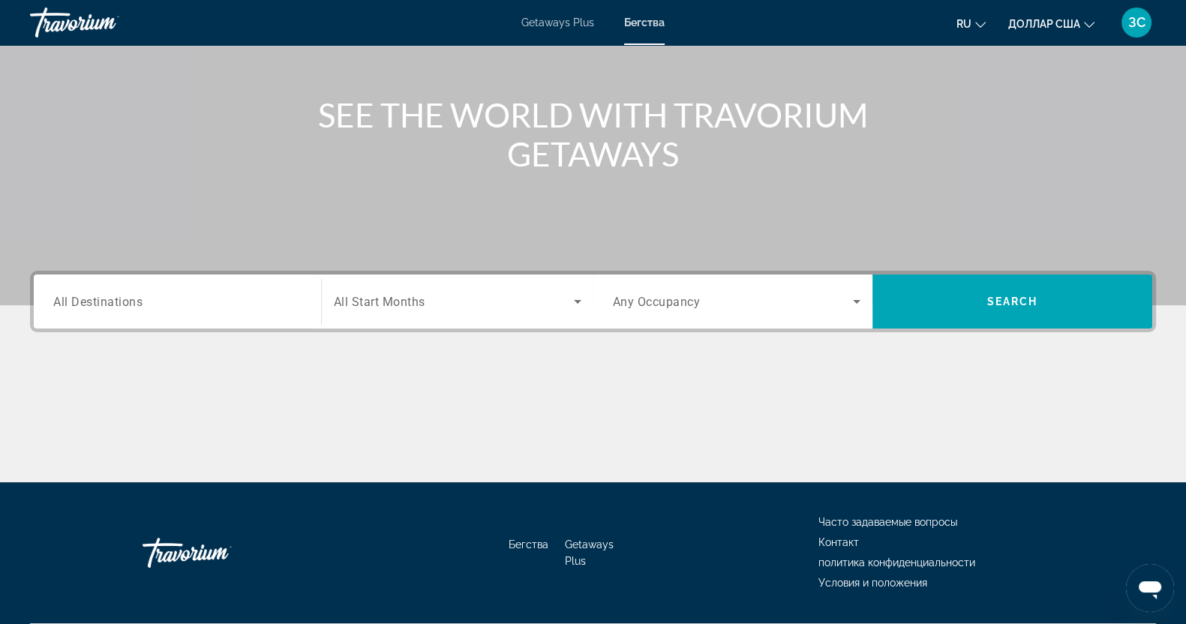
scroll to position [187, 0]
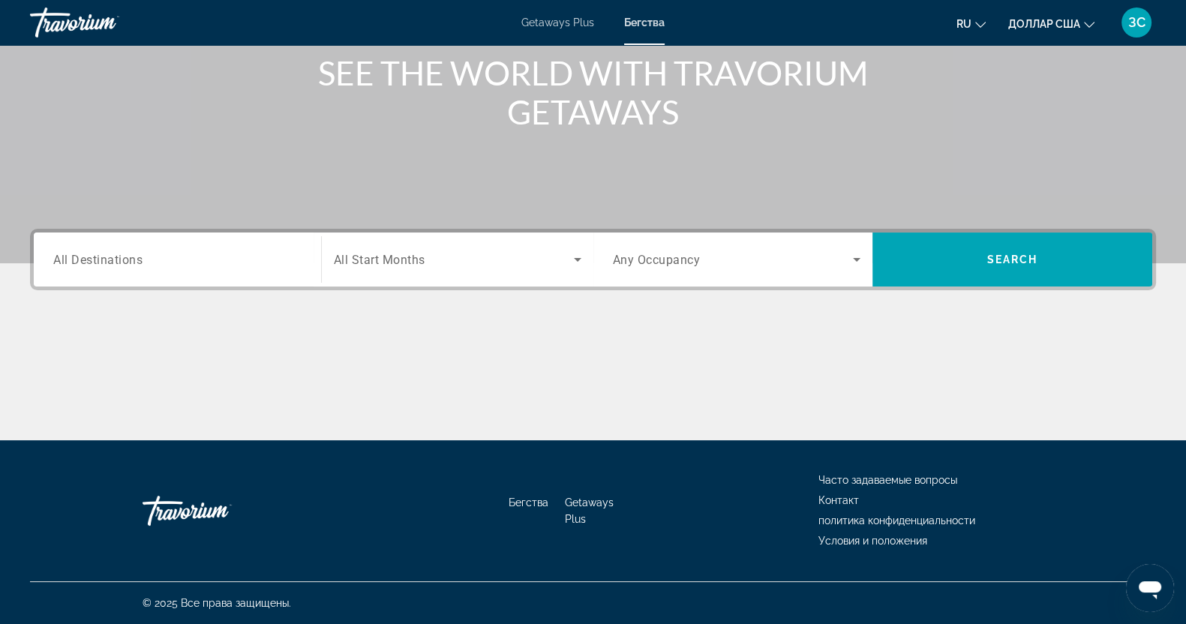
click at [174, 251] on input "Destination All Destinations" at bounding box center [177, 260] width 248 height 18
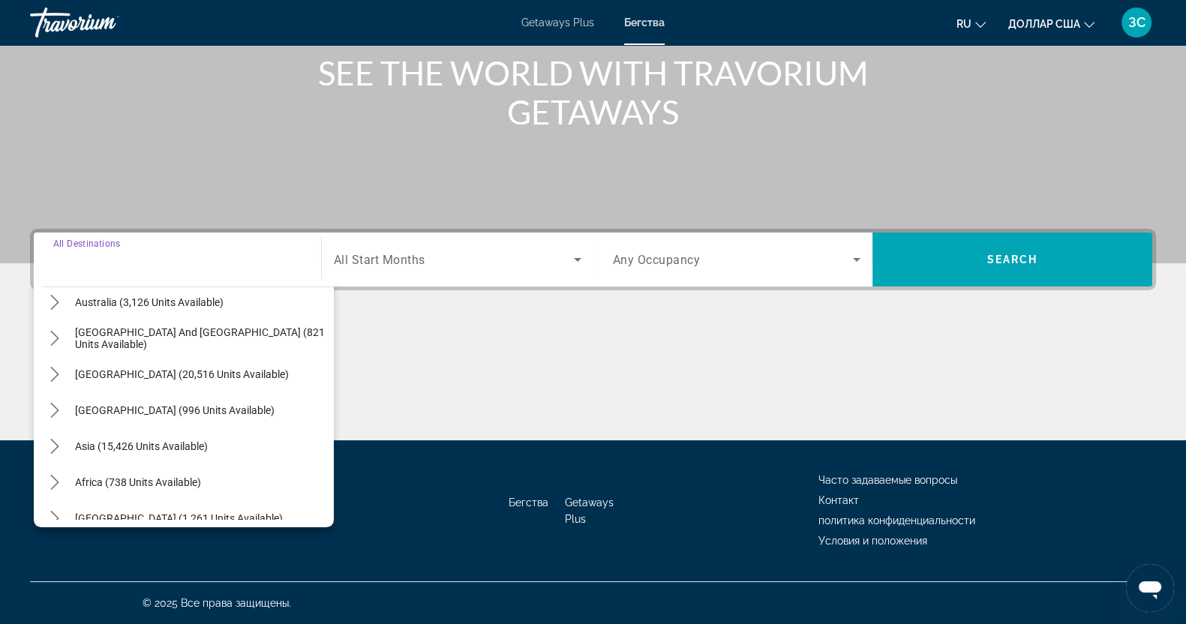
scroll to position [243, 0]
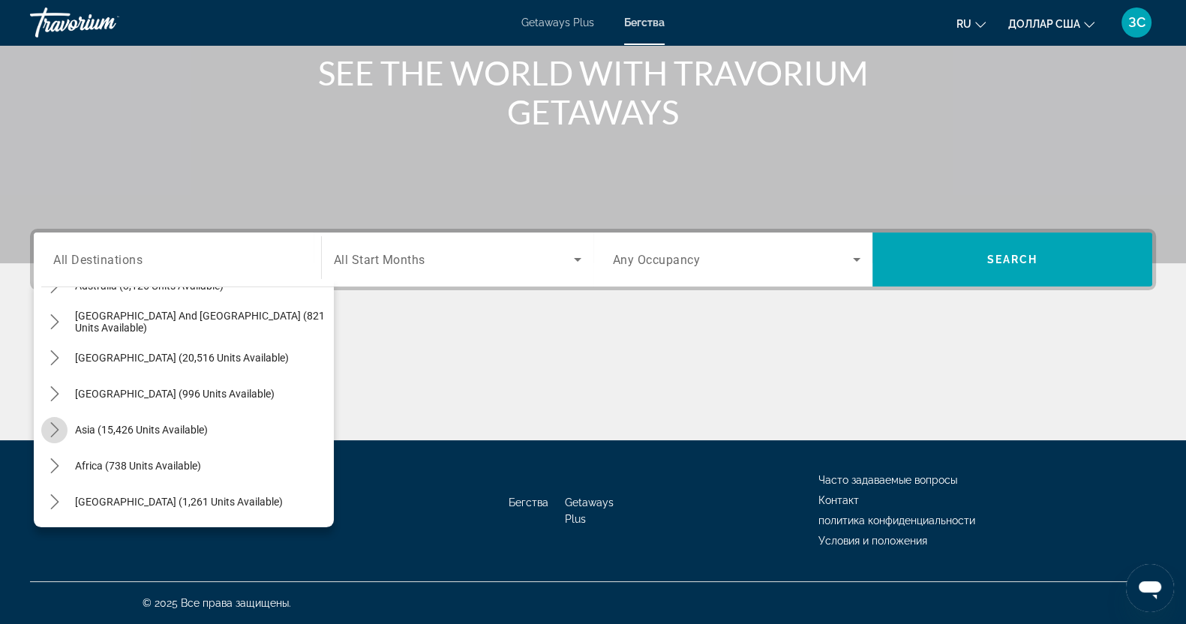
click at [53, 430] on icon "Toggle Asia (15,426 units available) submenu" at bounding box center [54, 429] width 15 height 15
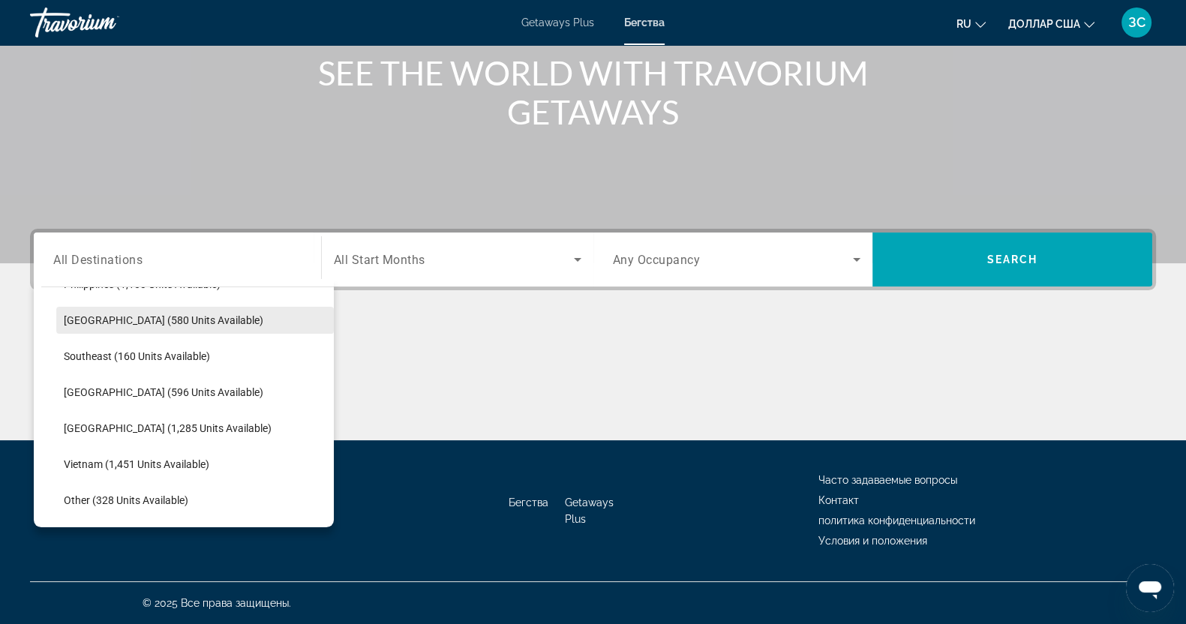
scroll to position [783, 0]
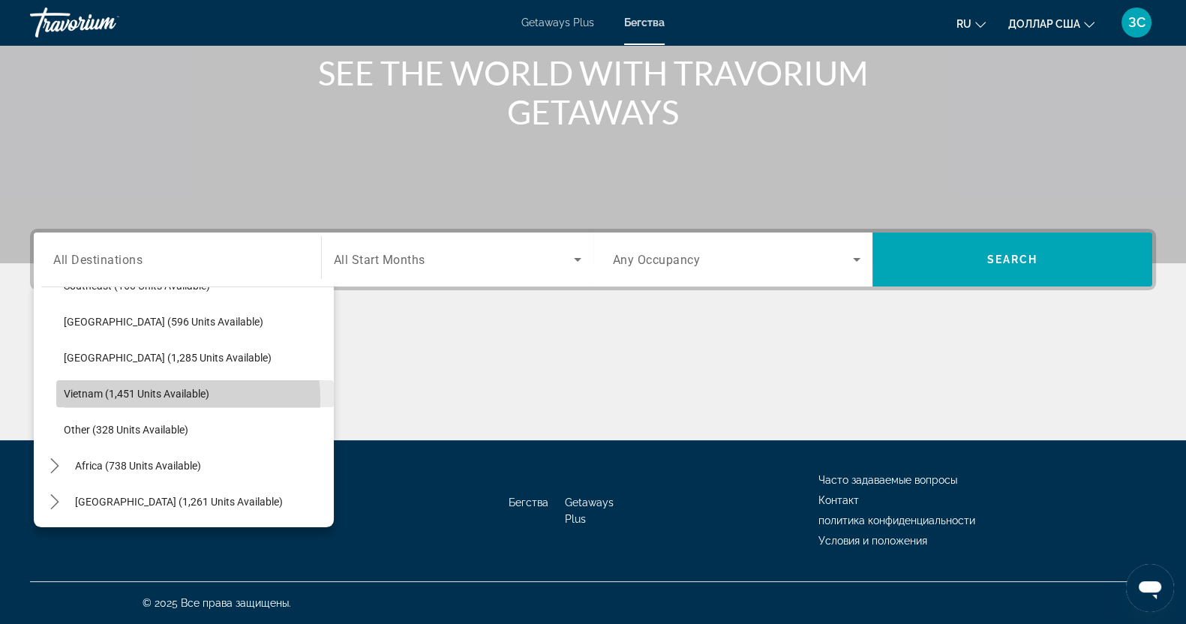
click at [97, 400] on span "Select destination: Vietnam (1,451 units available)" at bounding box center [194, 394] width 277 height 36
type input "**********"
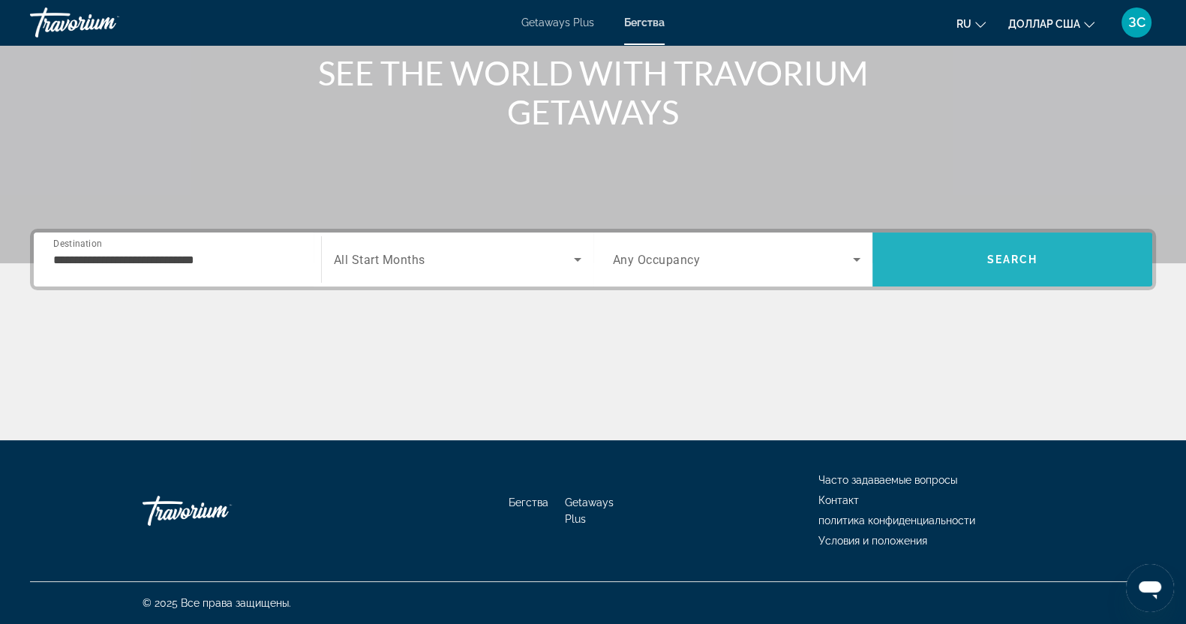
click at [994, 245] on span "Search" at bounding box center [1012, 259] width 280 height 36
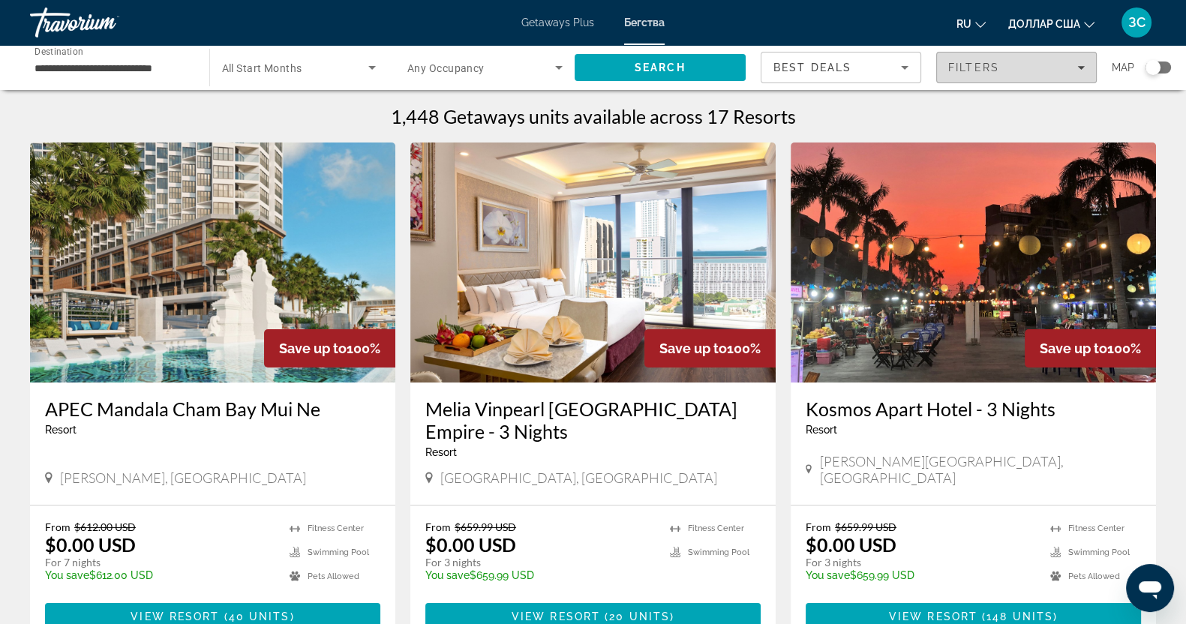
click at [1081, 67] on icon "Filters" at bounding box center [1080, 68] width 7 height 4
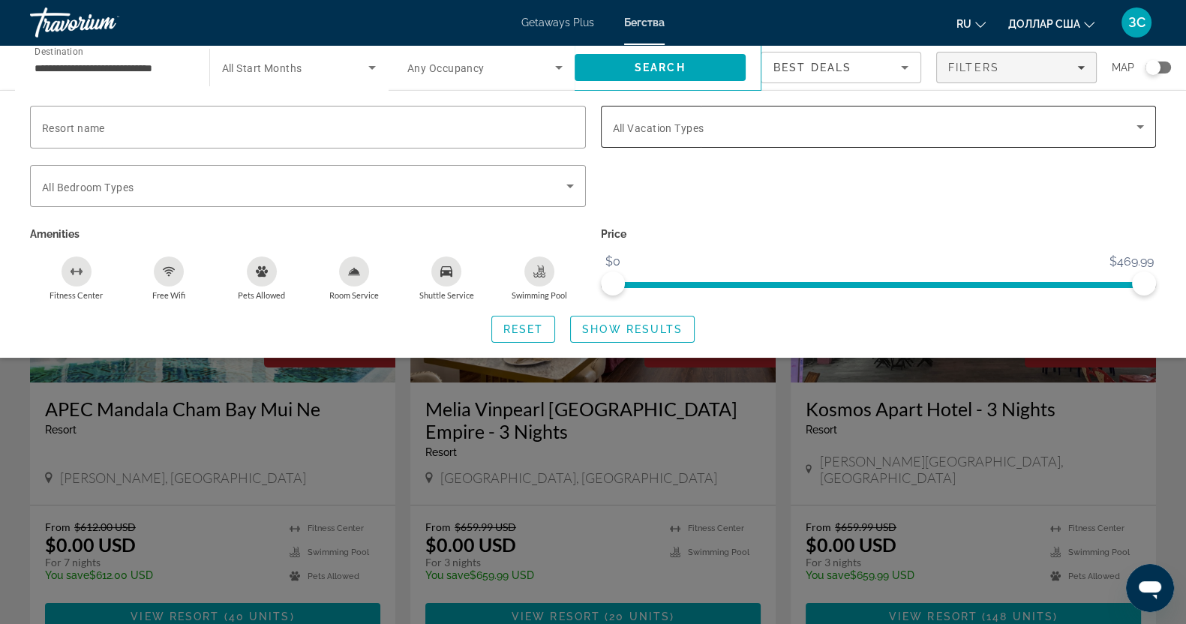
click at [1135, 126] on icon "Search widget" at bounding box center [1140, 127] width 18 height 18
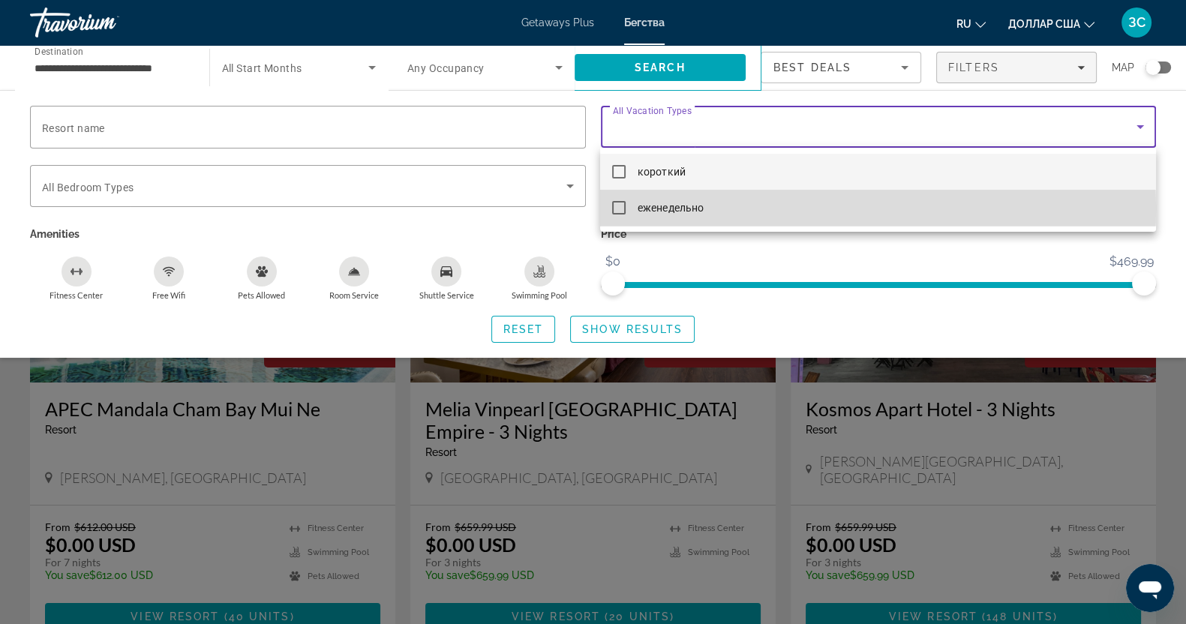
click at [612, 206] on mat-pseudo-checkbox at bounding box center [618, 207] width 13 height 13
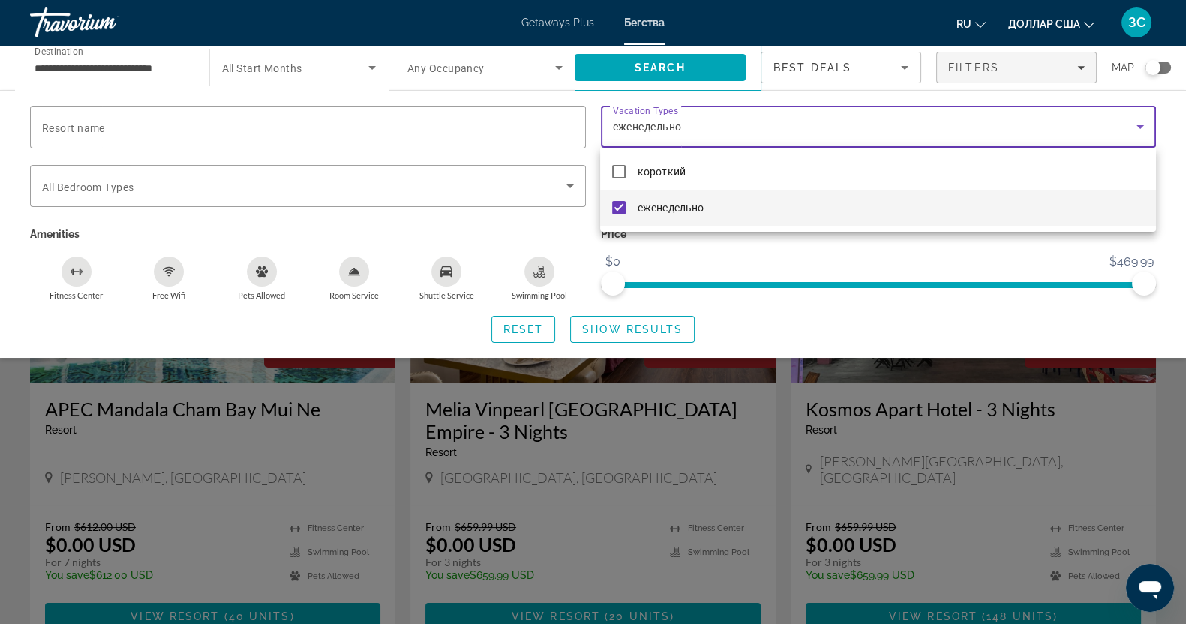
click at [617, 331] on div at bounding box center [593, 312] width 1186 height 624
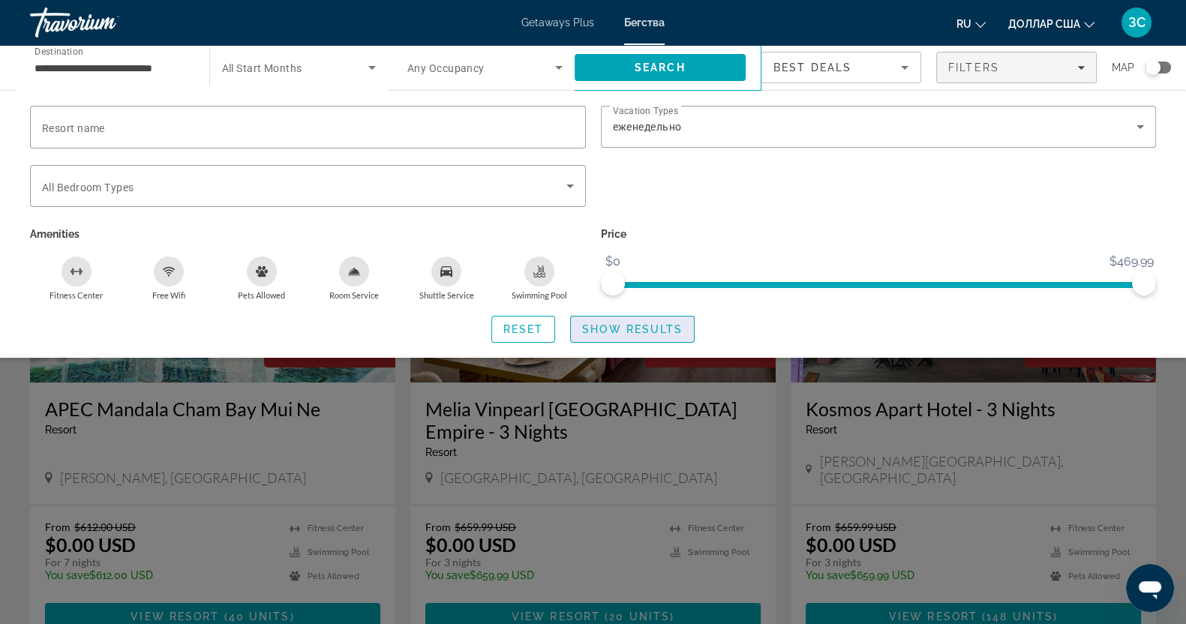
click at [630, 327] on span "Show Results" at bounding box center [632, 329] width 100 height 12
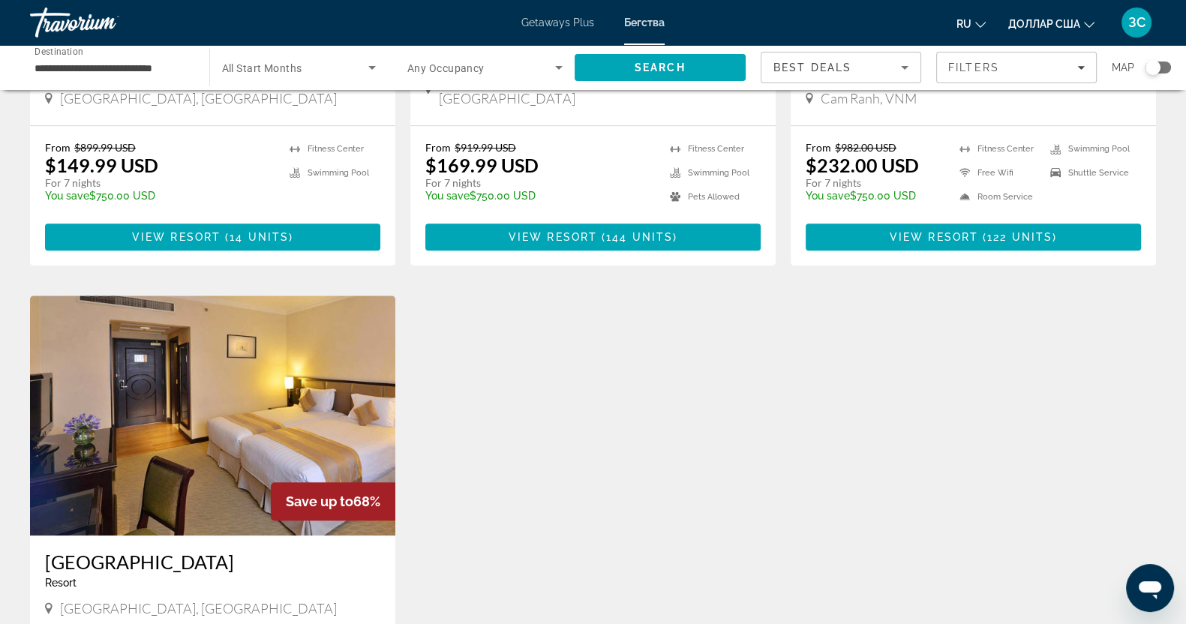
scroll to position [937, 0]
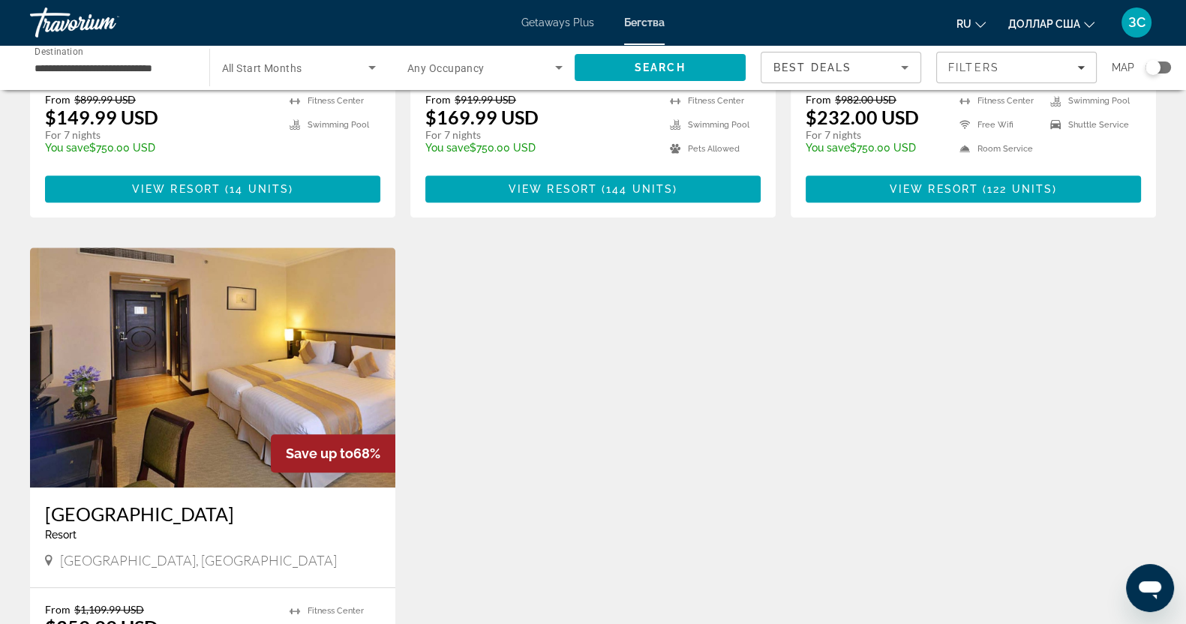
click at [166, 304] on img "Основное содержание" at bounding box center [212, 367] width 365 height 240
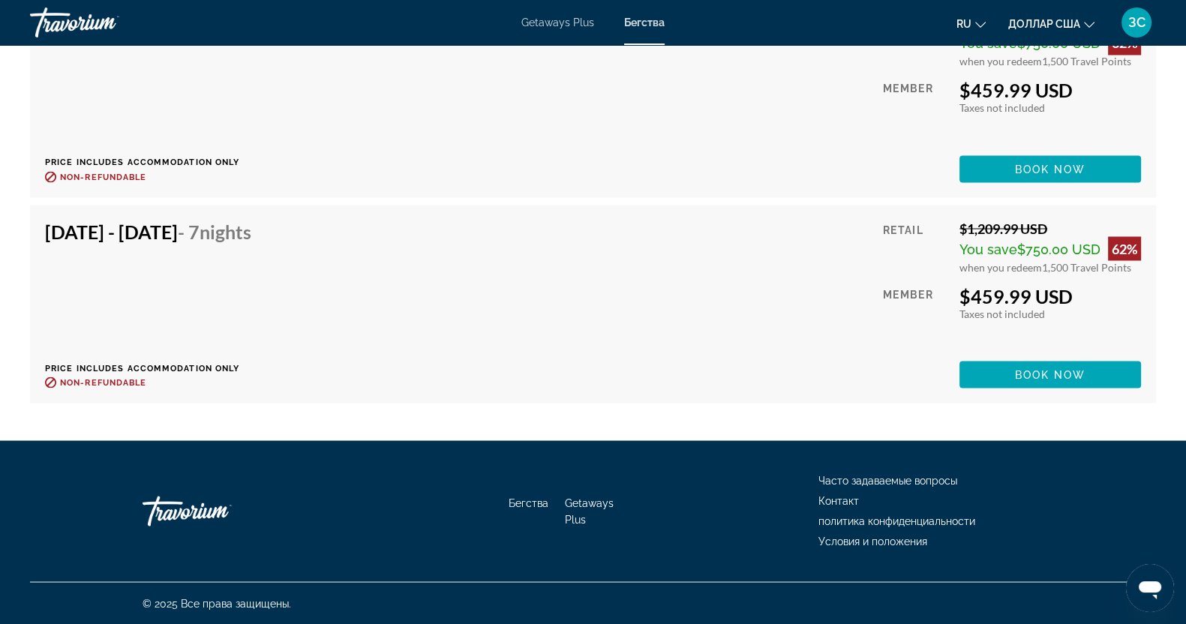
scroll to position [3006, 0]
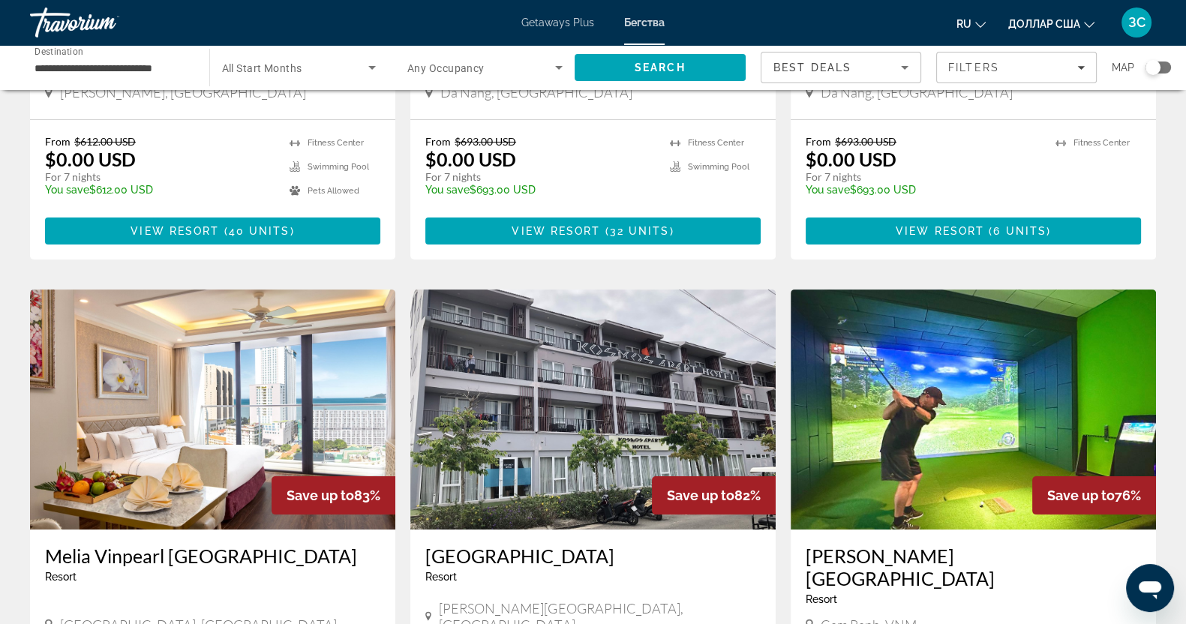
scroll to position [374, 0]
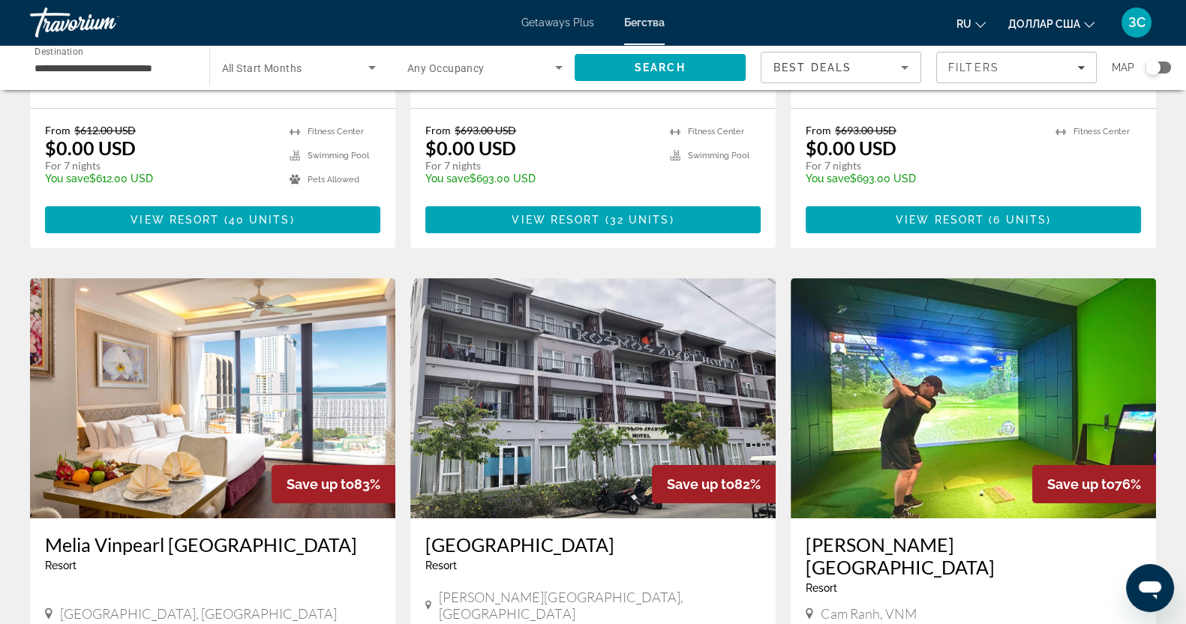
click at [191, 380] on img "Основное содержание" at bounding box center [212, 398] width 365 height 240
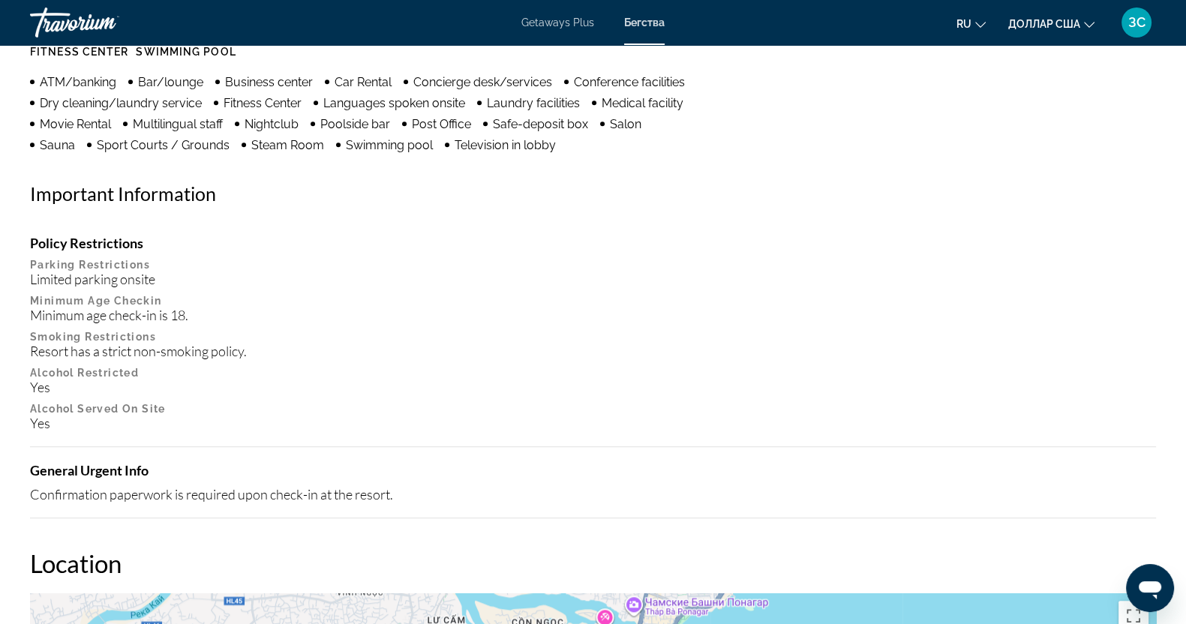
scroll to position [1312, 0]
